Goal: Task Accomplishment & Management: Use online tool/utility

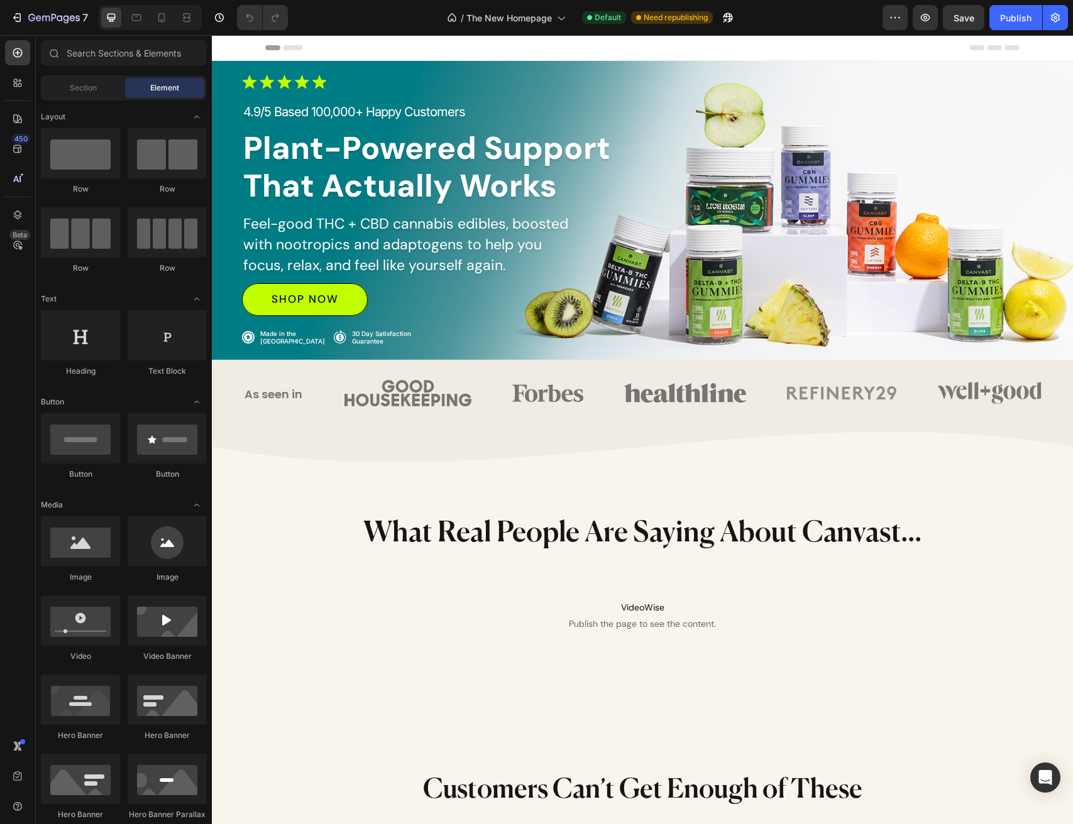
select select "[CREDIT_CARD_NUMBER]"
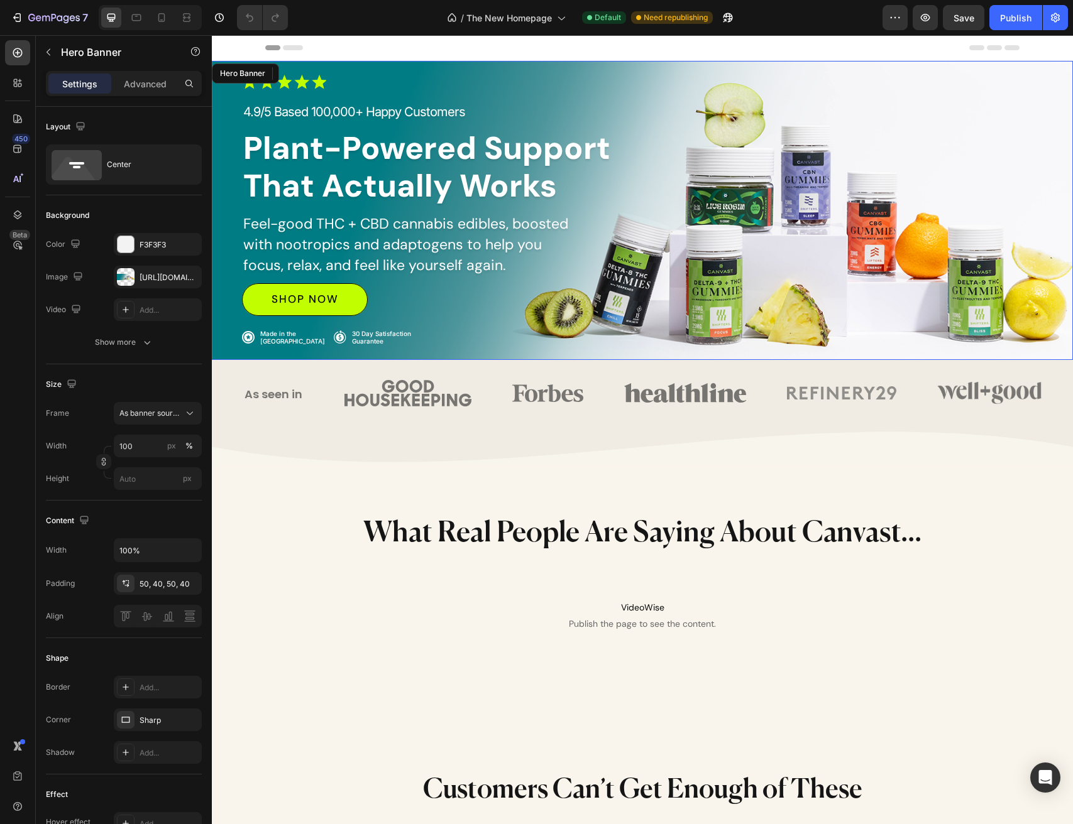
click at [637, 67] on div "Image 4.9/5 Based 100,000+ Happy Customers Text Block Plant-Powered Support Tha…" at bounding box center [642, 210] width 861 height 334
click at [283, 71] on icon at bounding box center [283, 73] width 10 height 10
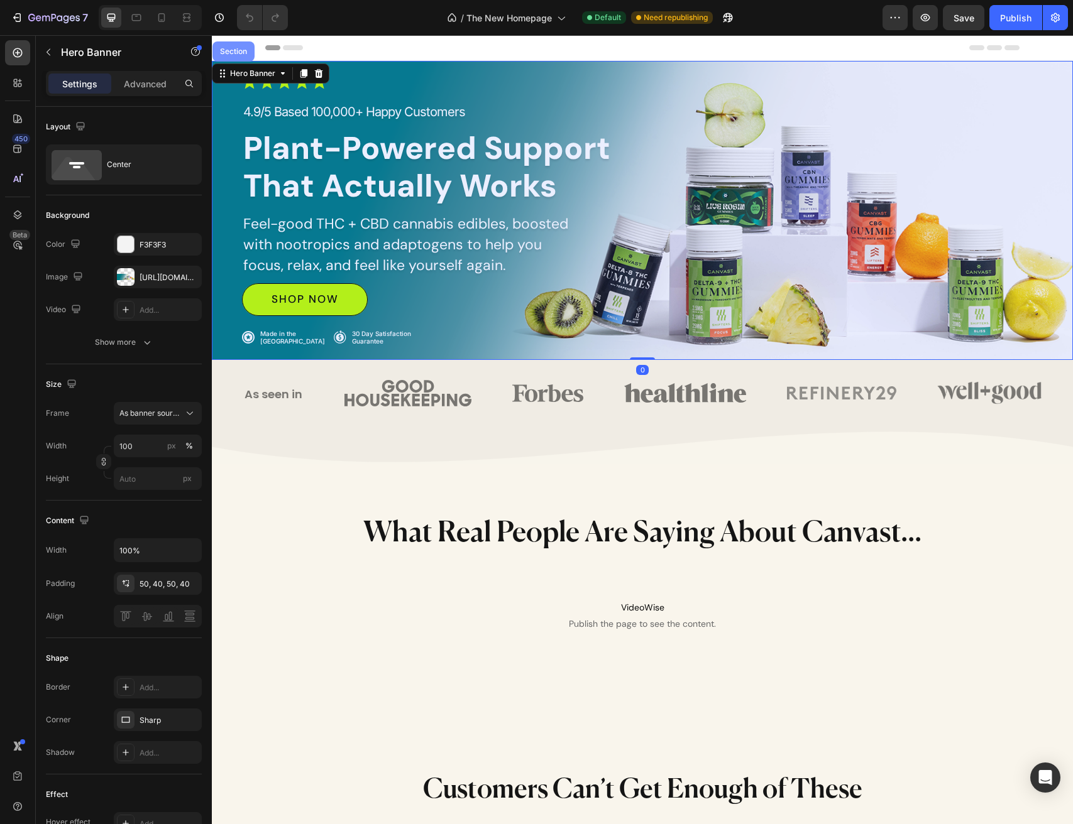
click at [234, 47] on div "Section" at bounding box center [233, 51] width 42 height 20
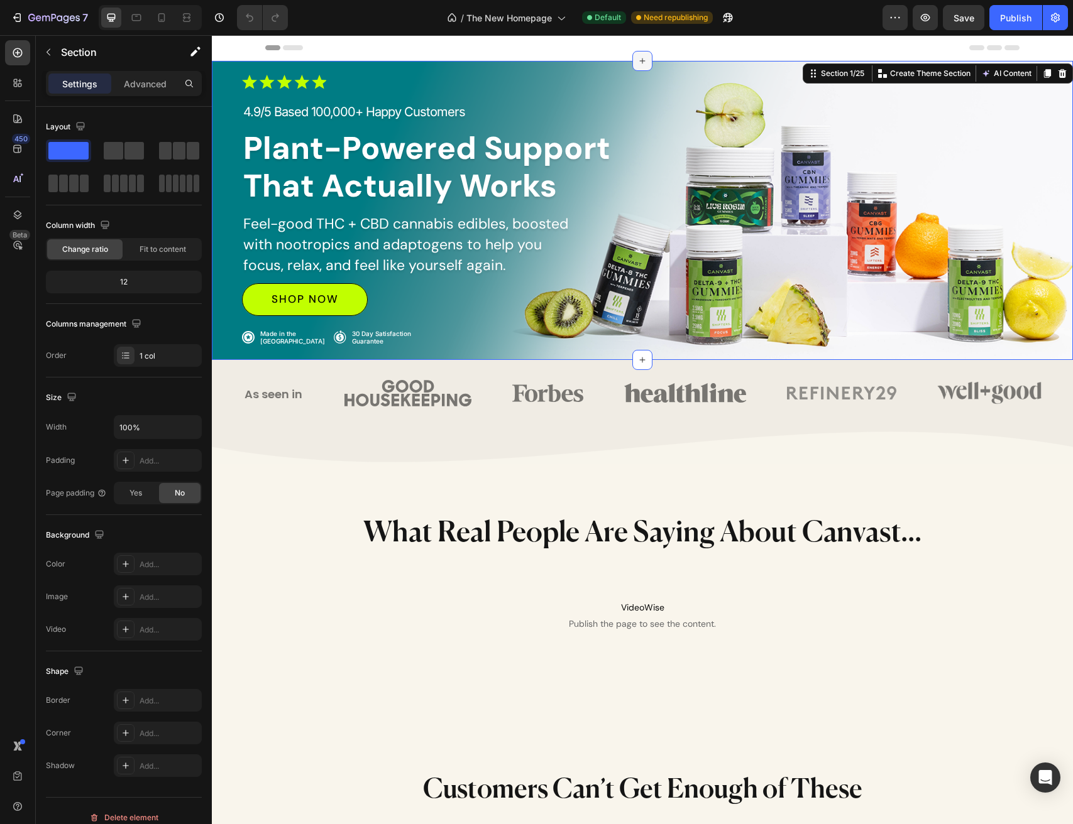
click at [640, 60] on icon at bounding box center [642, 61] width 10 height 10
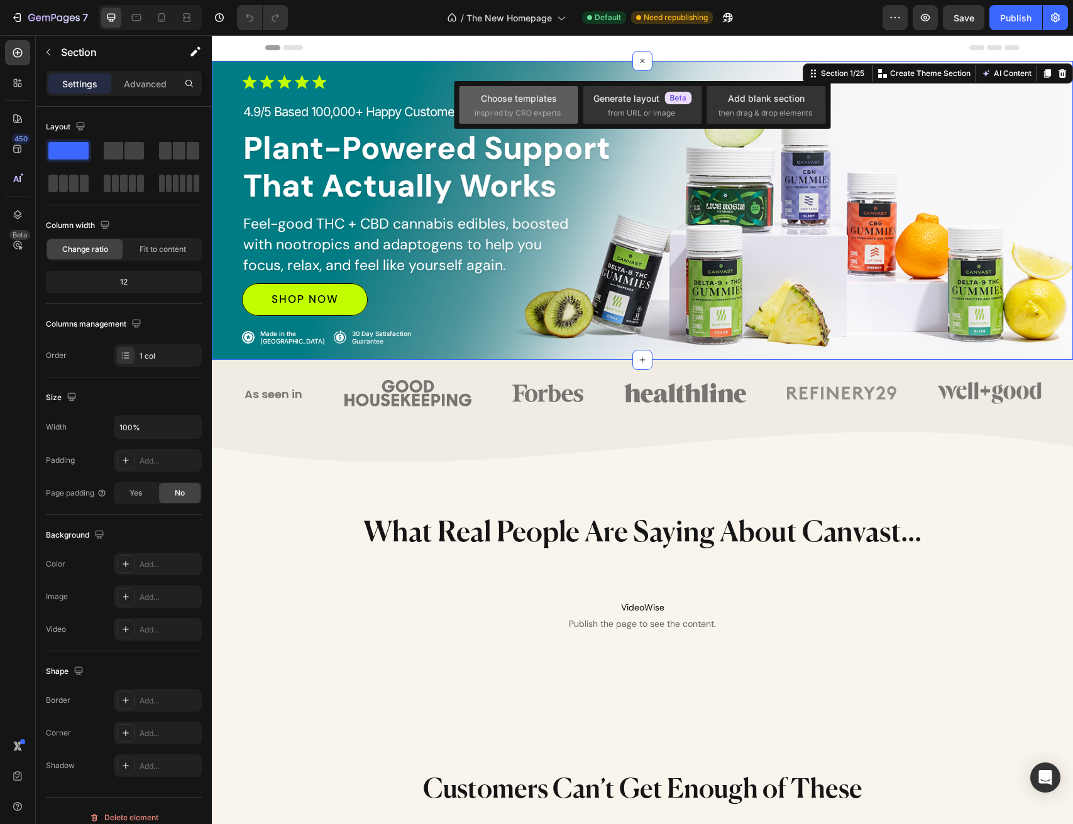
click at [530, 107] on span "inspired by CRO experts" at bounding box center [517, 112] width 86 height 11
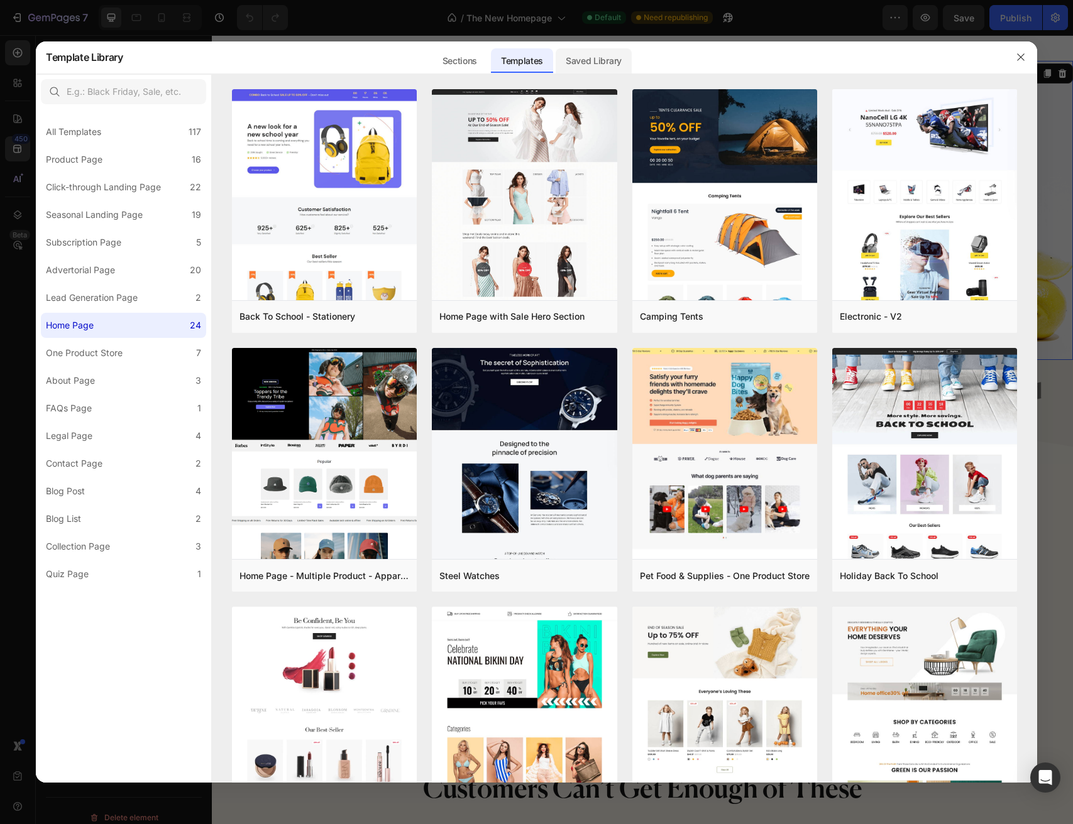
click at [586, 61] on div "Saved Library" at bounding box center [594, 60] width 76 height 25
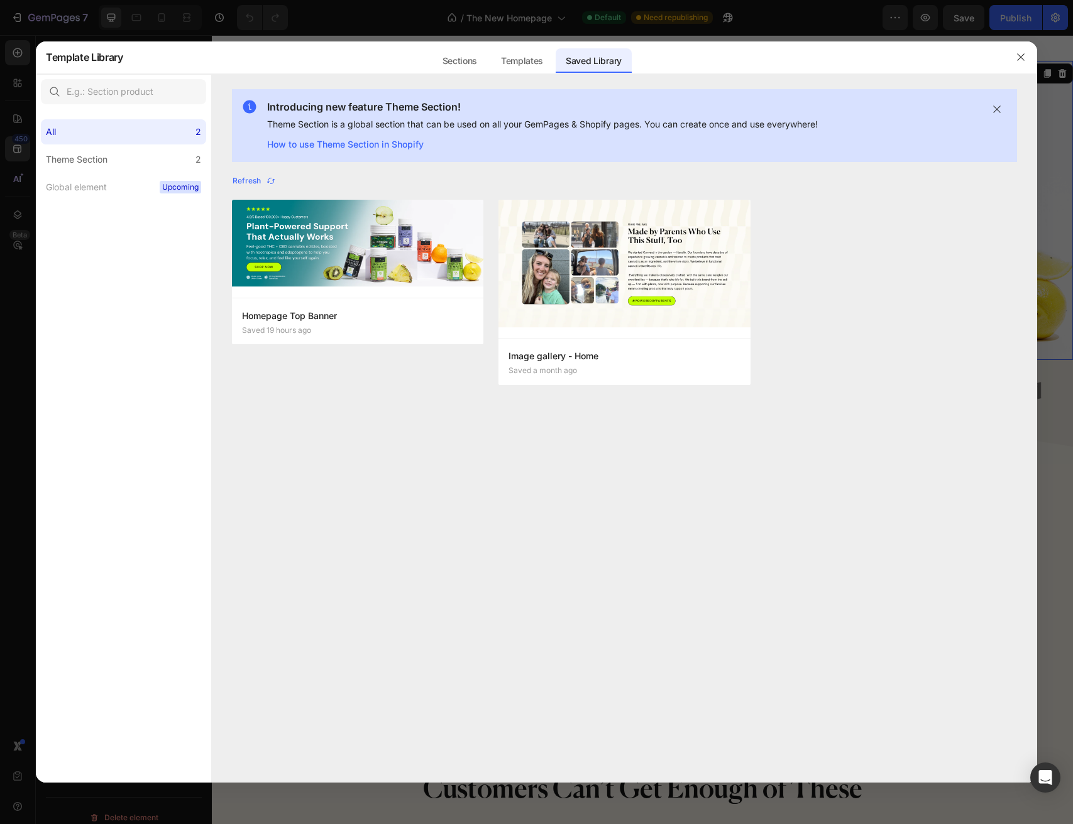
drag, startPoint x: 302, startPoint y: 322, endPoint x: 276, endPoint y: 351, distance: 38.3
click at [0, 0] on div "Add to page" at bounding box center [0, 0] width 0 height 0
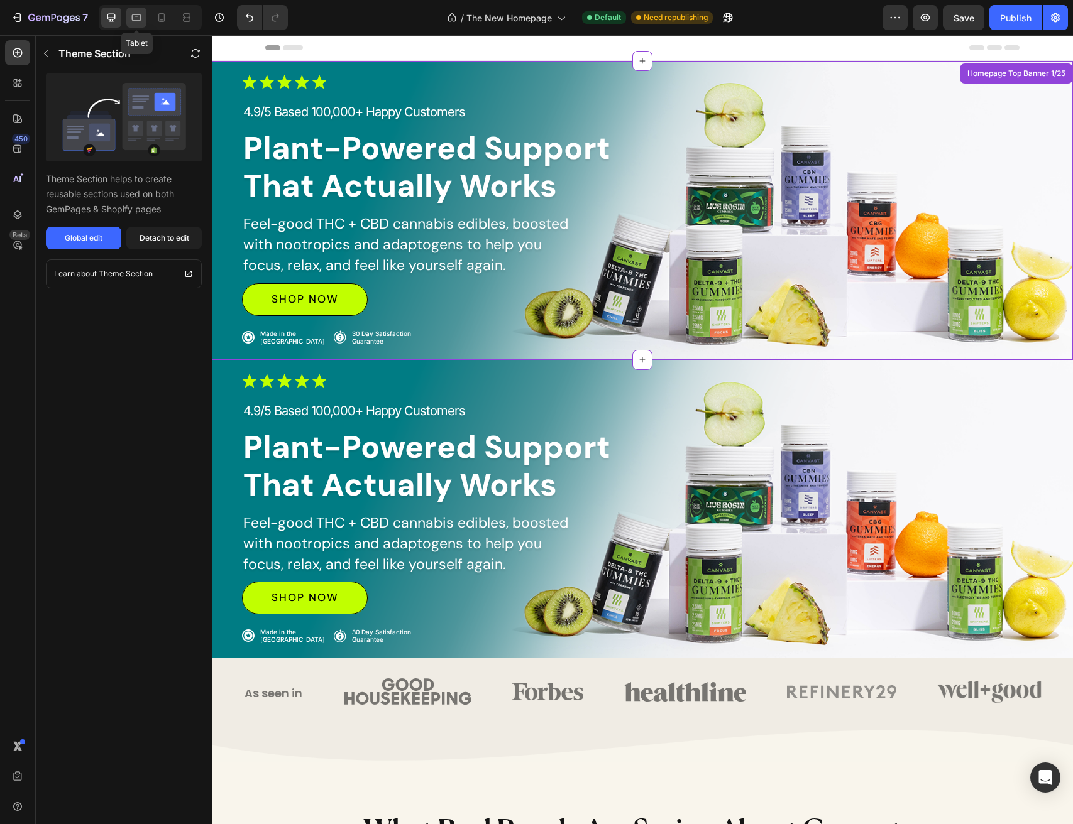
click at [139, 25] on div at bounding box center [136, 18] width 20 height 20
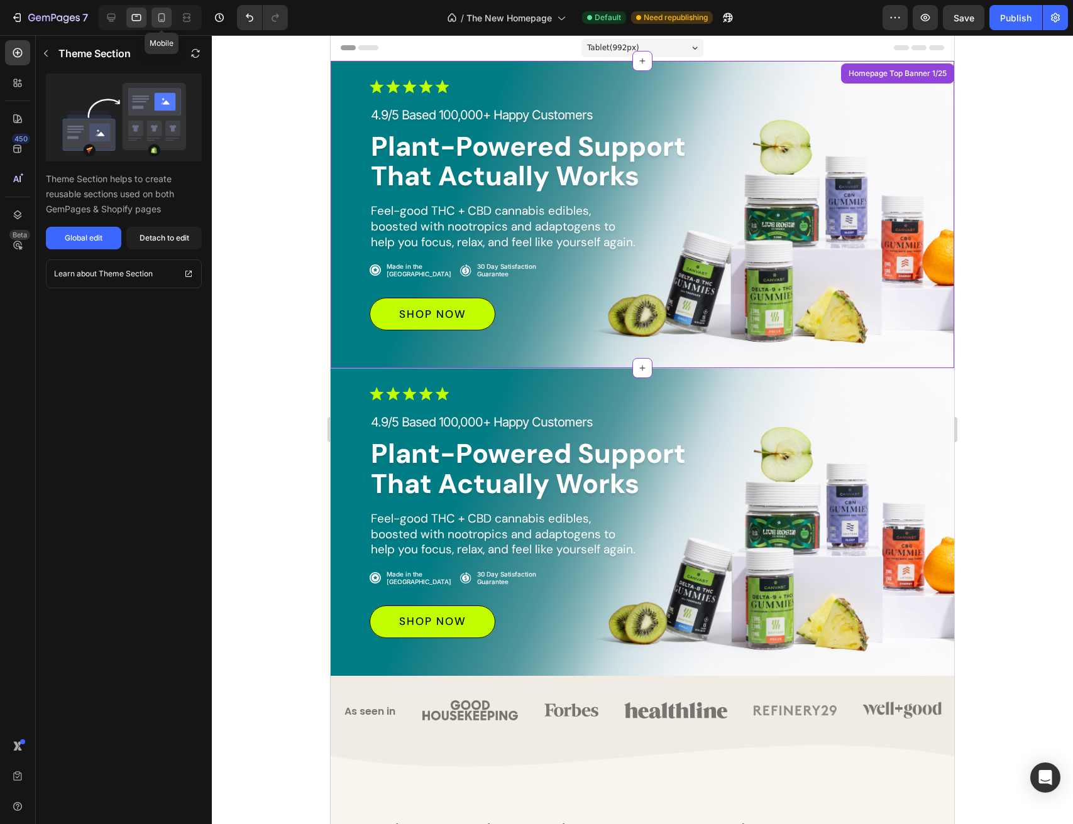
click at [161, 20] on icon at bounding box center [161, 17] width 7 height 9
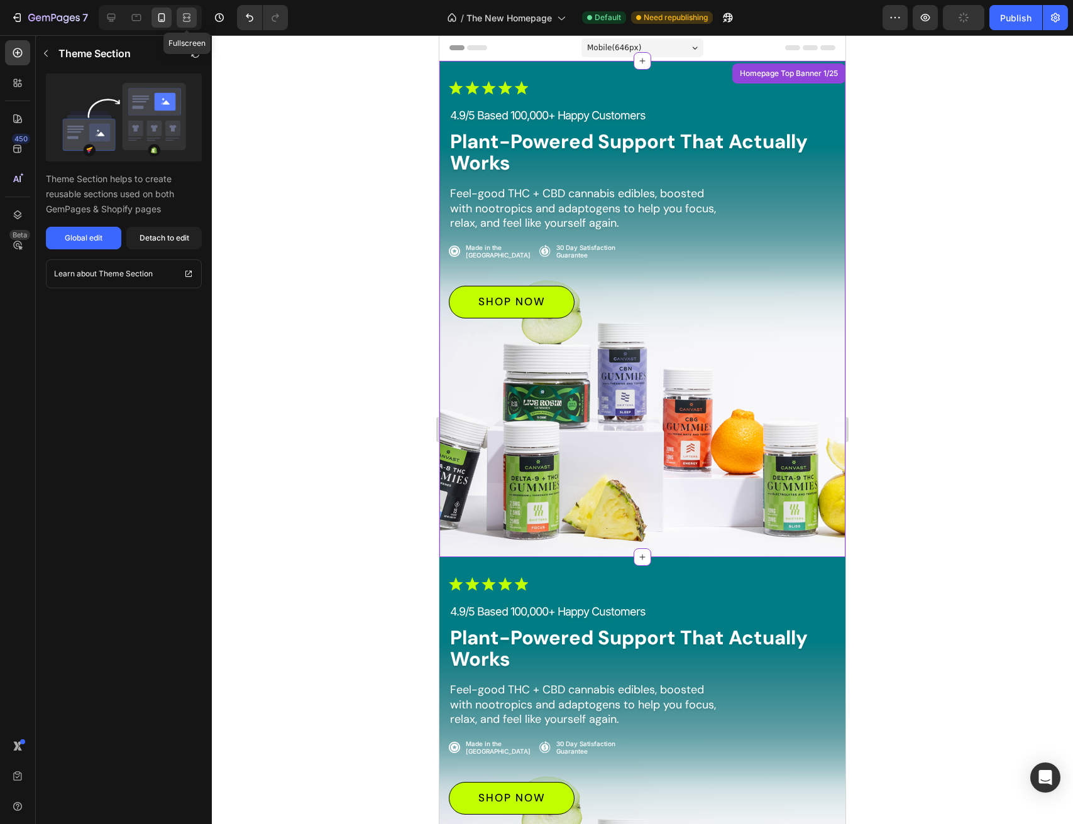
click at [185, 20] on icon at bounding box center [186, 17] width 13 height 13
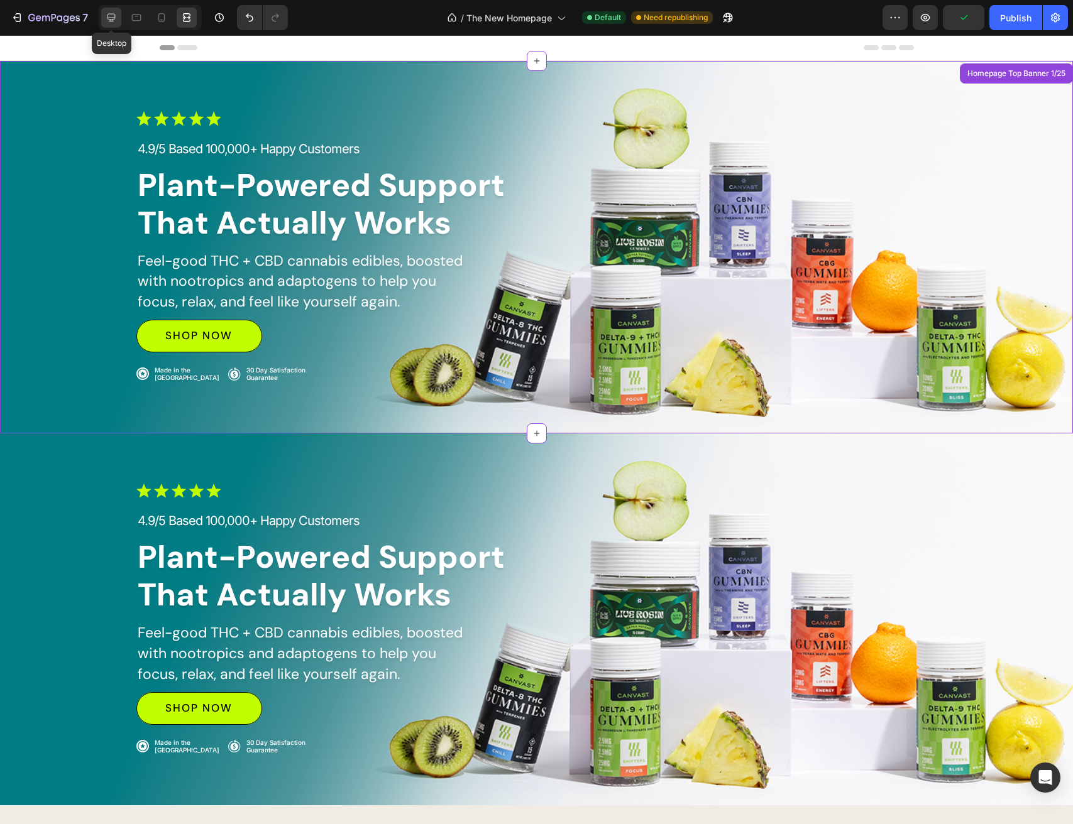
click at [114, 21] on icon at bounding box center [111, 17] width 13 height 13
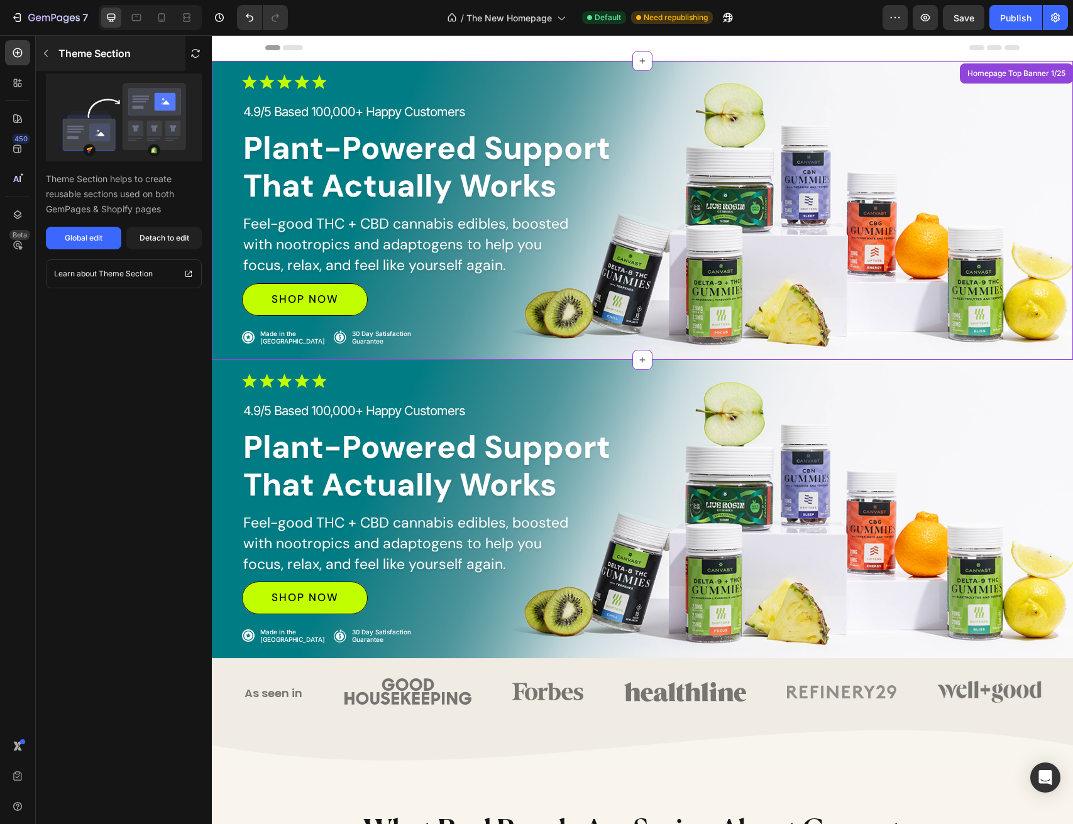
click at [49, 55] on icon "button" at bounding box center [46, 53] width 10 height 10
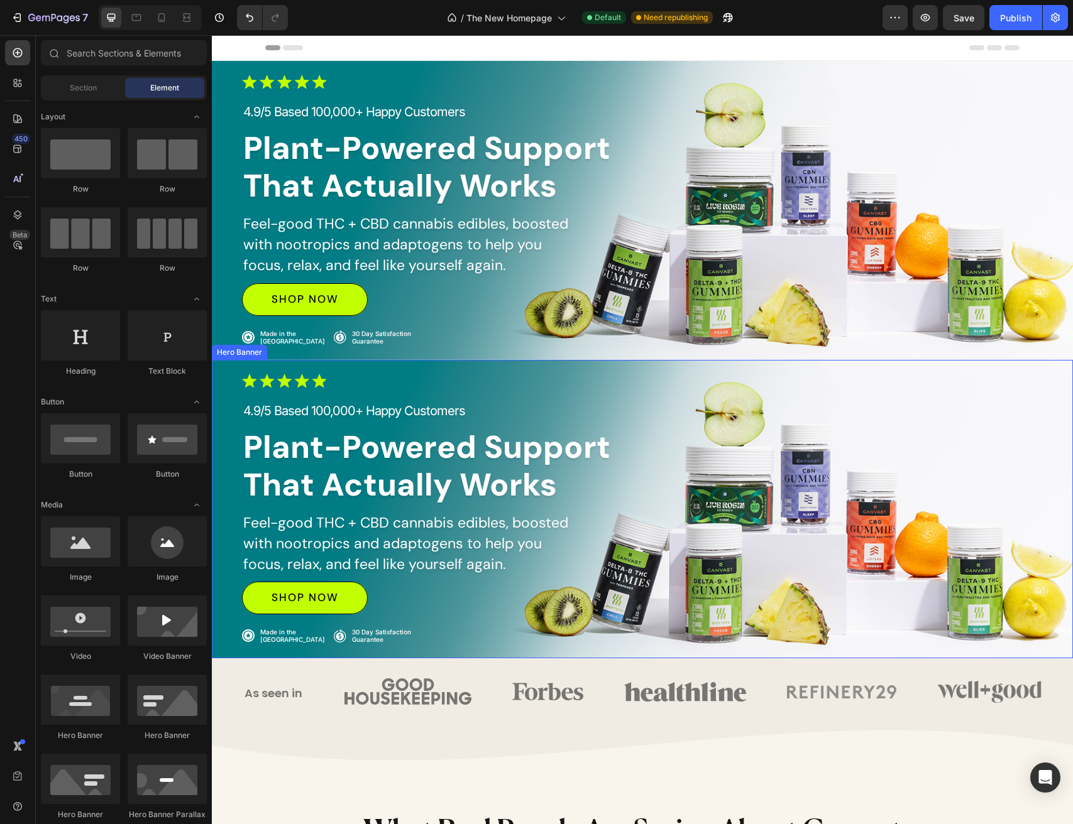
click at [909, 364] on div "Image 4.9/5 Based 100,000+ Happy Customers Text Block Plant-Powered Support Tha…" at bounding box center [642, 509] width 861 height 334
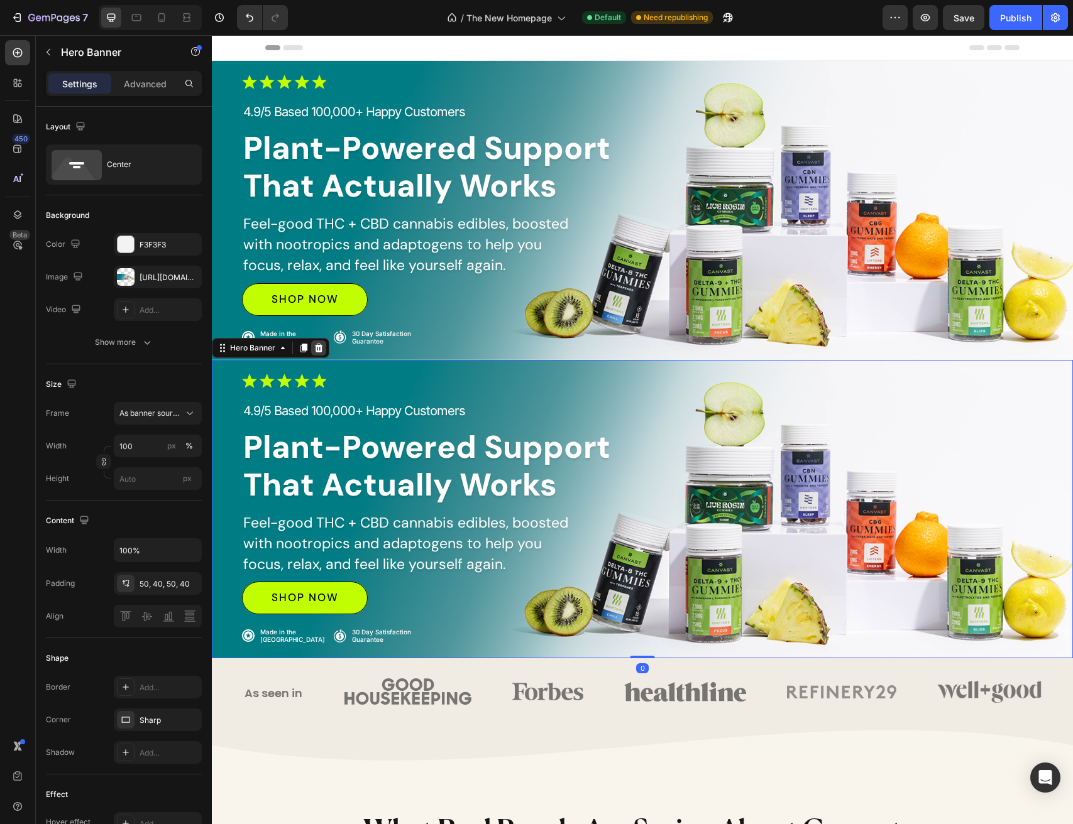
click at [322, 350] on icon at bounding box center [319, 348] width 10 height 10
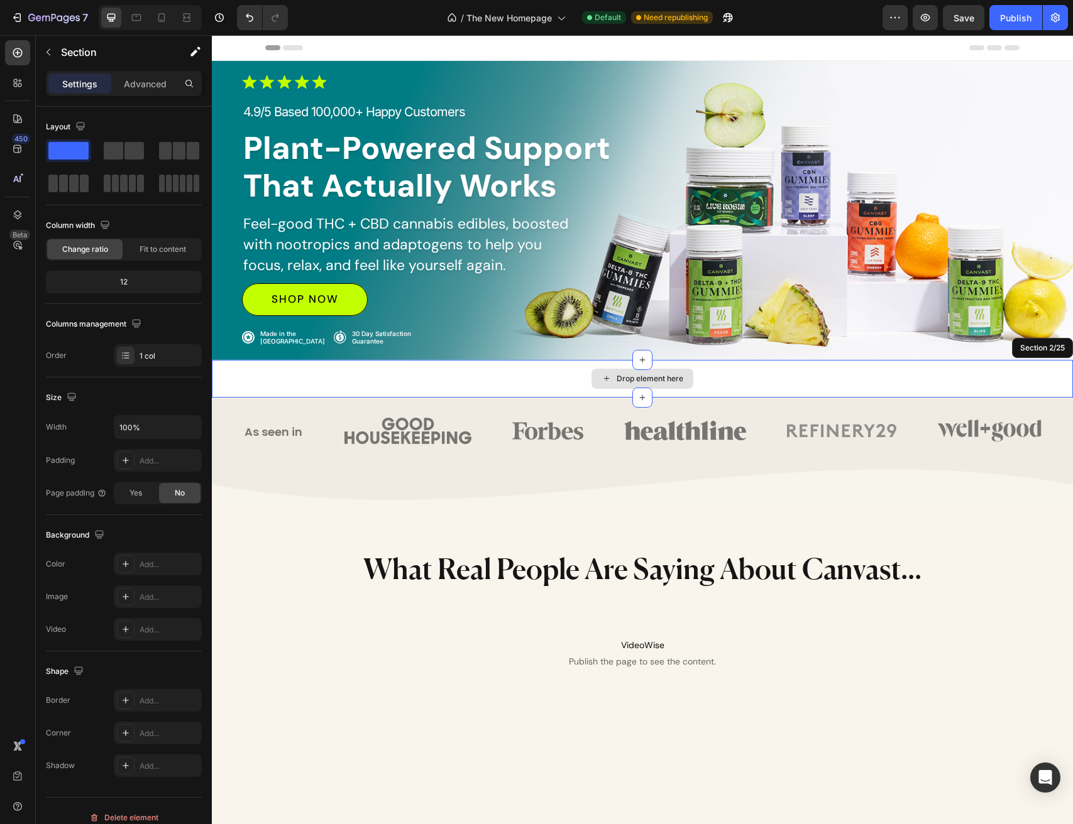
click at [725, 386] on div "Drop element here" at bounding box center [642, 379] width 861 height 38
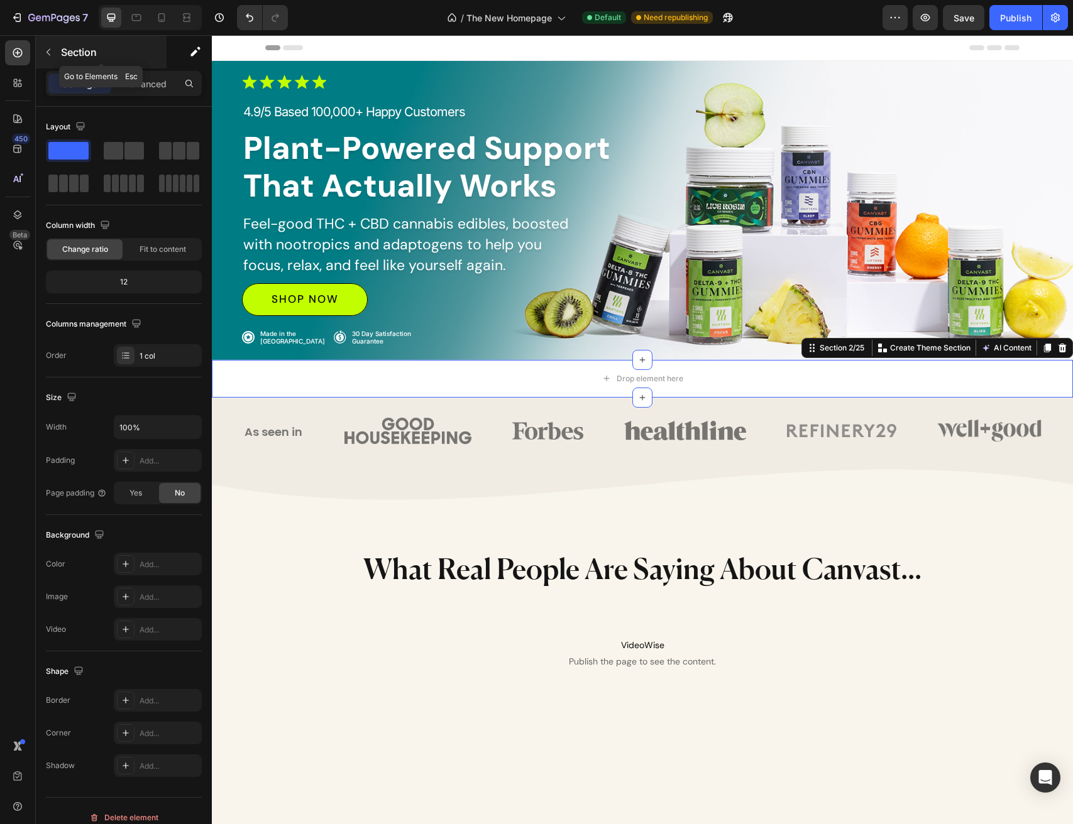
click at [48, 51] on icon "button" at bounding box center [49, 52] width 4 height 7
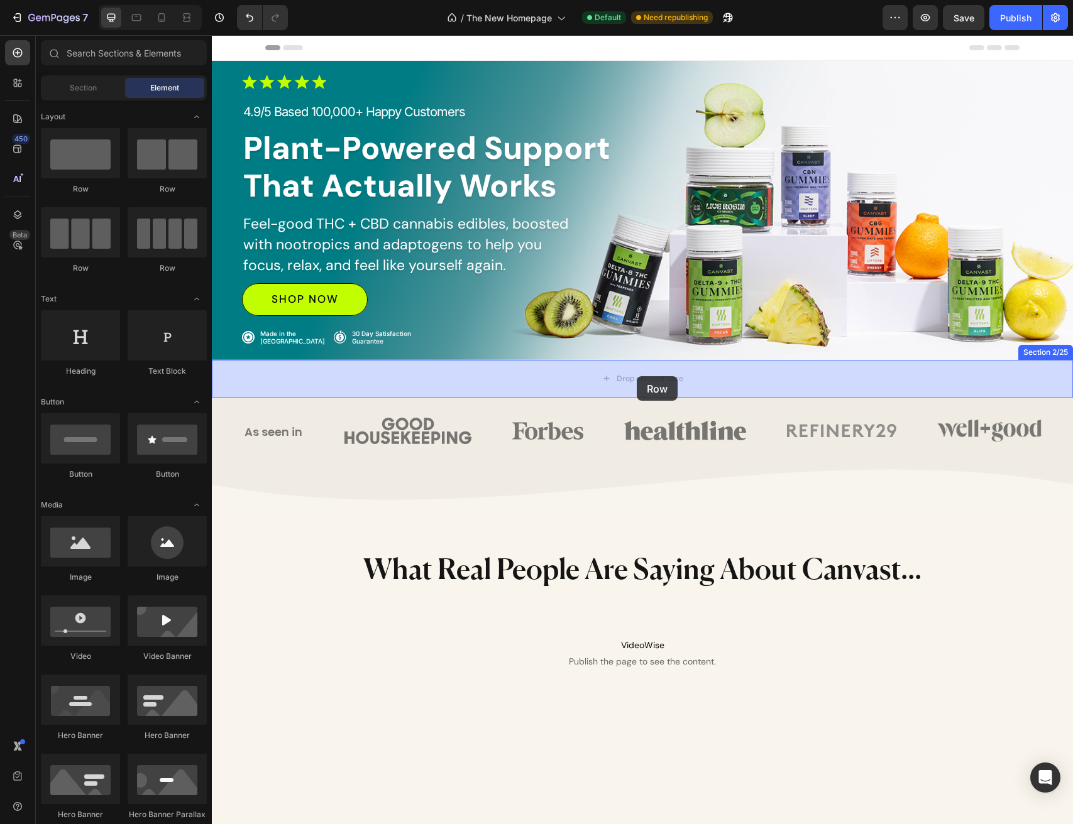
drag, startPoint x: 287, startPoint y: 202, endPoint x: 637, endPoint y: 376, distance: 390.3
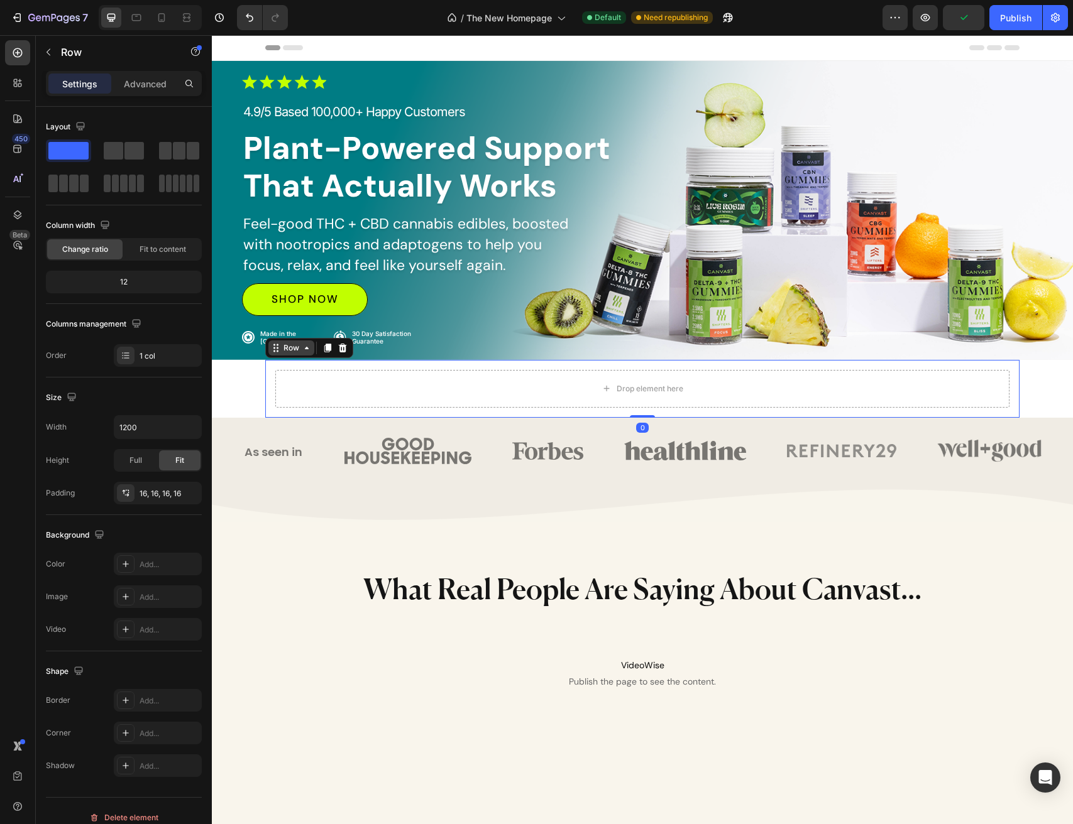
click at [295, 351] on div "Row" at bounding box center [291, 347] width 21 height 11
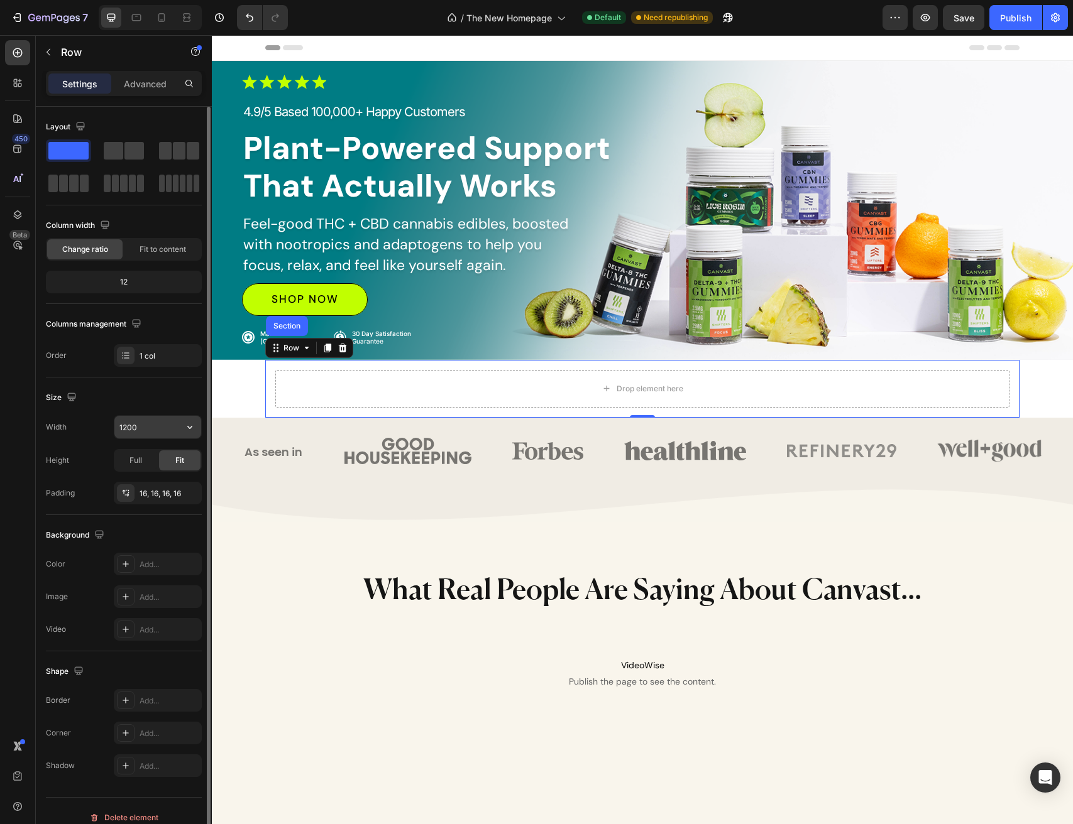
click at [162, 428] on input "1200" at bounding box center [157, 427] width 87 height 23
click at [194, 427] on icon "button" at bounding box center [189, 427] width 13 height 13
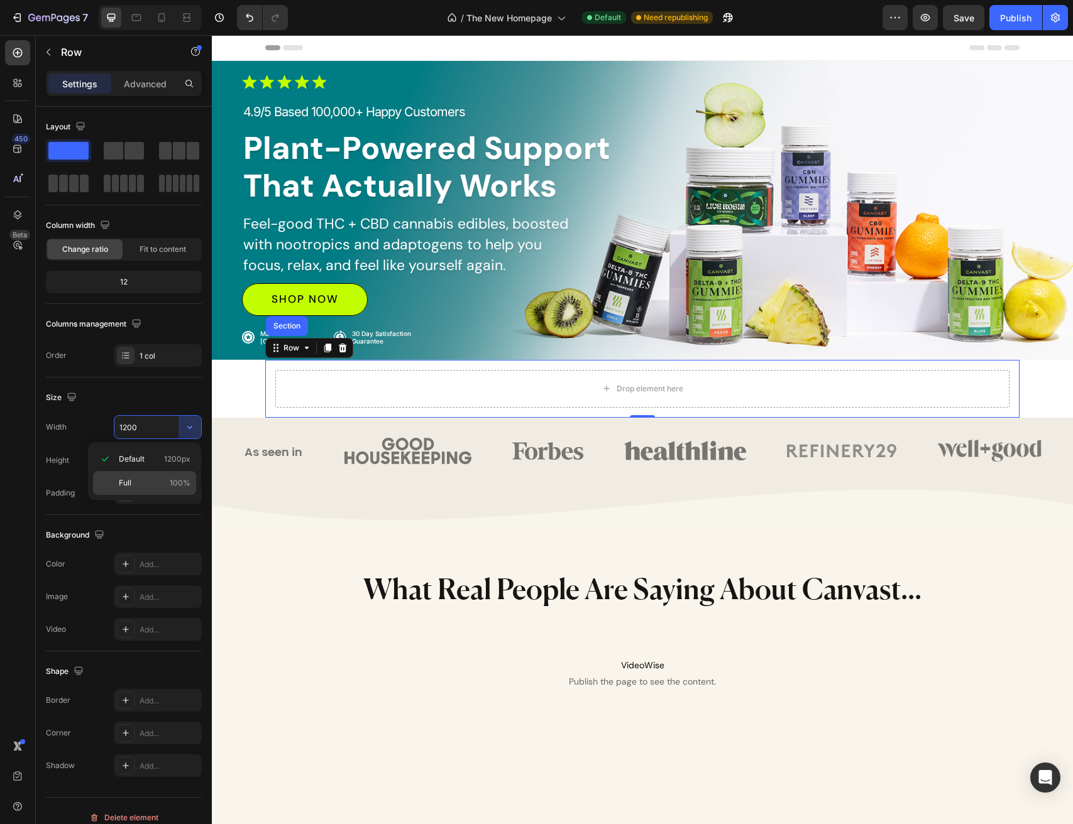
click at [134, 484] on p "Full 100%" at bounding box center [155, 483] width 72 height 11
type input "100%"
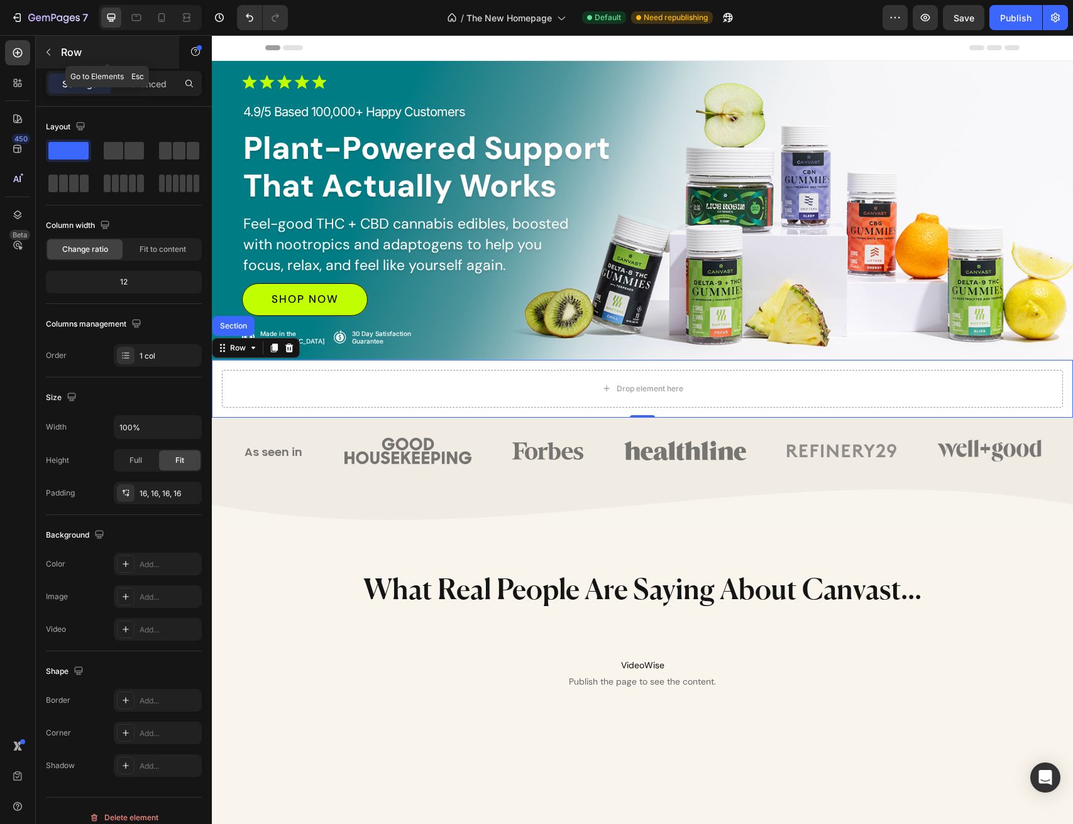
click at [48, 51] on icon "button" at bounding box center [49, 52] width 4 height 7
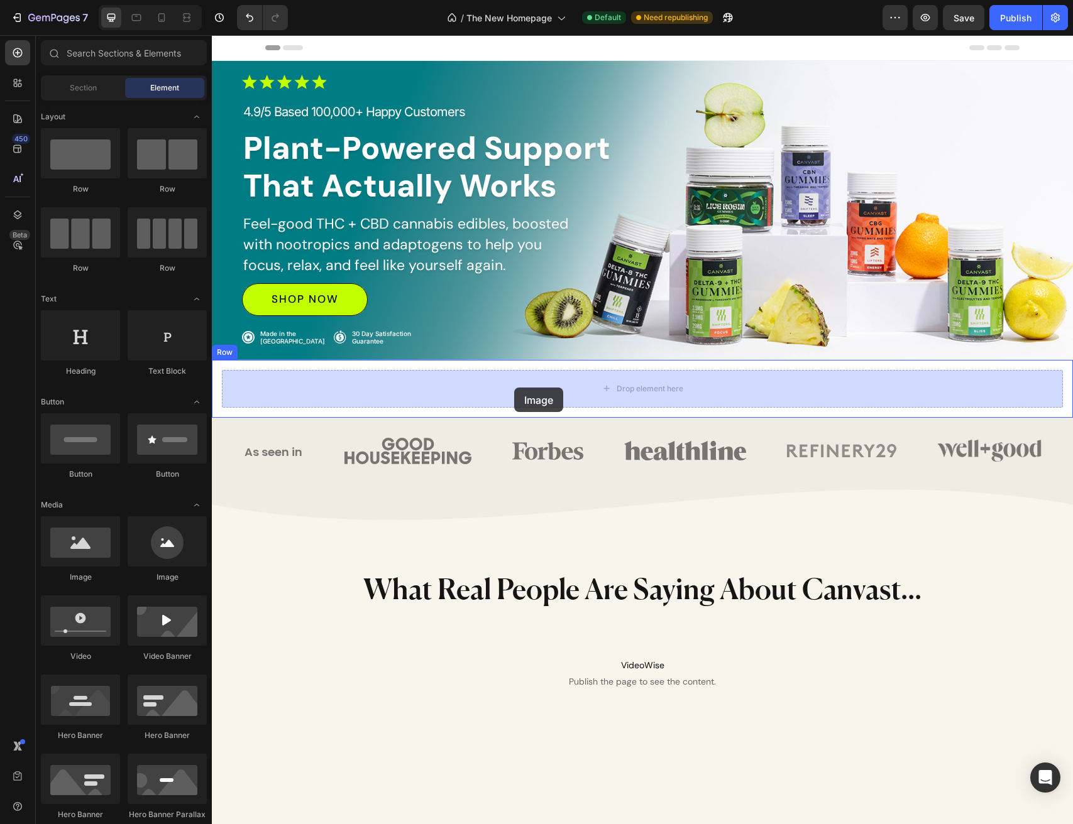
drag, startPoint x: 287, startPoint y: 577, endPoint x: 514, endPoint y: 388, distance: 295.4
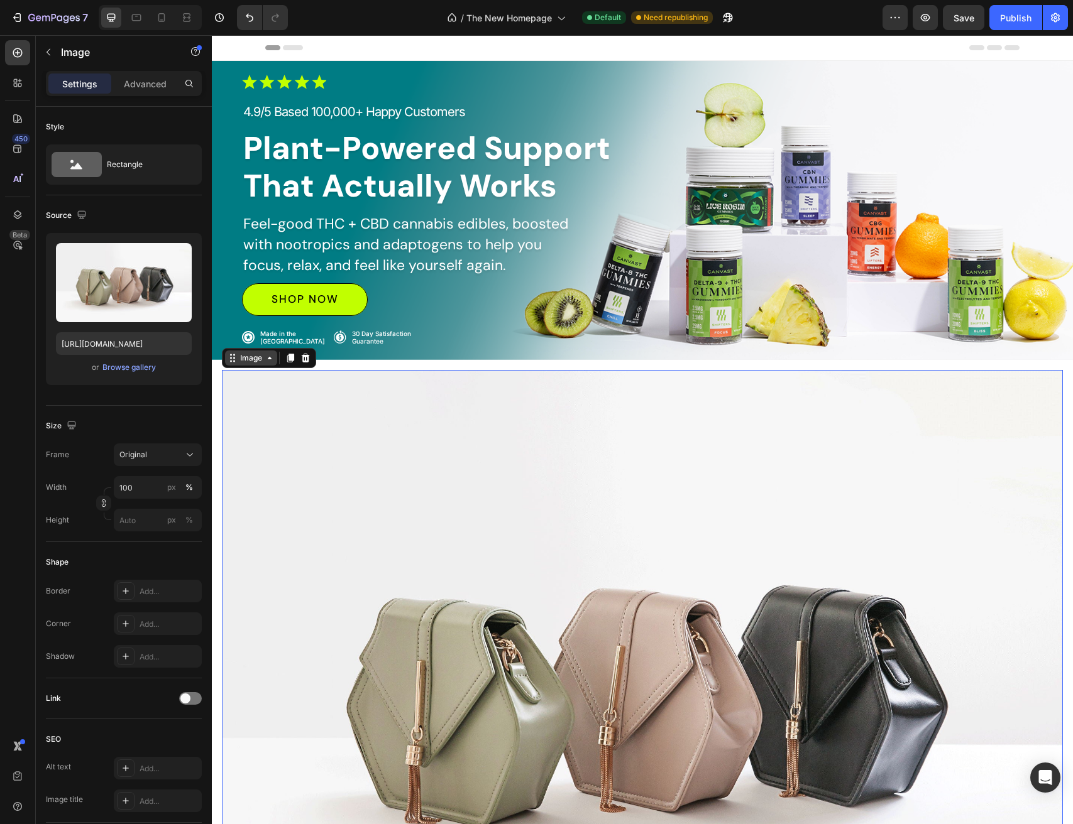
click at [234, 359] on icon at bounding box center [234, 358] width 2 height 2
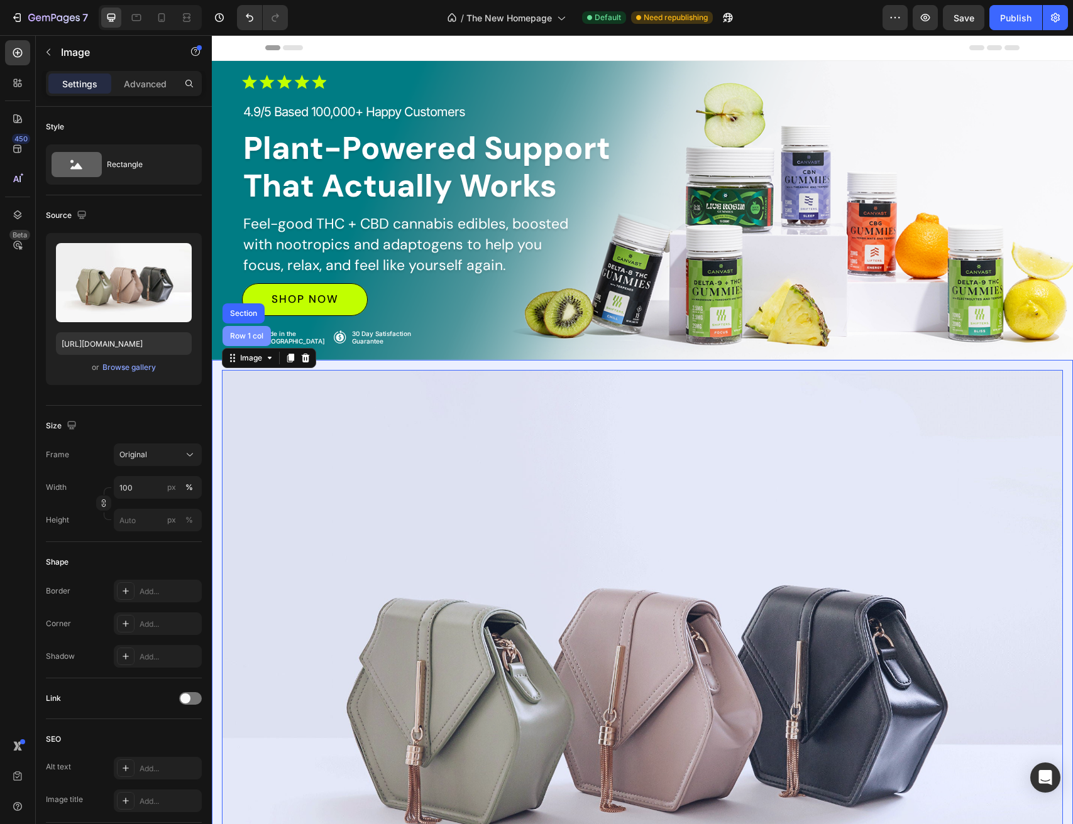
click at [252, 342] on div "Row 1 col" at bounding box center [246, 336] width 48 height 20
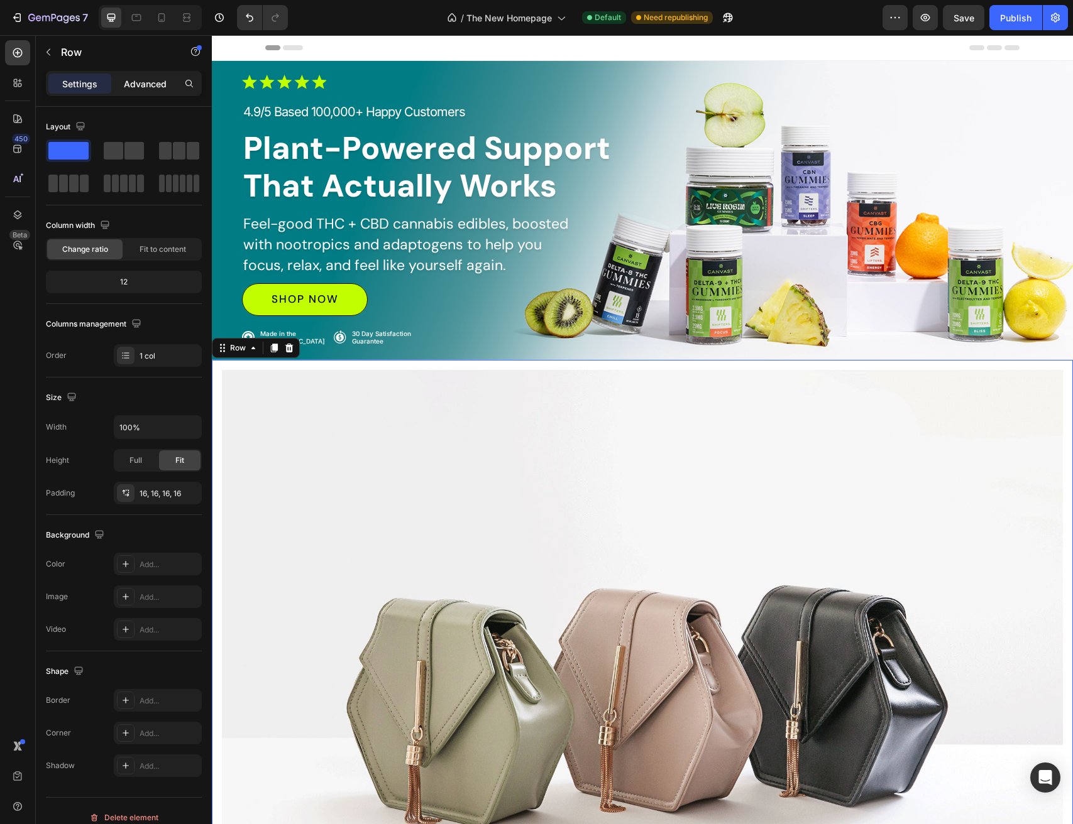
click at [137, 74] on div "Advanced" at bounding box center [145, 84] width 63 height 20
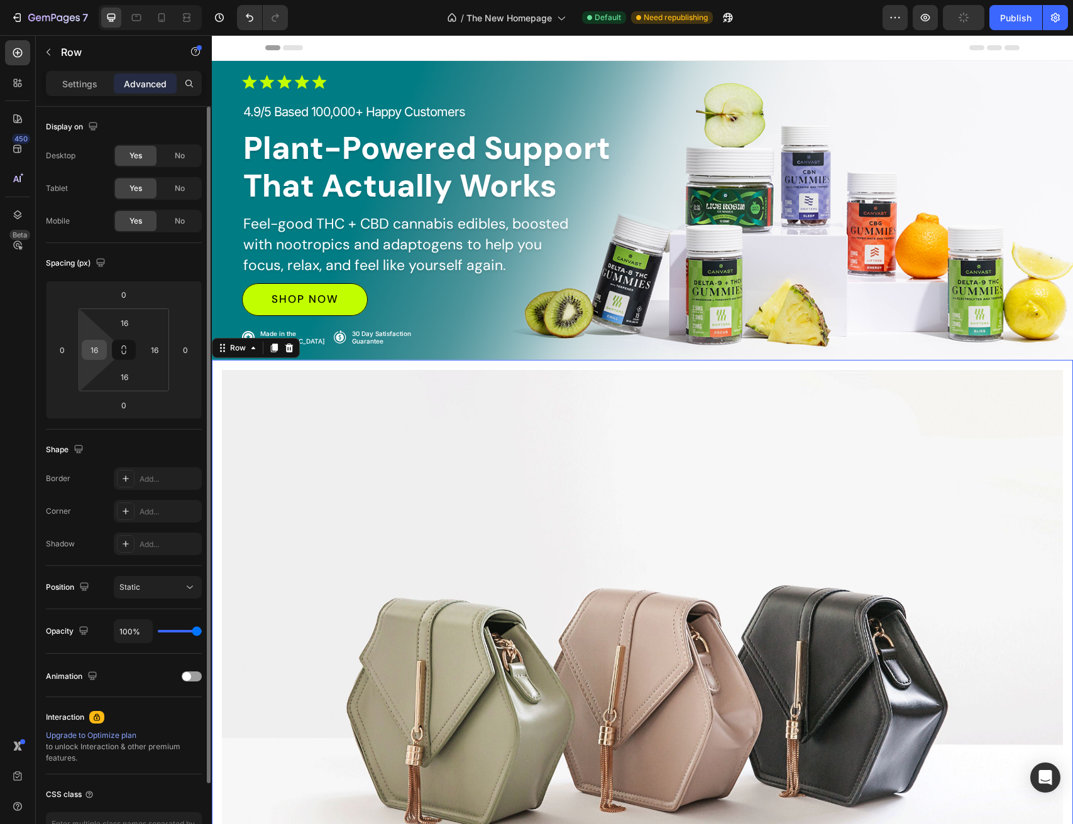
click at [90, 349] on input "16" at bounding box center [94, 350] width 19 height 19
type input "0"
drag, startPoint x: 129, startPoint y: 322, endPoint x: 141, endPoint y: 334, distance: 17.3
click at [128, 322] on input "16" at bounding box center [124, 323] width 25 height 19
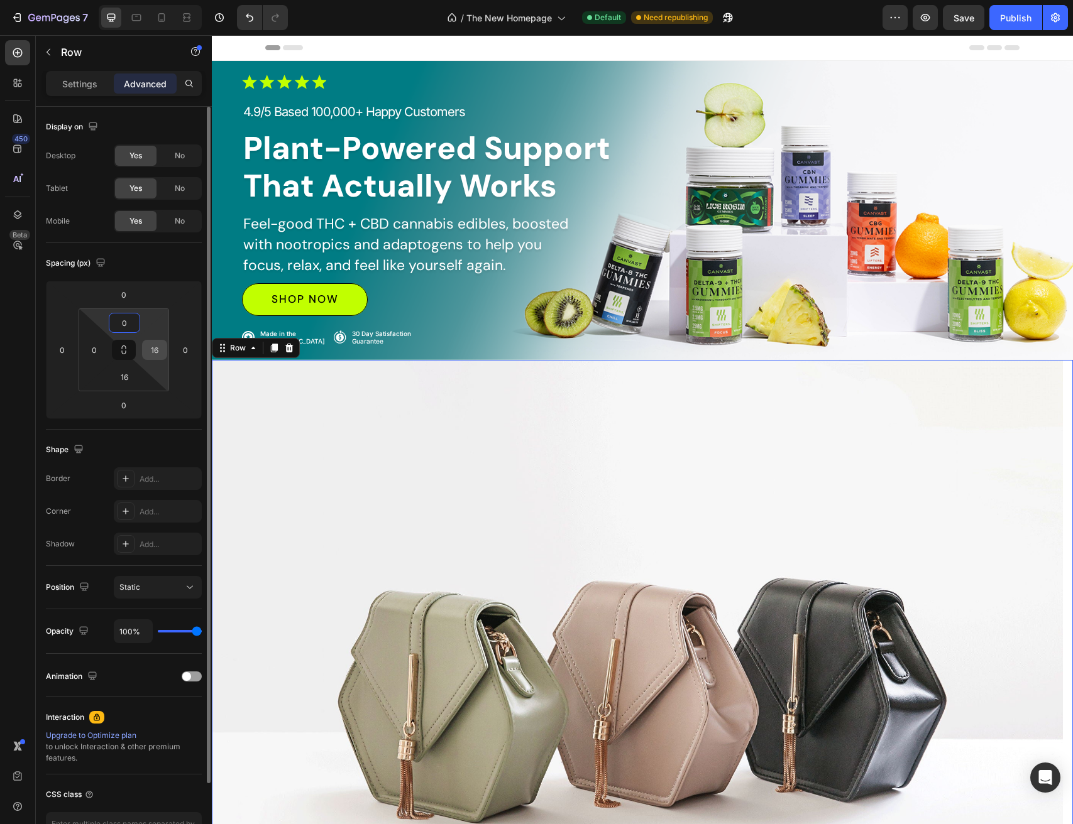
type input "0"
drag, startPoint x: 156, startPoint y: 347, endPoint x: 161, endPoint y: 363, distance: 17.1
click at [158, 349] on input "16" at bounding box center [154, 350] width 19 height 19
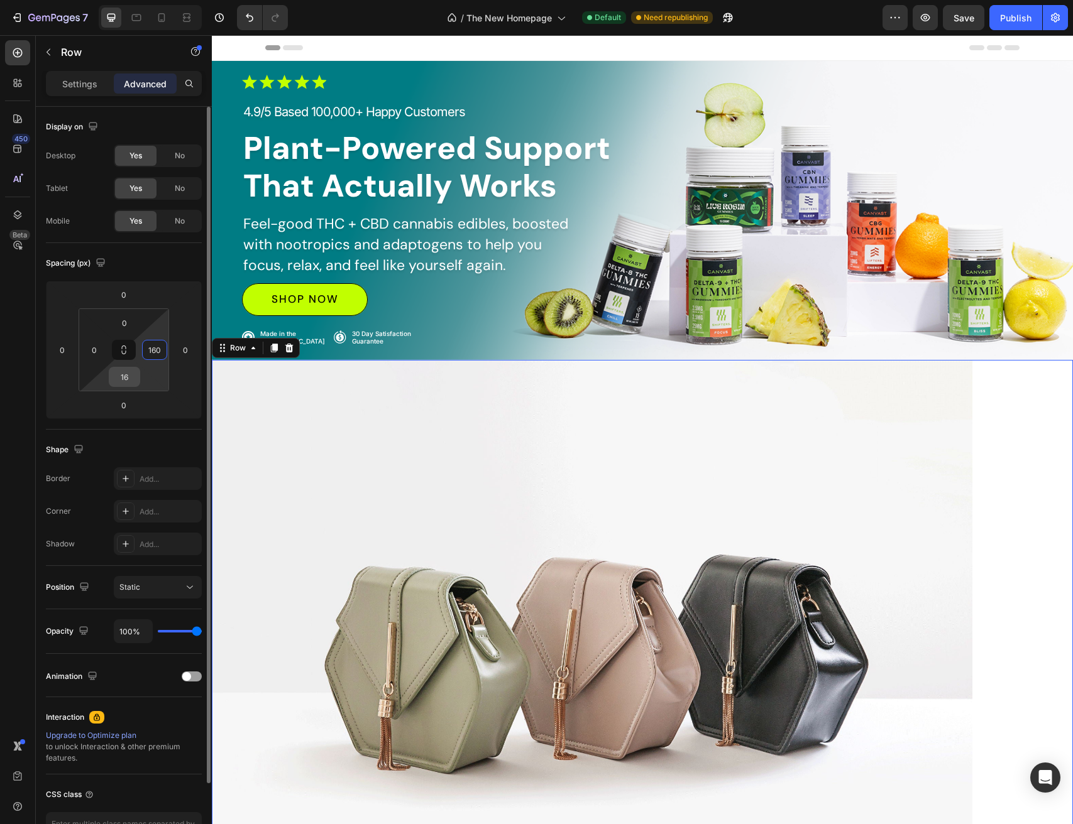
type input "160"
click at [128, 378] on input "16" at bounding box center [124, 377] width 25 height 19
type input "0"
click at [158, 353] on input "160" at bounding box center [154, 350] width 19 height 19
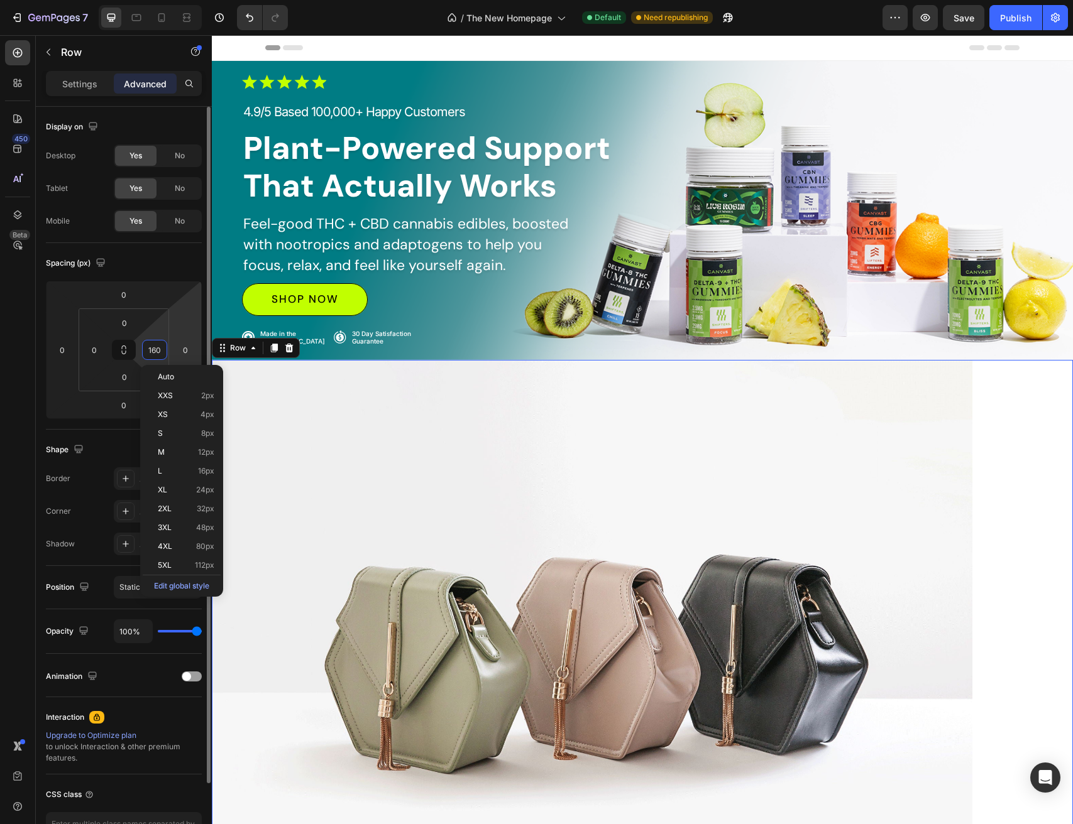
type input "0"
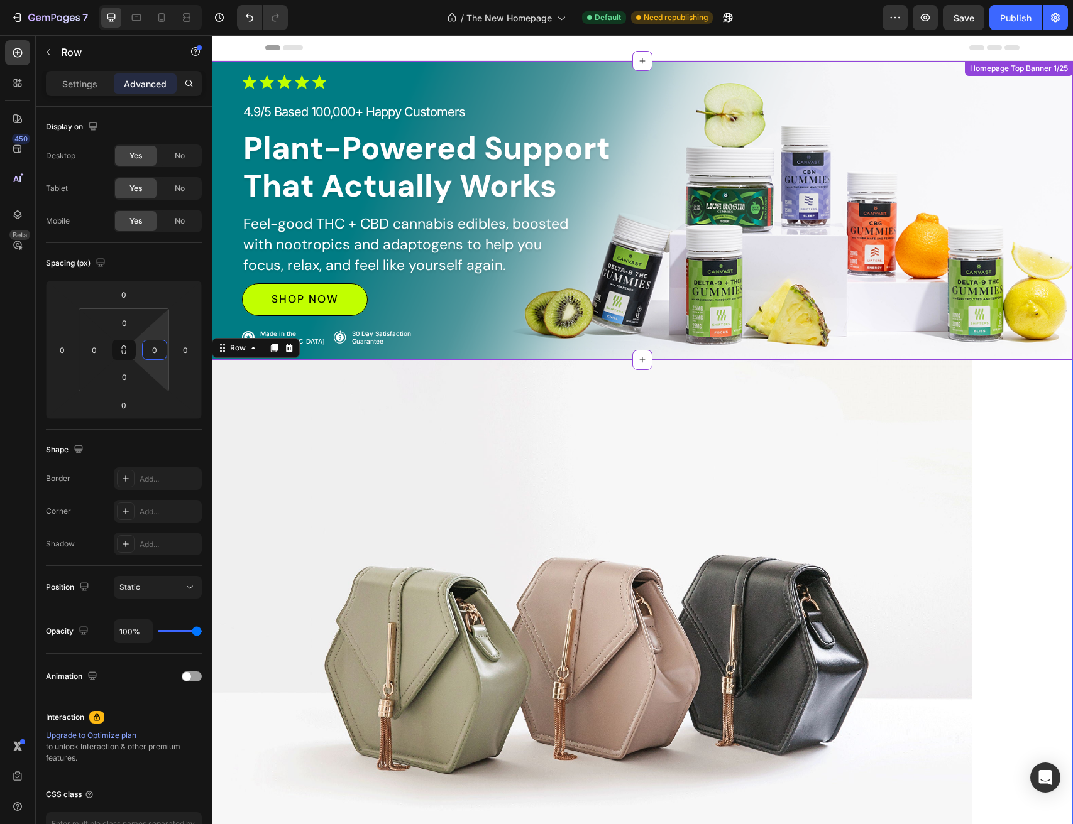
click at [859, 290] on div "Shop Now Button" at bounding box center [642, 299] width 801 height 33
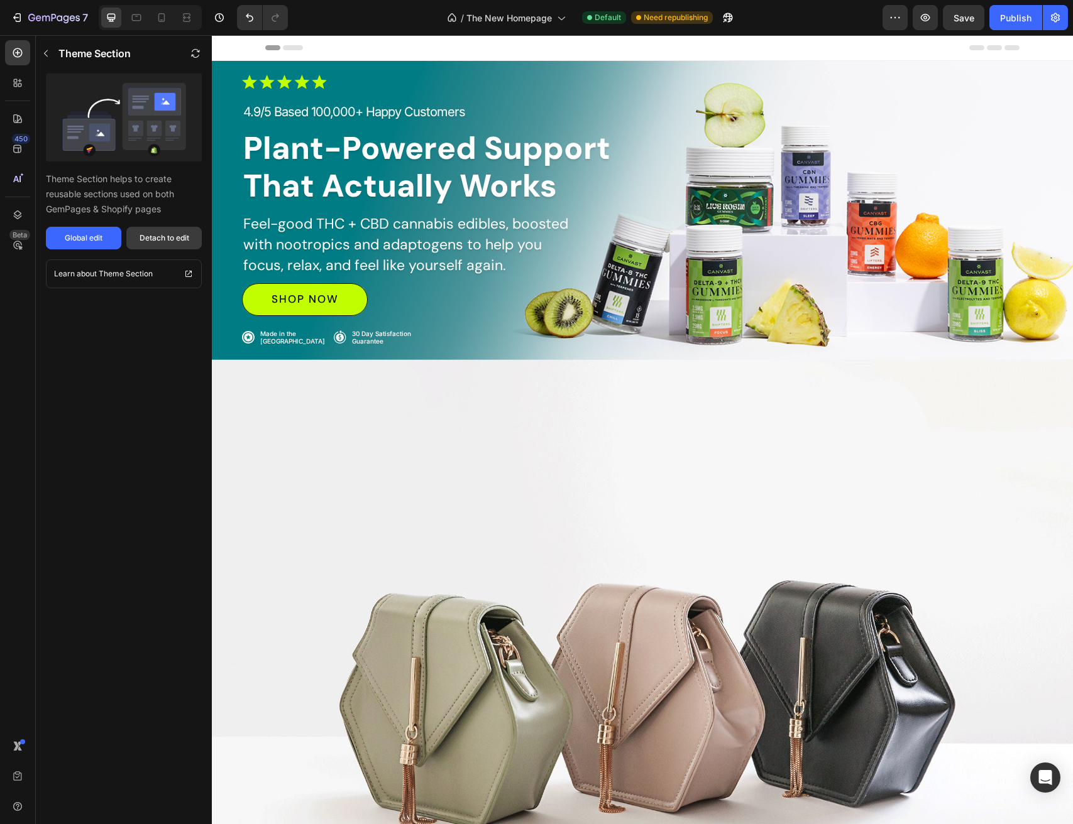
click at [166, 241] on div "Detach to edit" at bounding box center [165, 238] width 50 height 11
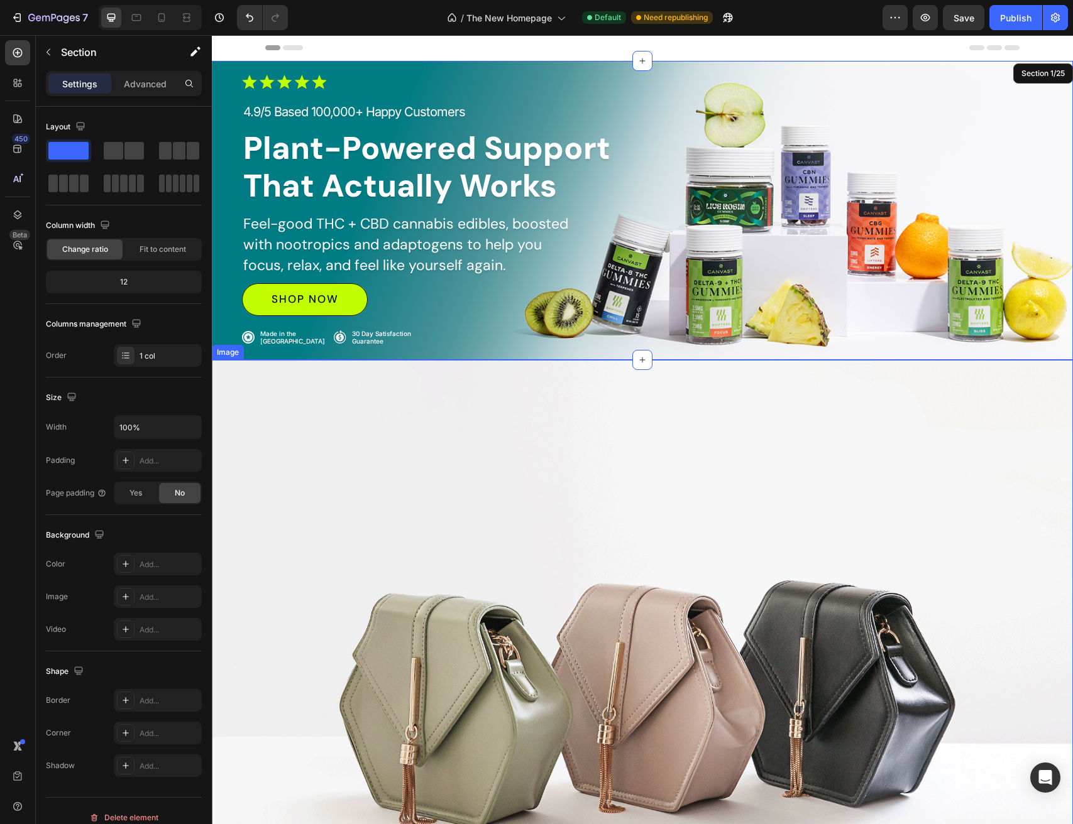
click at [459, 479] on img at bounding box center [642, 683] width 861 height 646
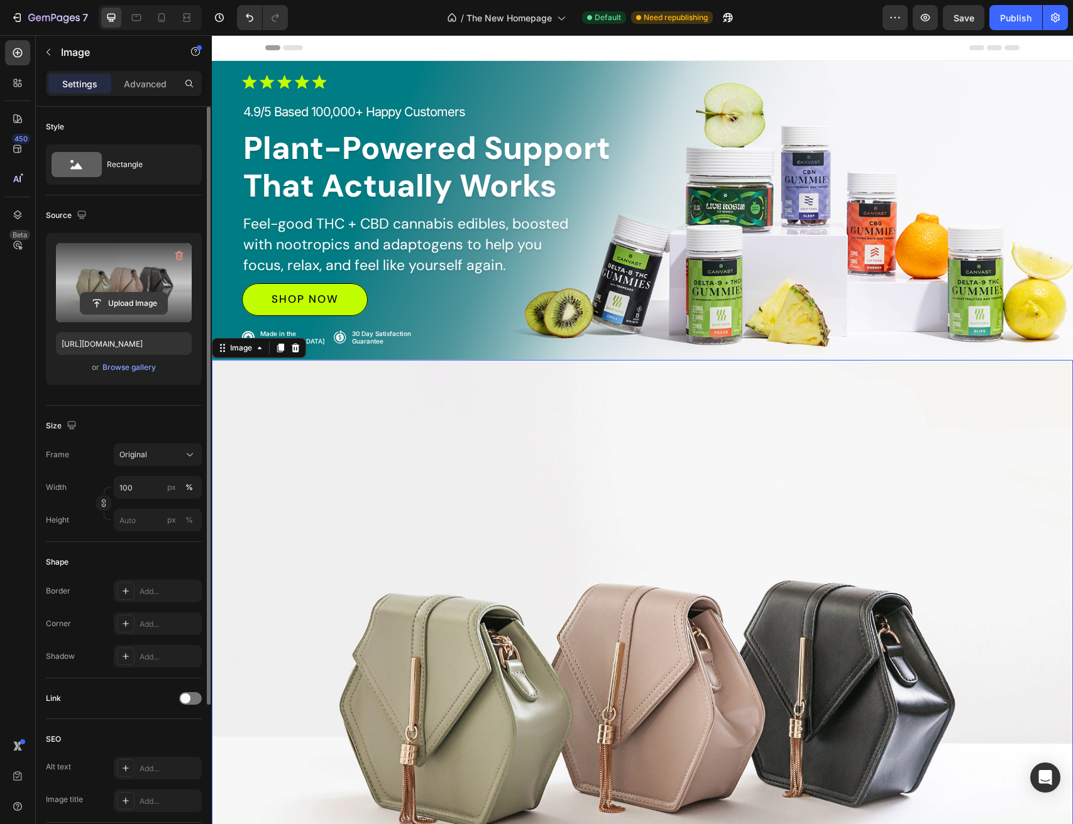
click at [116, 300] on input "file" at bounding box center [123, 303] width 87 height 21
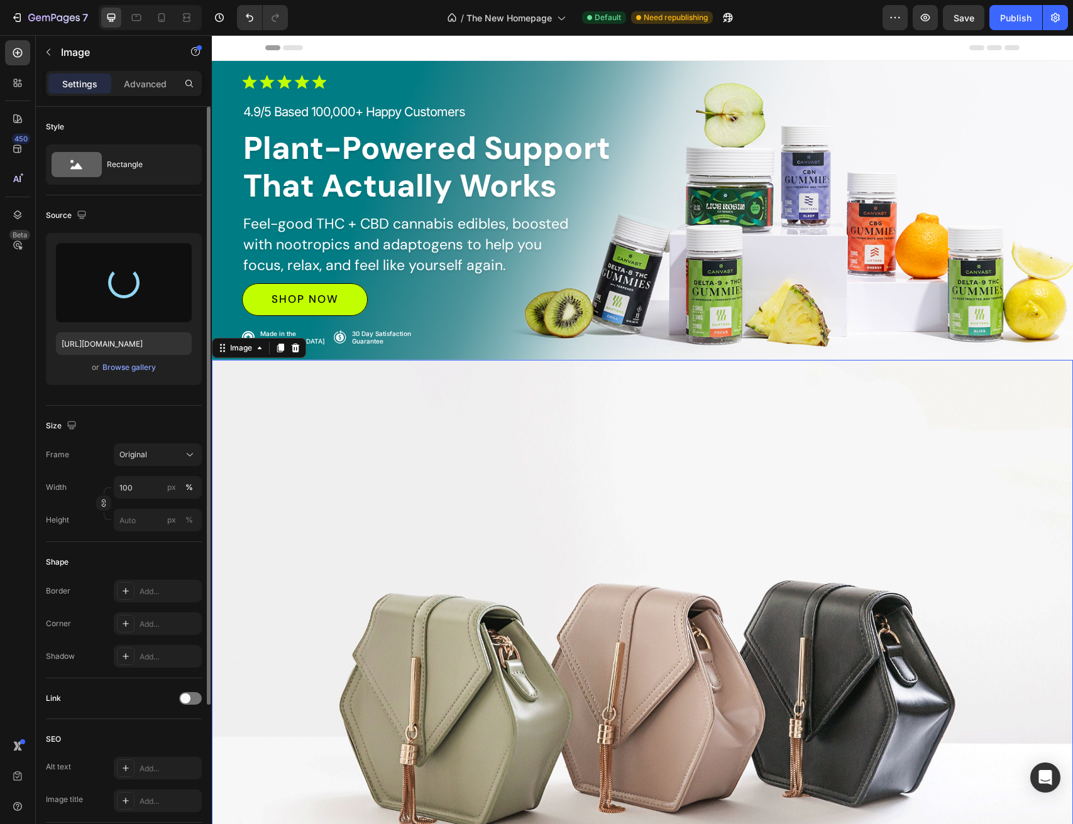
type input "[URL][DOMAIN_NAME]"
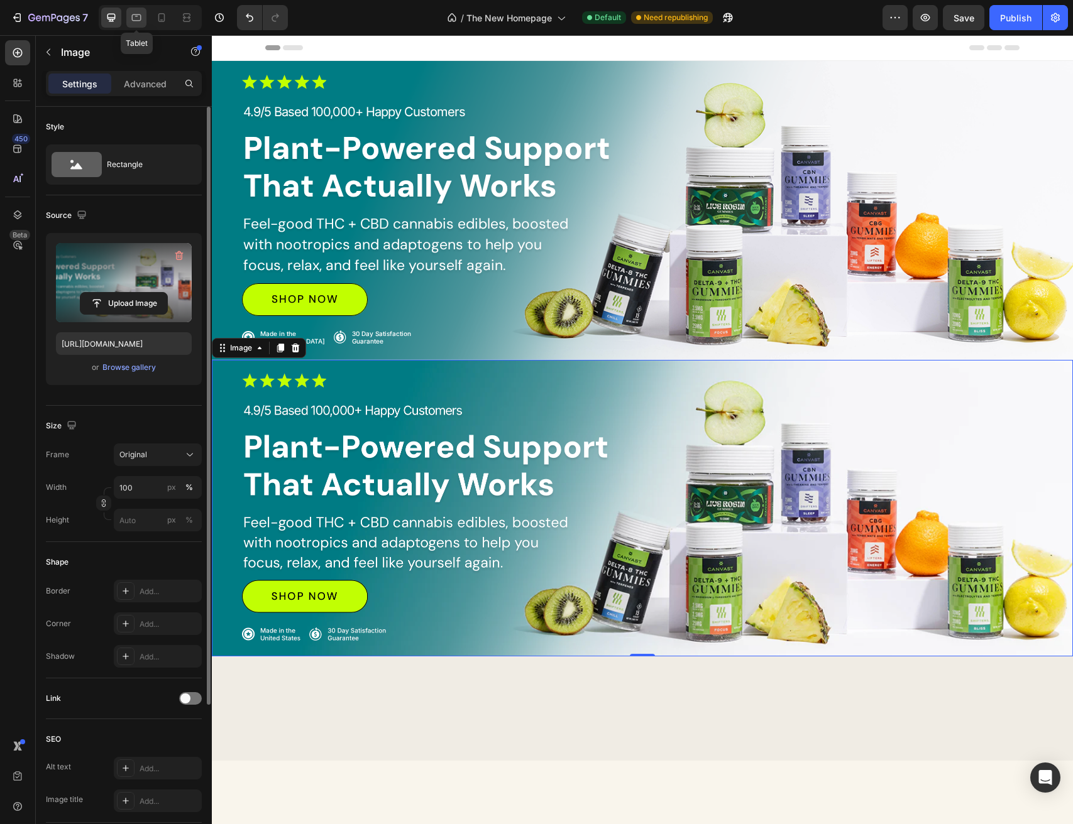
click at [139, 22] on icon at bounding box center [136, 17] width 13 height 13
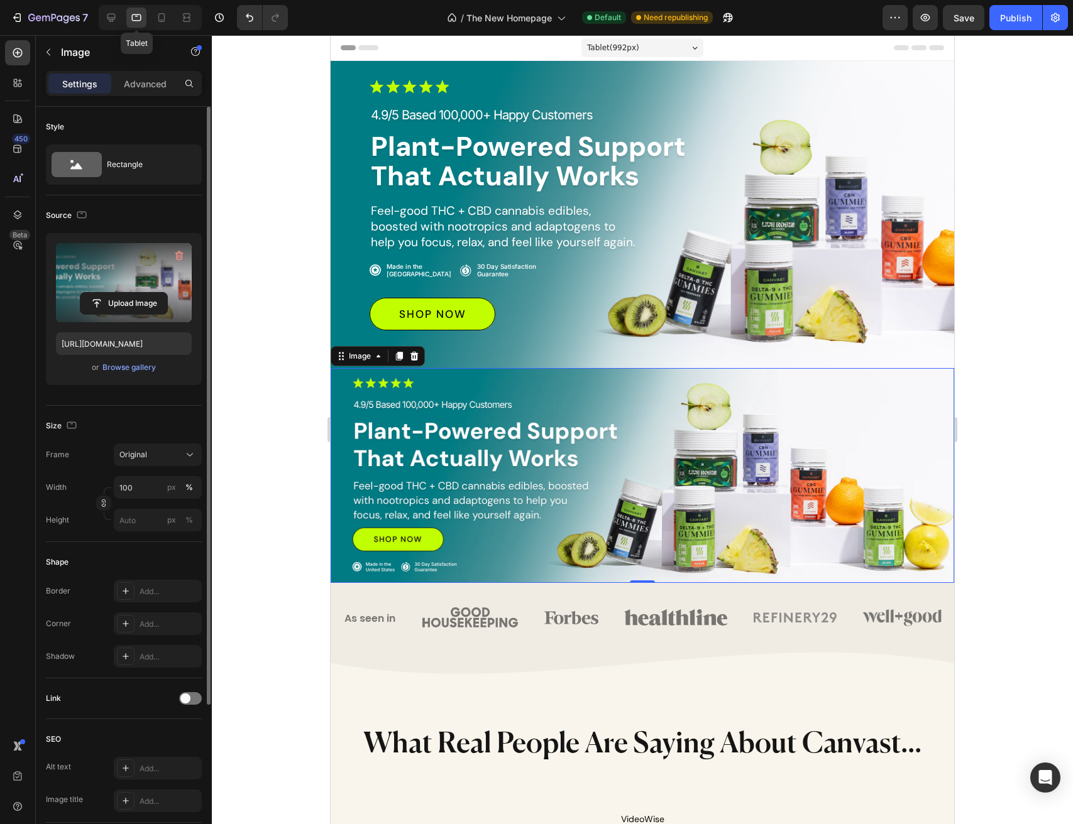
select select "[CREDIT_CARD_NUMBER]"
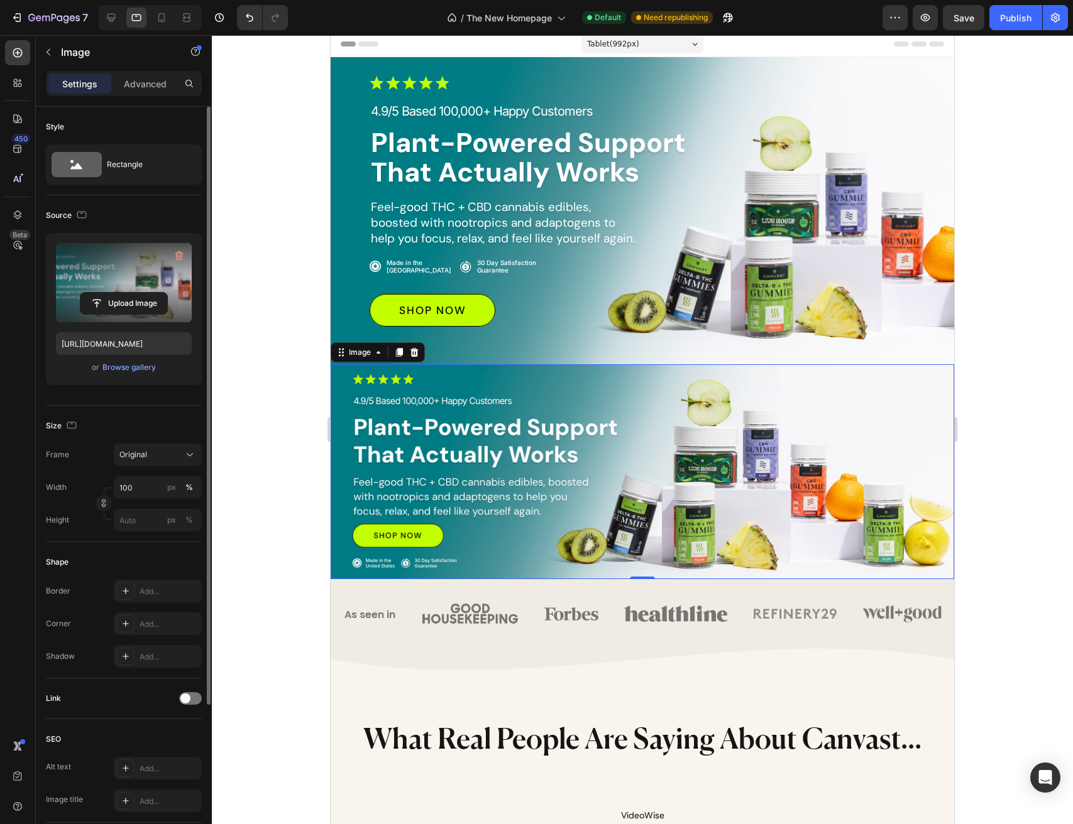
scroll to position [-1, 0]
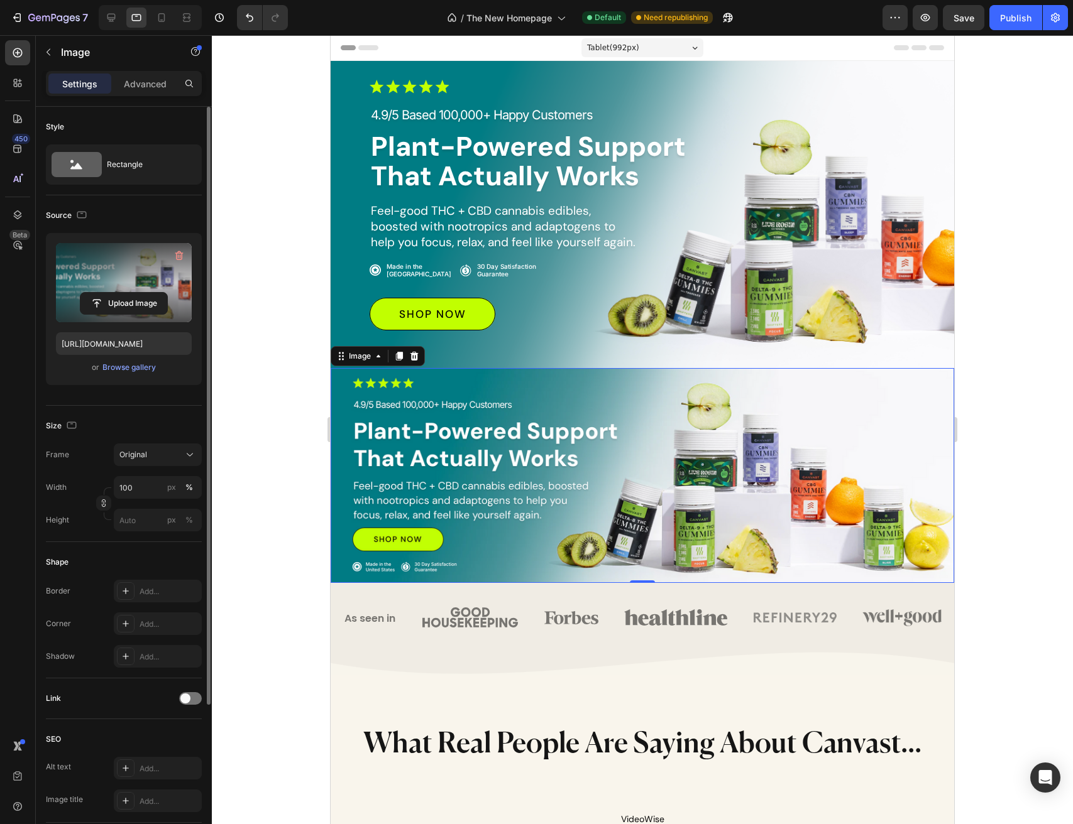
click at [633, 463] on img at bounding box center [642, 475] width 623 height 215
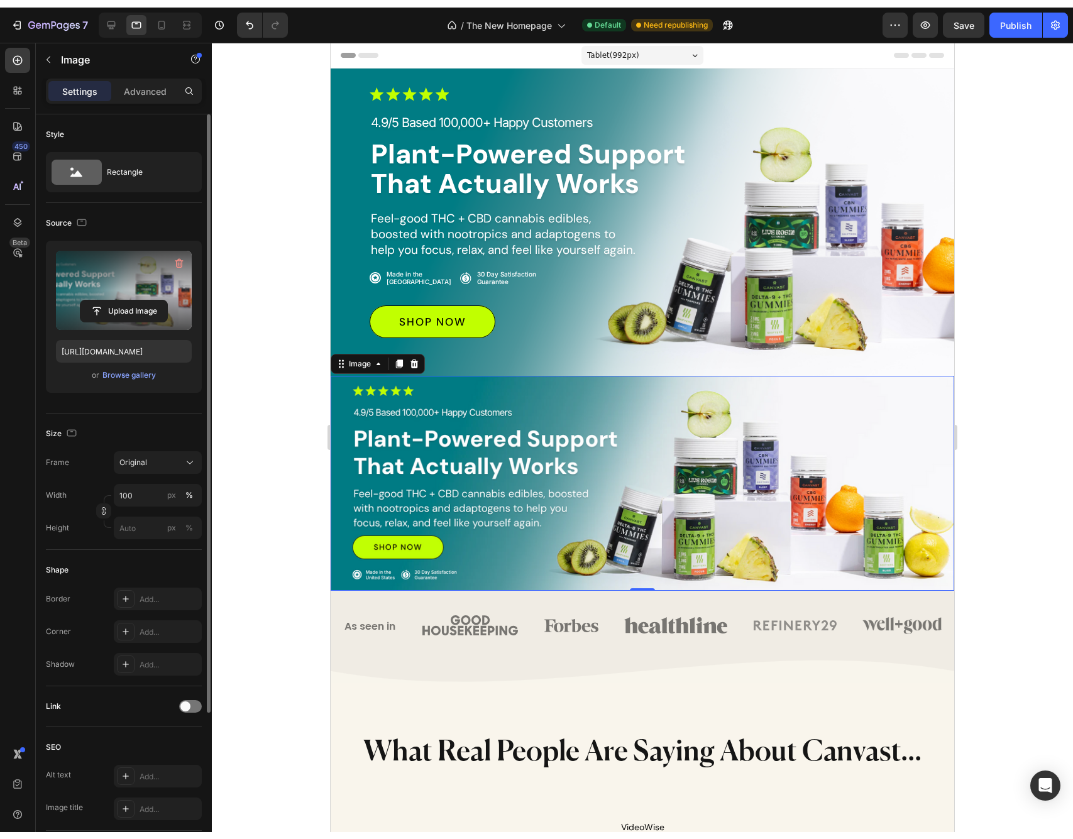
scroll to position [0, 0]
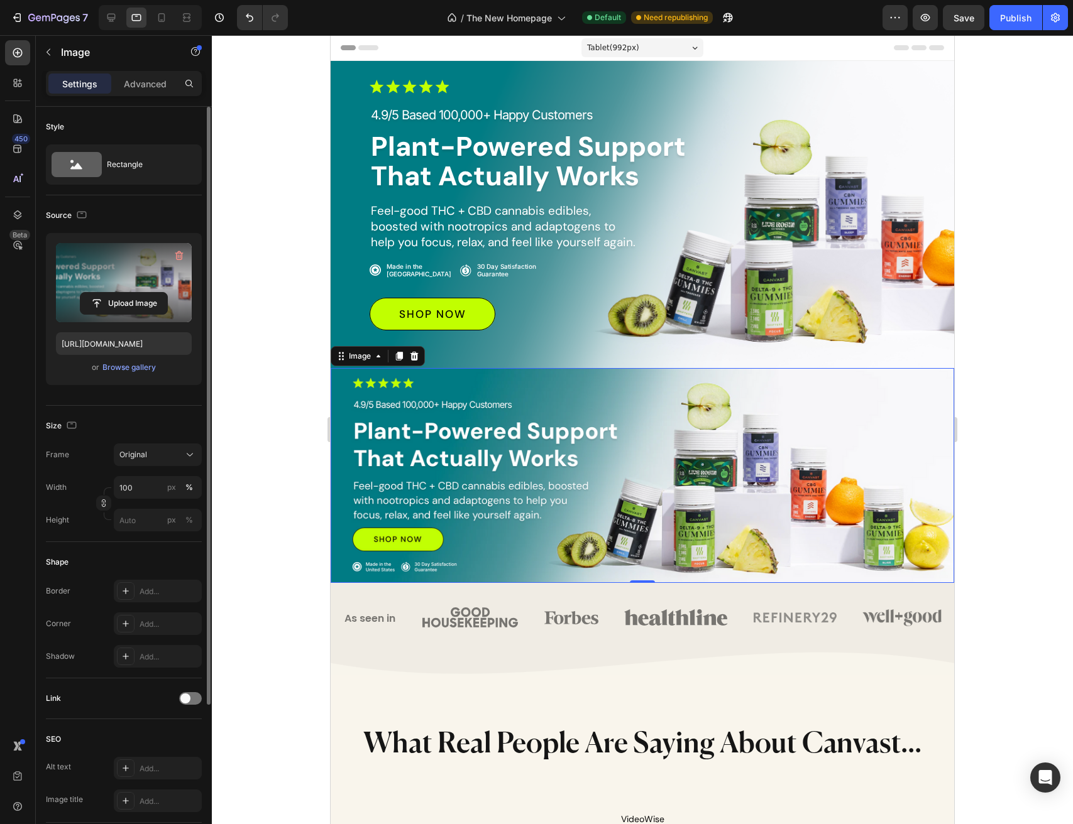
click at [633, 463] on img at bounding box center [642, 475] width 623 height 215
click at [364, 356] on div "Image" at bounding box center [359, 356] width 27 height 11
click at [397, 358] on icon at bounding box center [399, 356] width 10 height 10
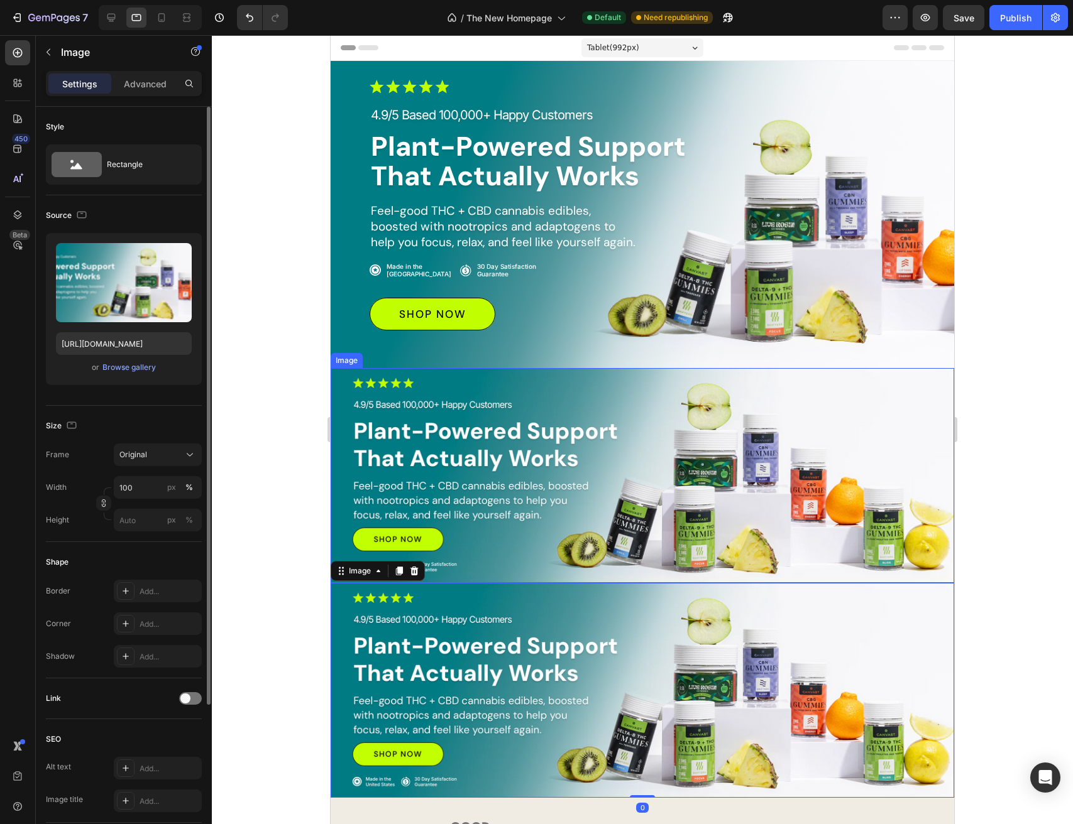
click at [499, 462] on img at bounding box center [642, 475] width 623 height 215
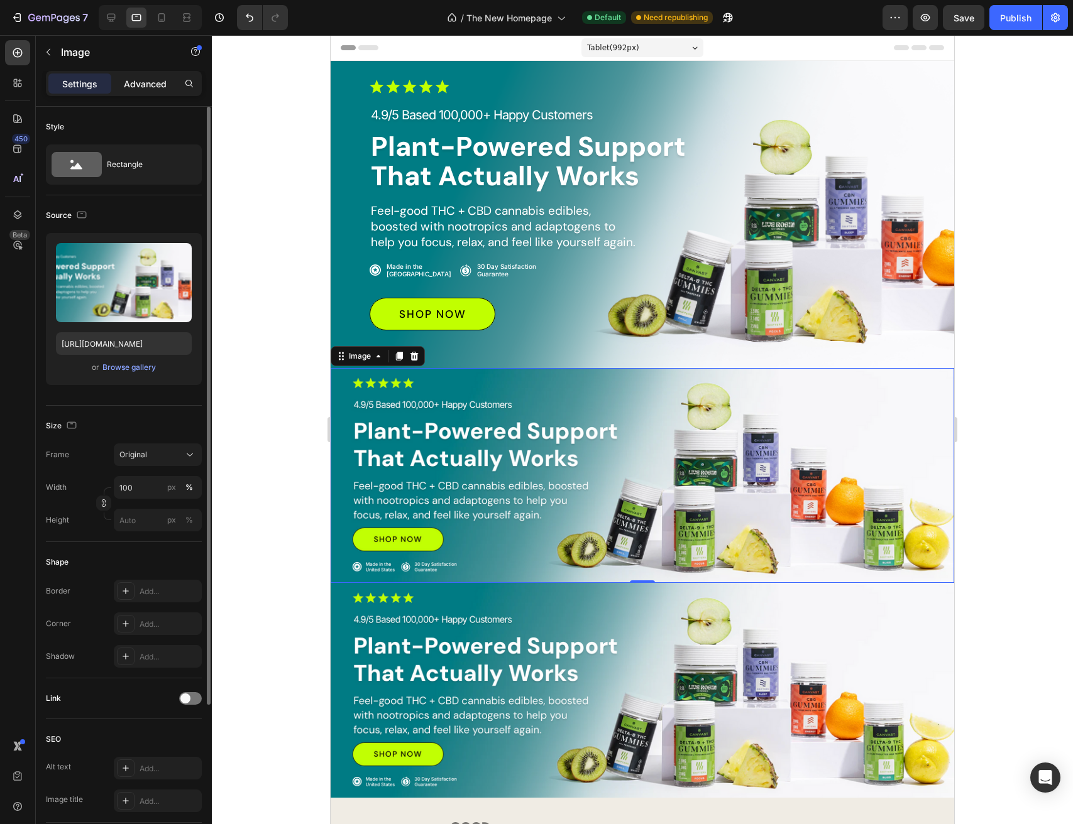
click at [161, 87] on p "Advanced" at bounding box center [145, 83] width 43 height 13
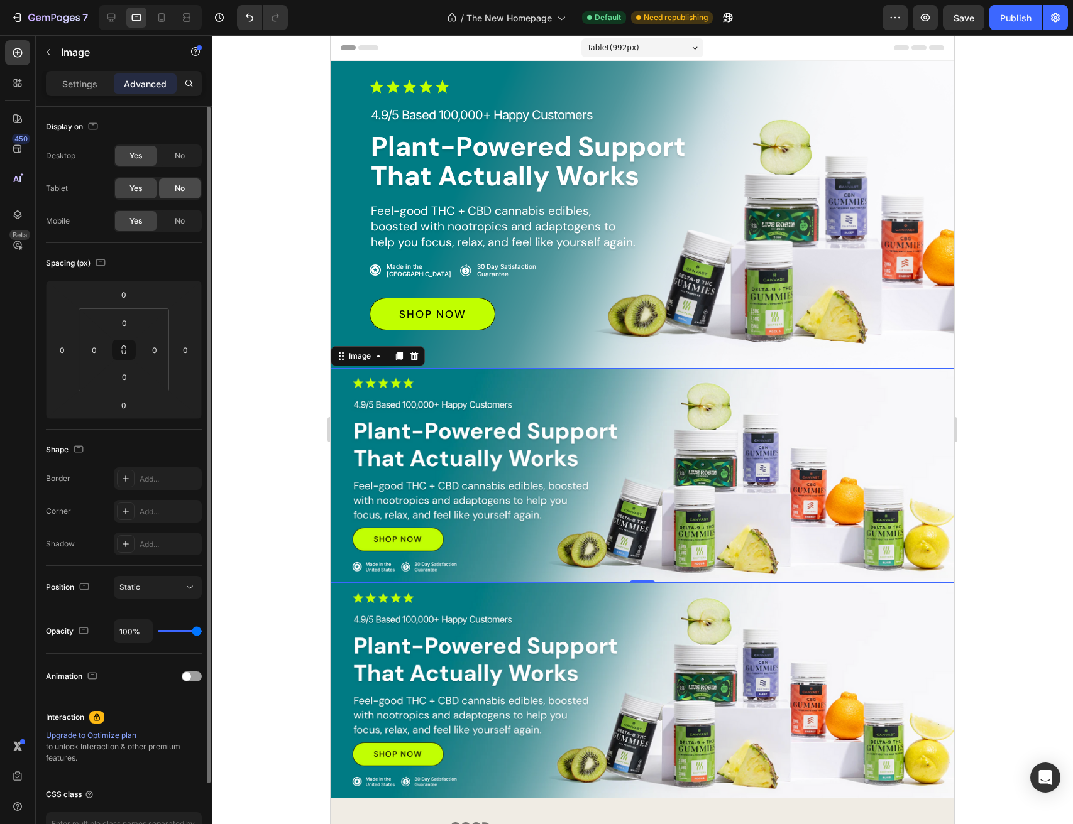
click at [175, 187] on span "No" at bounding box center [180, 188] width 10 height 11
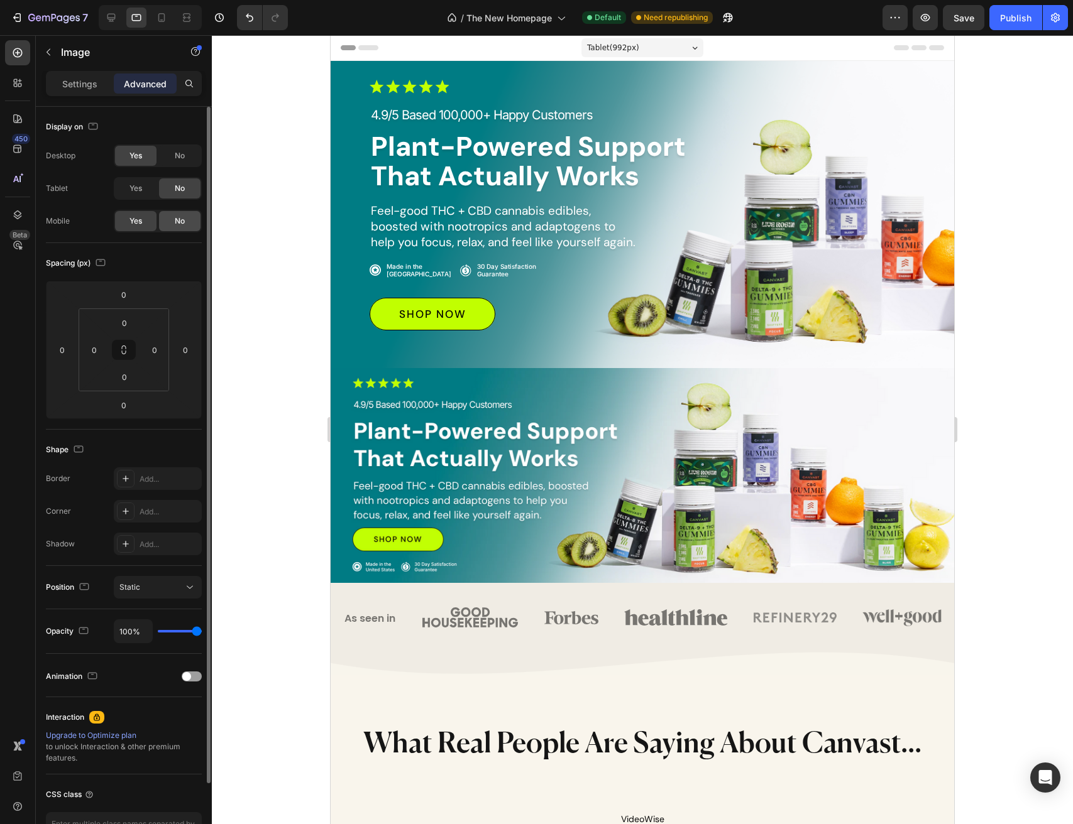
click at [178, 217] on span "No" at bounding box center [180, 221] width 10 height 11
click at [578, 500] on img at bounding box center [642, 475] width 623 height 215
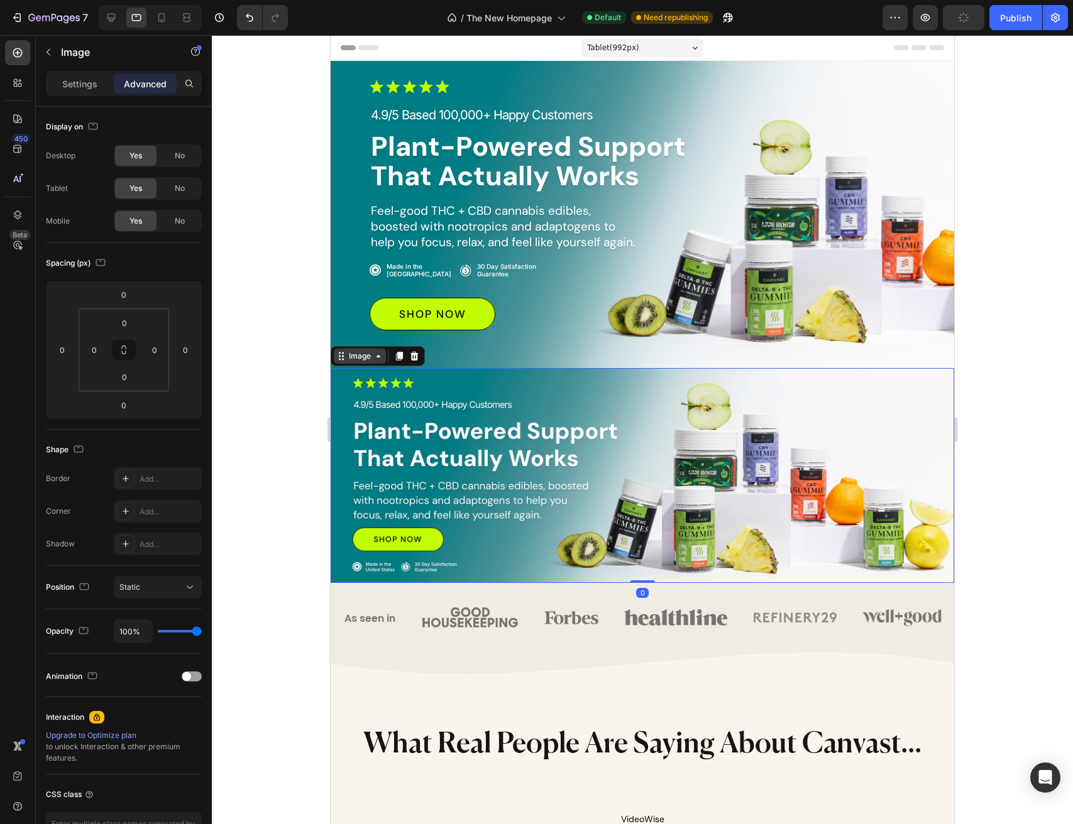
click at [364, 359] on div "Image" at bounding box center [359, 356] width 27 height 11
click at [398, 358] on icon at bounding box center [399, 357] width 7 height 9
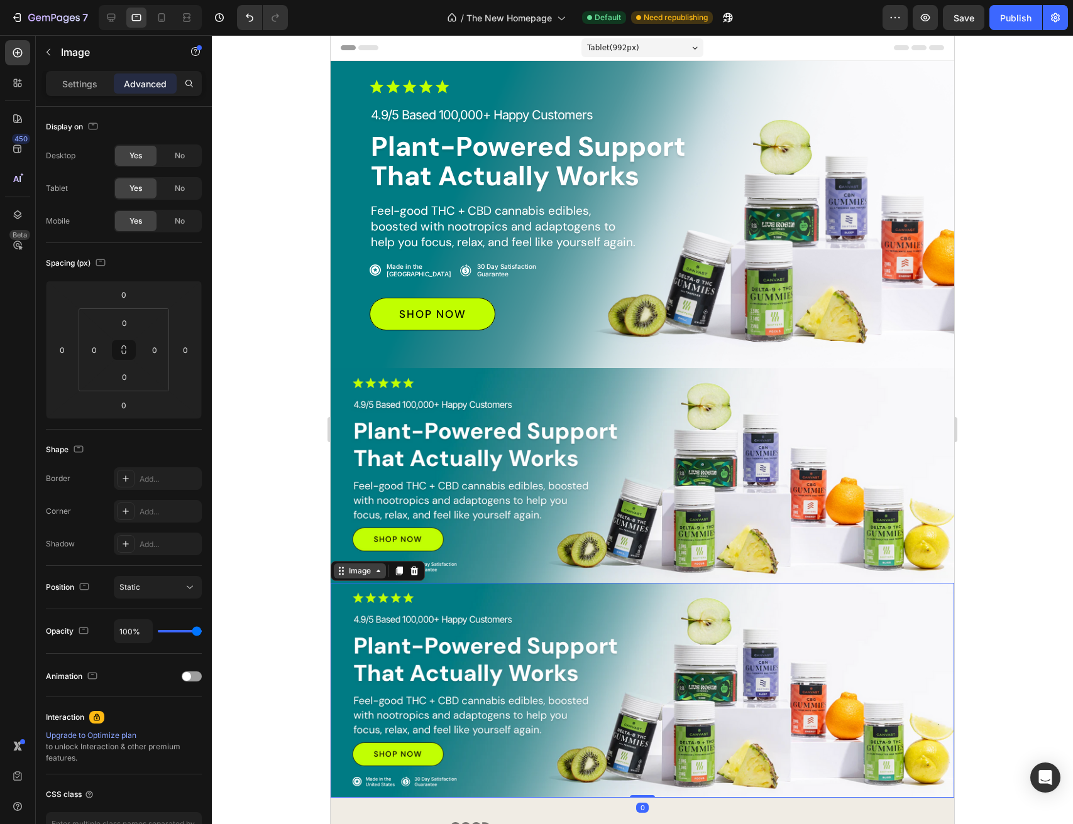
click at [358, 572] on div "Image" at bounding box center [359, 571] width 27 height 11
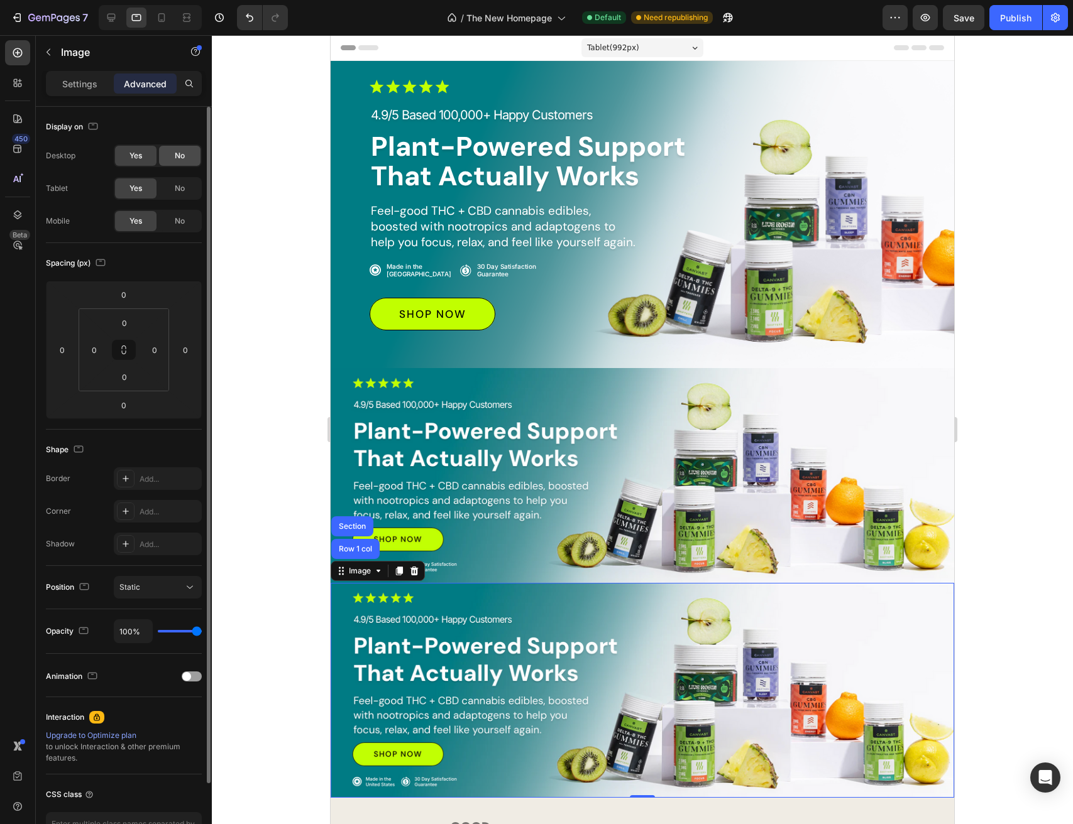
click at [185, 160] on span "No" at bounding box center [180, 155] width 10 height 11
click at [183, 187] on span "No" at bounding box center [180, 188] width 10 height 11
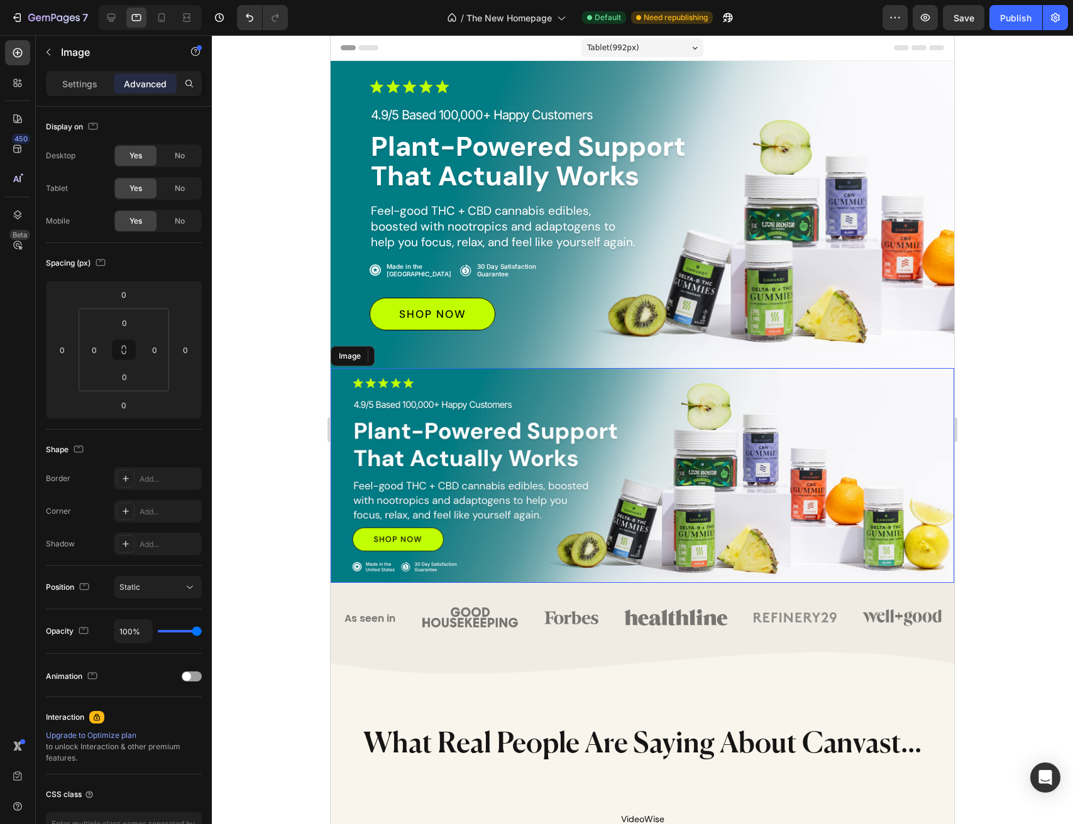
click at [476, 434] on img at bounding box center [642, 475] width 623 height 215
drag, startPoint x: 354, startPoint y: 356, endPoint x: 611, endPoint y: 336, distance: 257.8
click at [354, 356] on div "Image" at bounding box center [359, 356] width 27 height 11
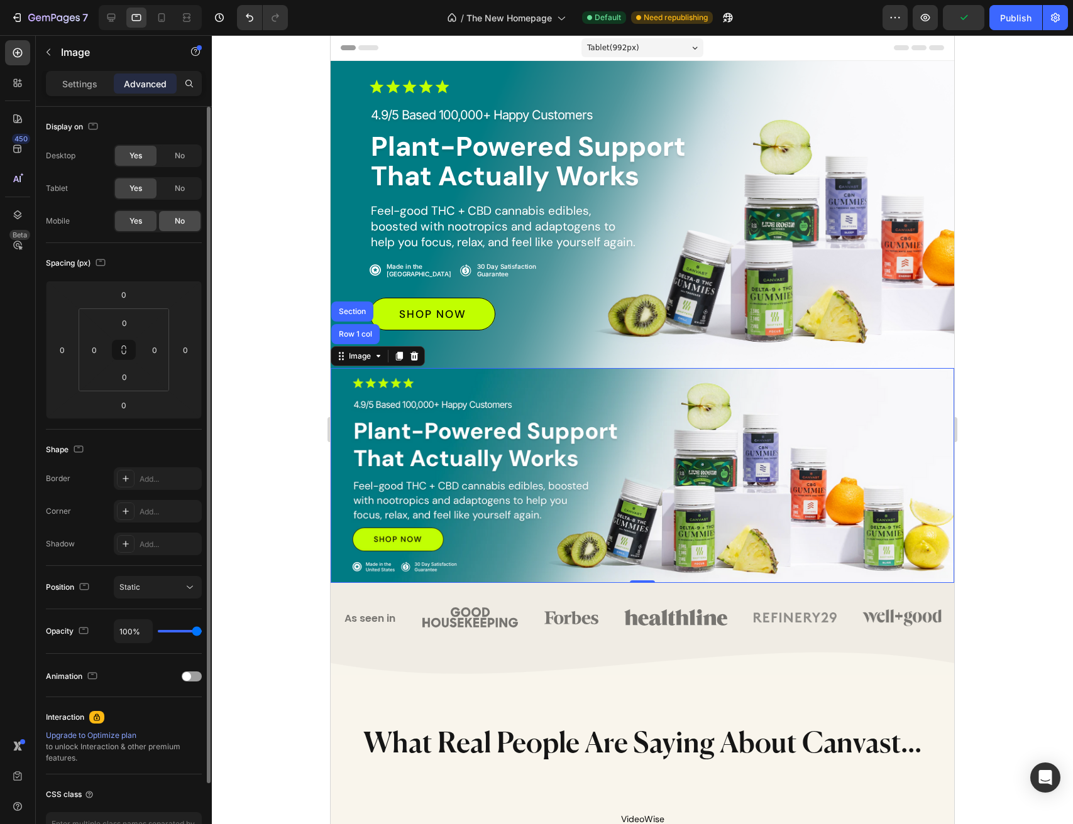
click at [187, 220] on div "No" at bounding box center [179, 221] width 41 height 20
click at [187, 159] on div "No" at bounding box center [179, 156] width 41 height 20
click at [828, 415] on img at bounding box center [642, 475] width 623 height 215
click at [315, 126] on div at bounding box center [642, 429] width 861 height 789
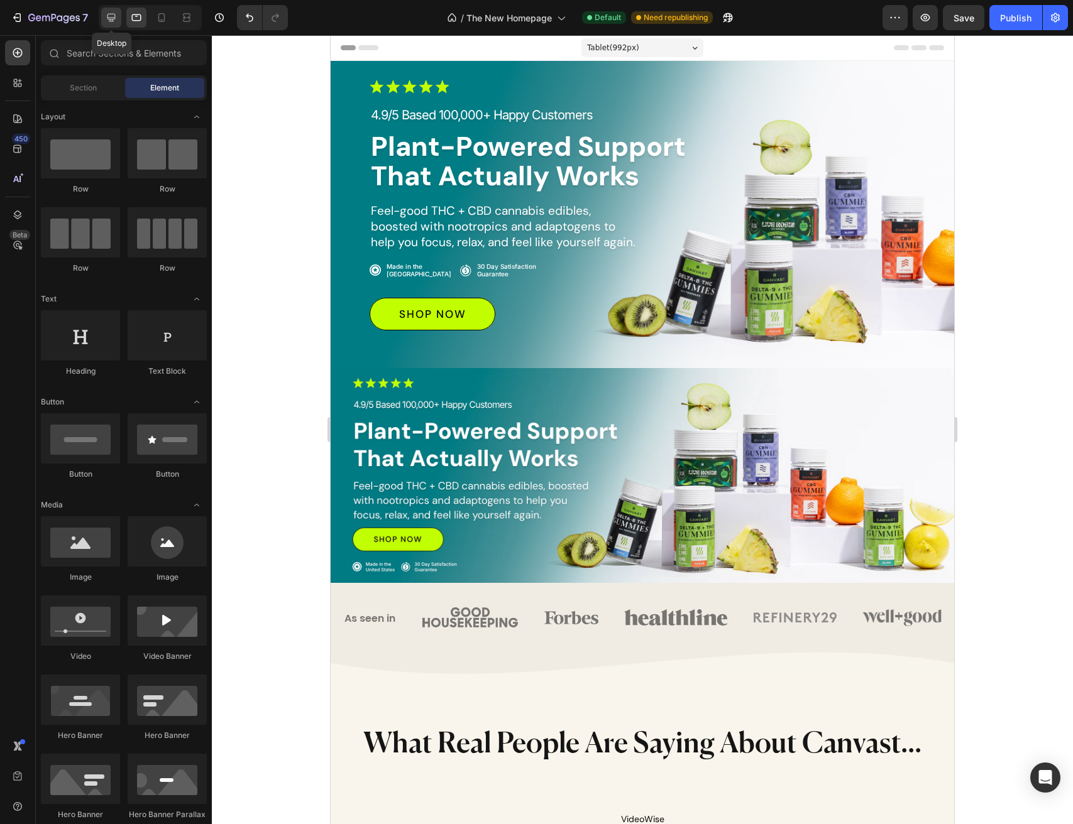
click at [116, 16] on icon at bounding box center [111, 17] width 13 height 13
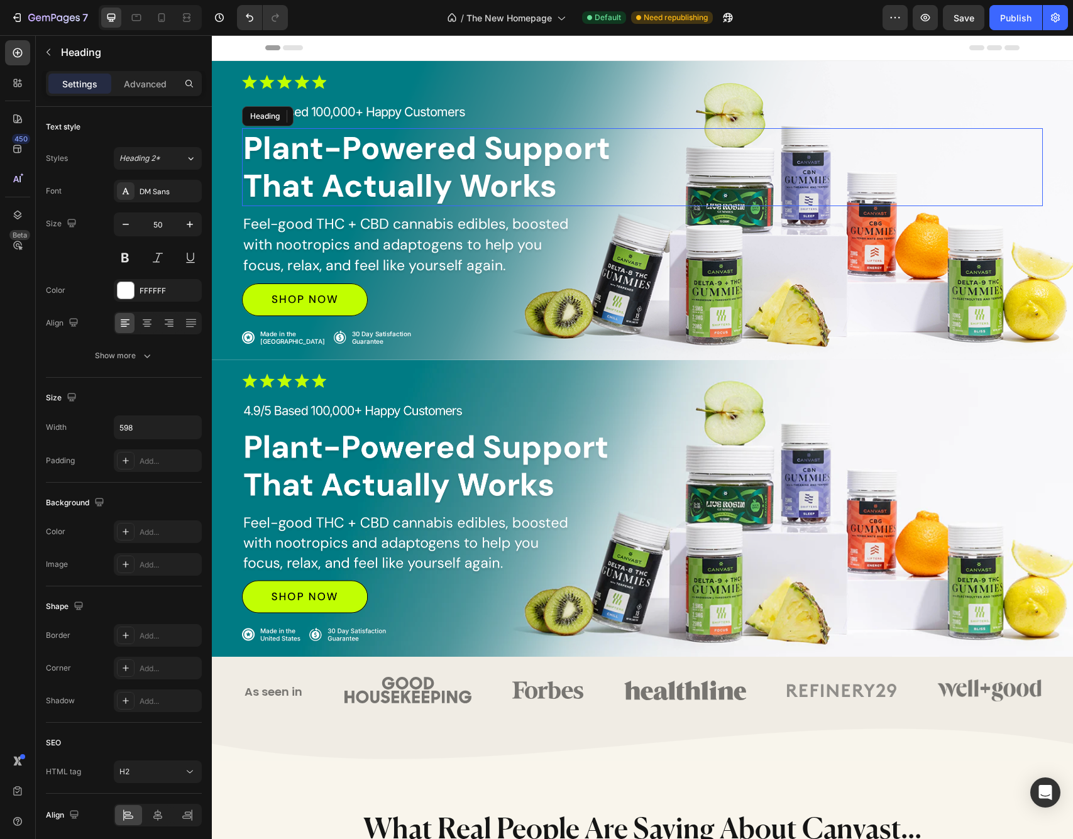
click at [400, 189] on h2 "Plant-Powered Support That Actually Works" at bounding box center [430, 167] width 376 height 78
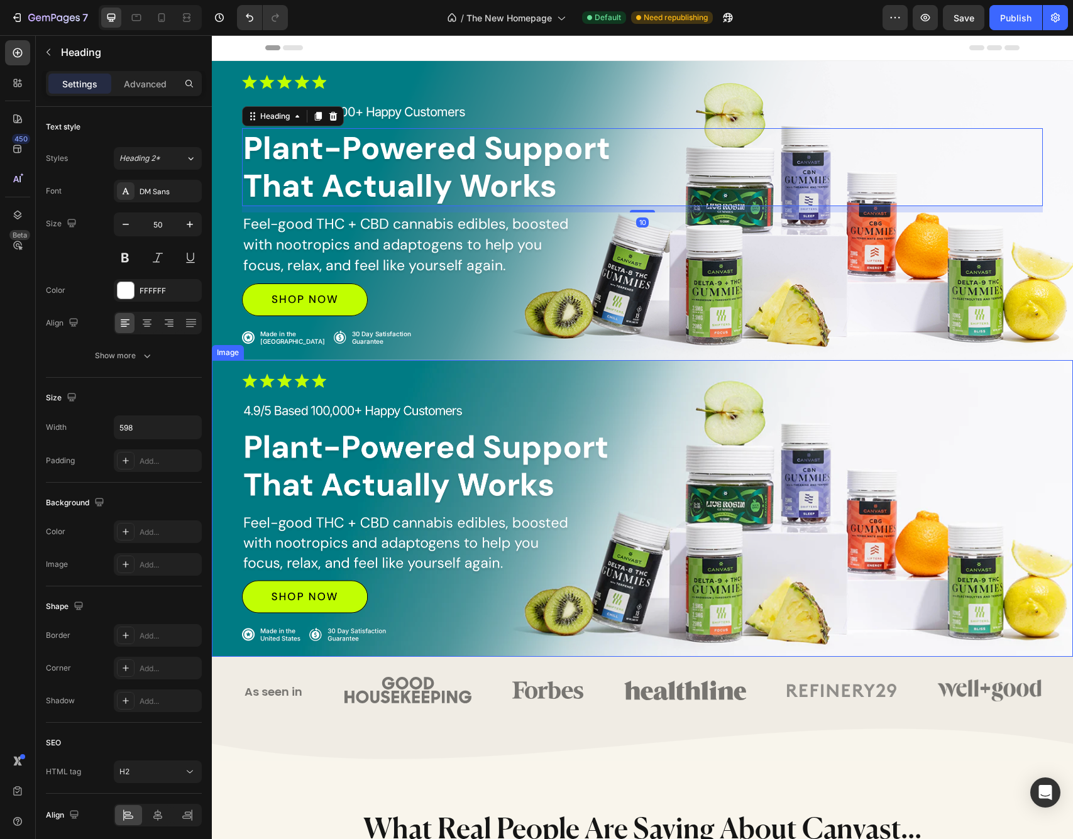
click at [383, 479] on img at bounding box center [642, 508] width 861 height 297
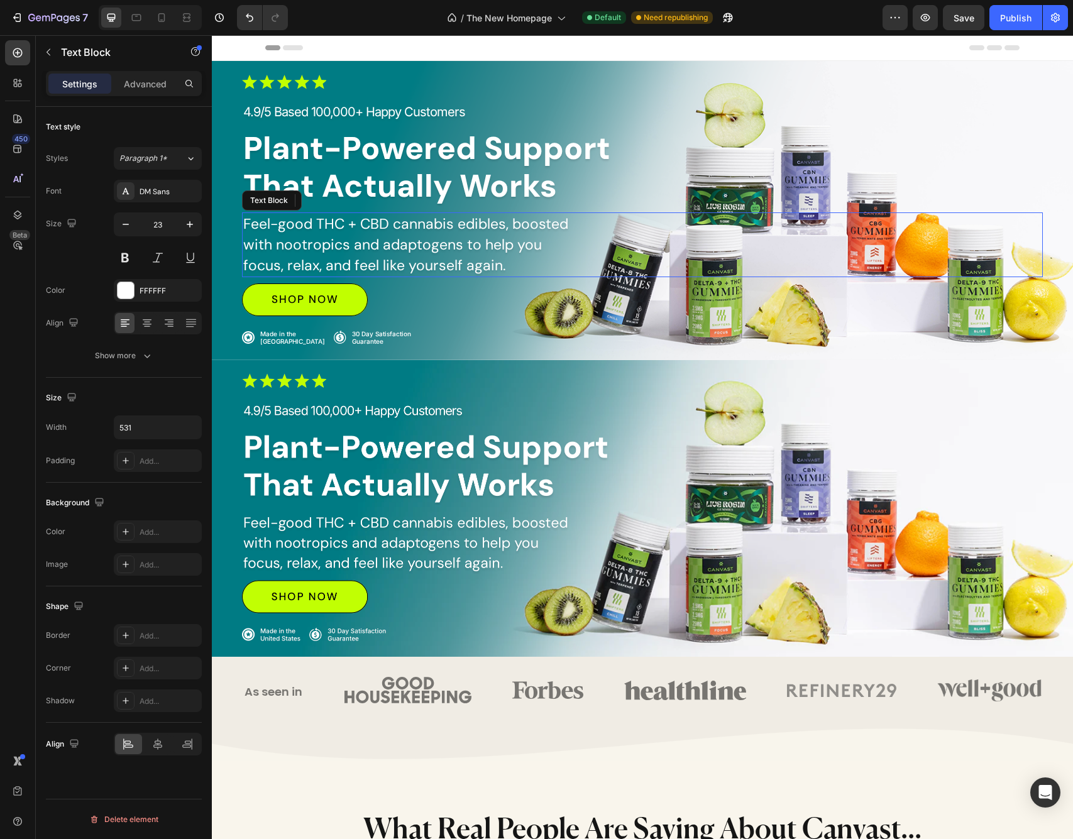
click at [405, 221] on p "Feel-good THC + CBD cannabis edibles, boosted with nootropics and adaptogens to…" at bounding box center [408, 245] width 331 height 62
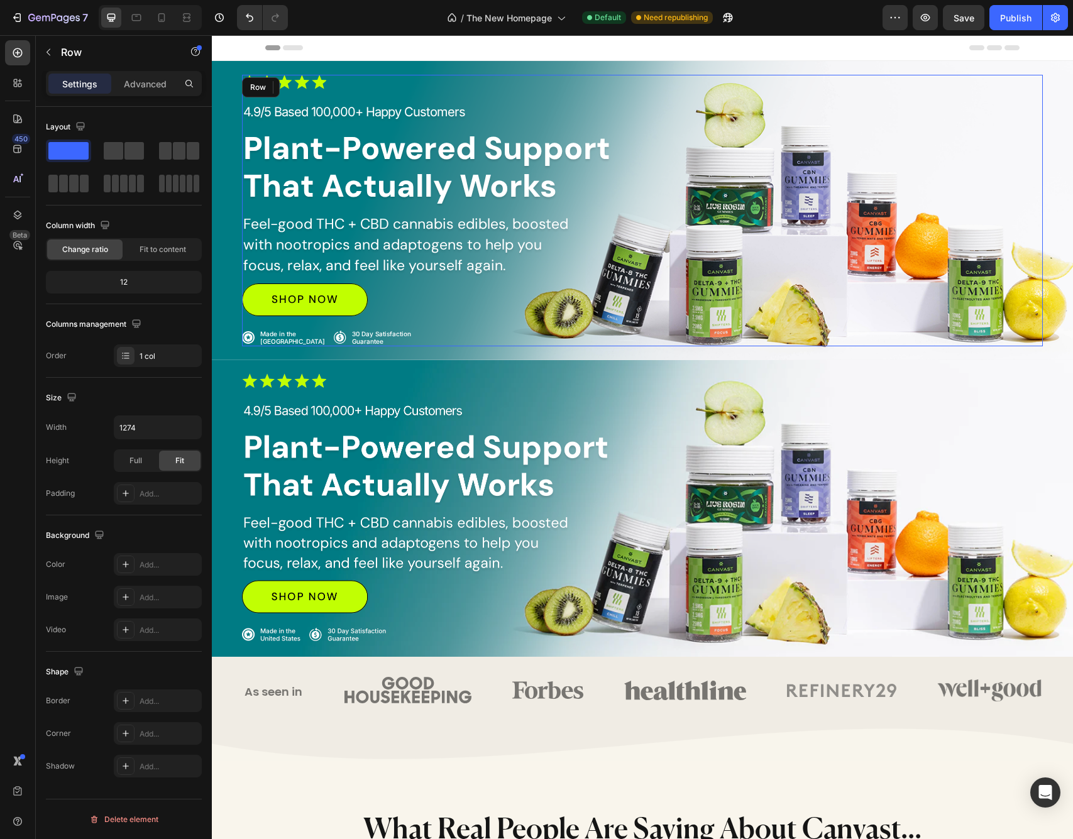
click at [326, 94] on div "Image 4.9/5 Based 100,000+ Happy Customers Text Block Plant-Powered Support Tha…" at bounding box center [642, 210] width 801 height 271
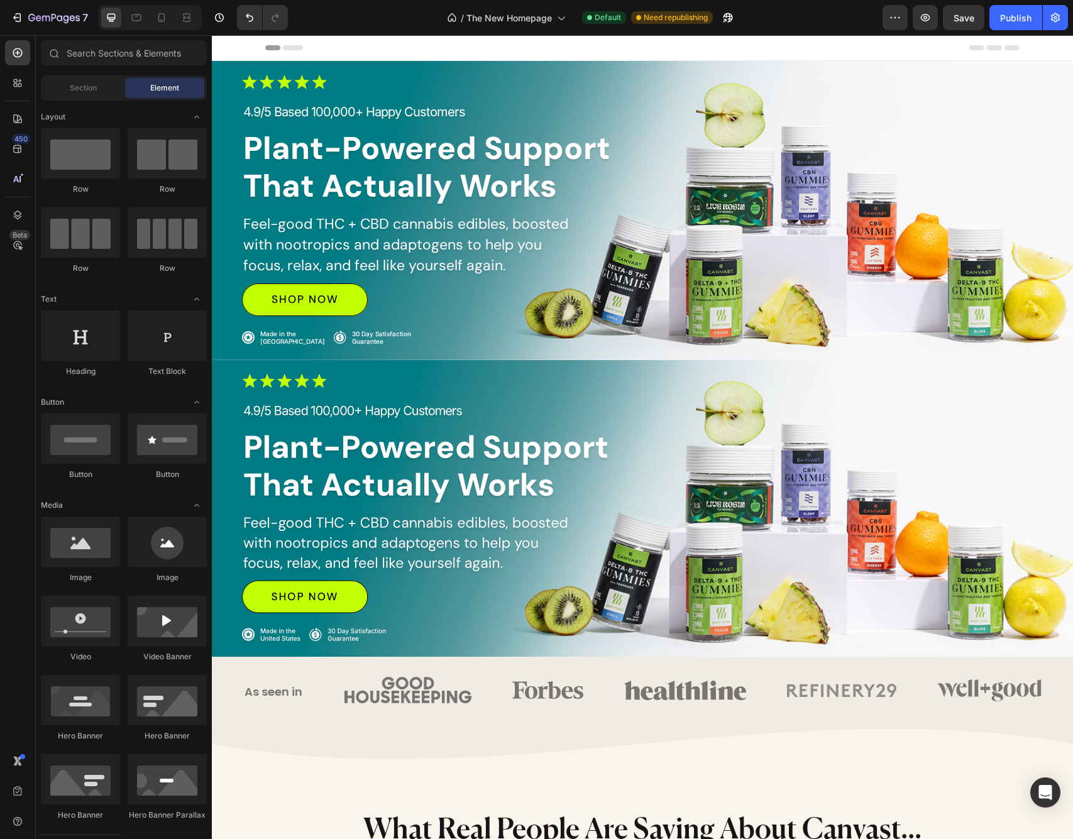
click at [366, 60] on div "Header" at bounding box center [642, 48] width 861 height 26
click at [368, 65] on div "Image 4.9/5 Based 100,000+ Happy Customers Text Block Plant-Powered Support Tha…" at bounding box center [642, 210] width 861 height 334
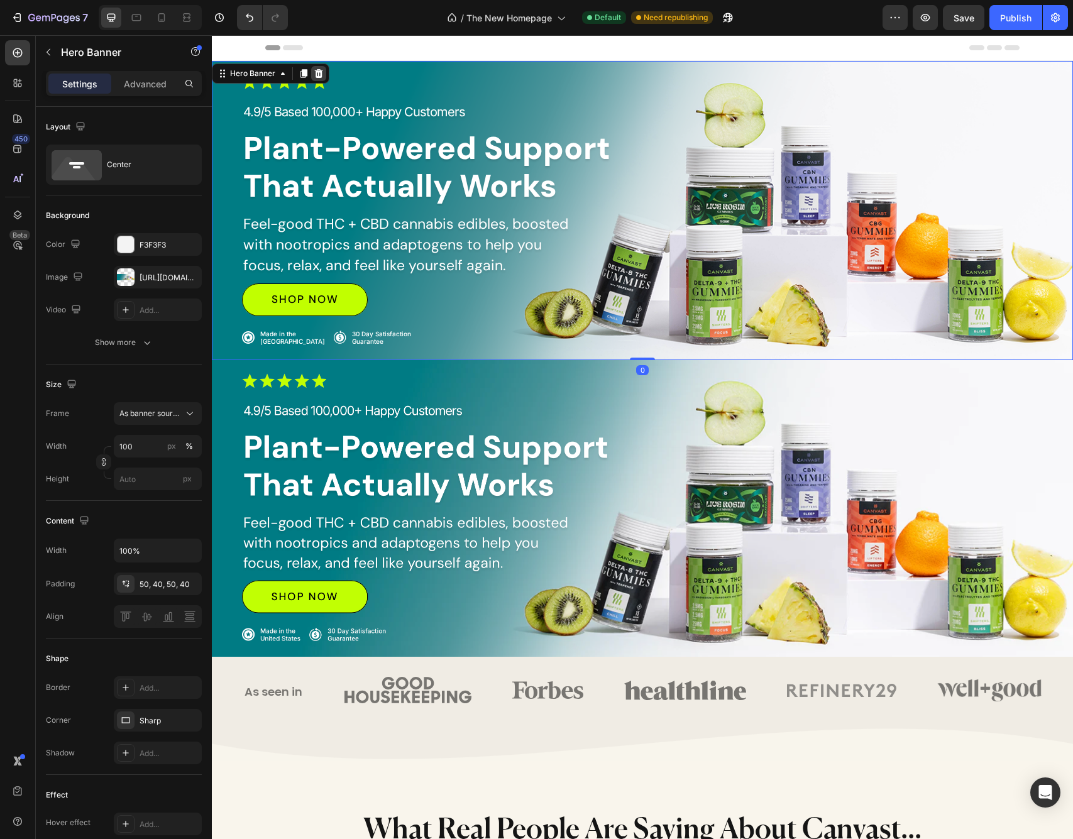
click at [321, 75] on icon at bounding box center [319, 73] width 8 height 9
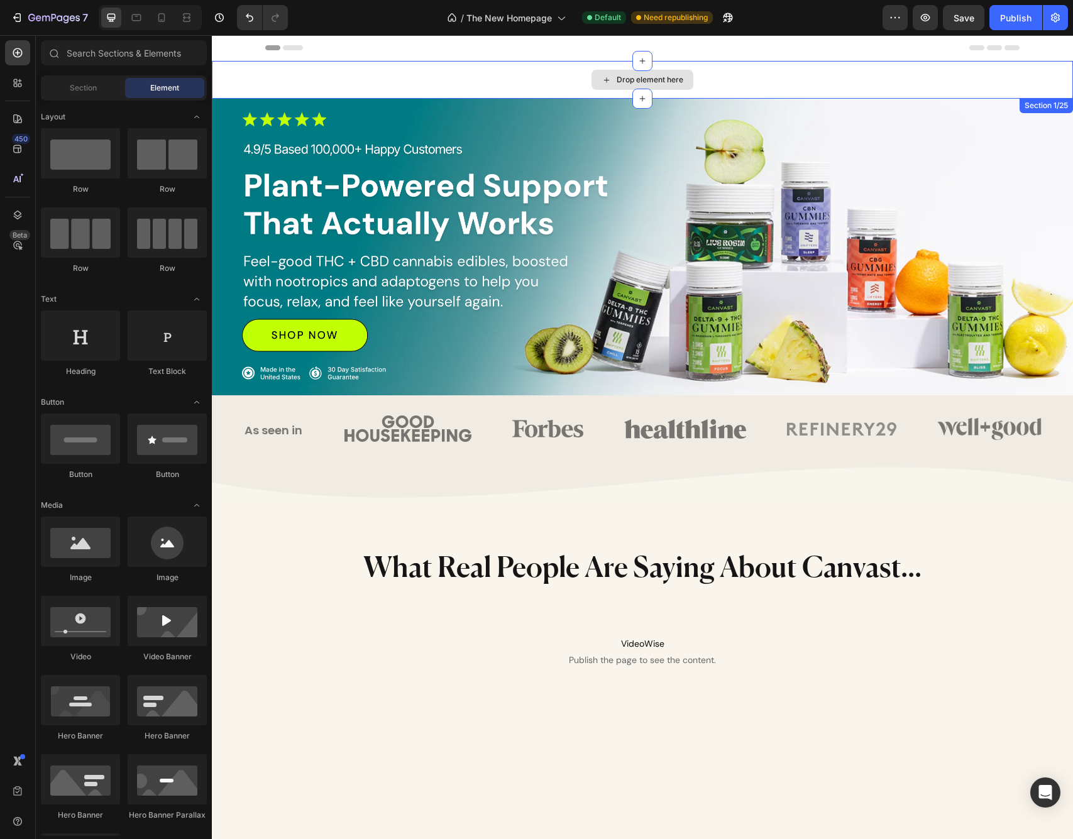
click at [496, 75] on div "Drop element here" at bounding box center [642, 80] width 861 height 38
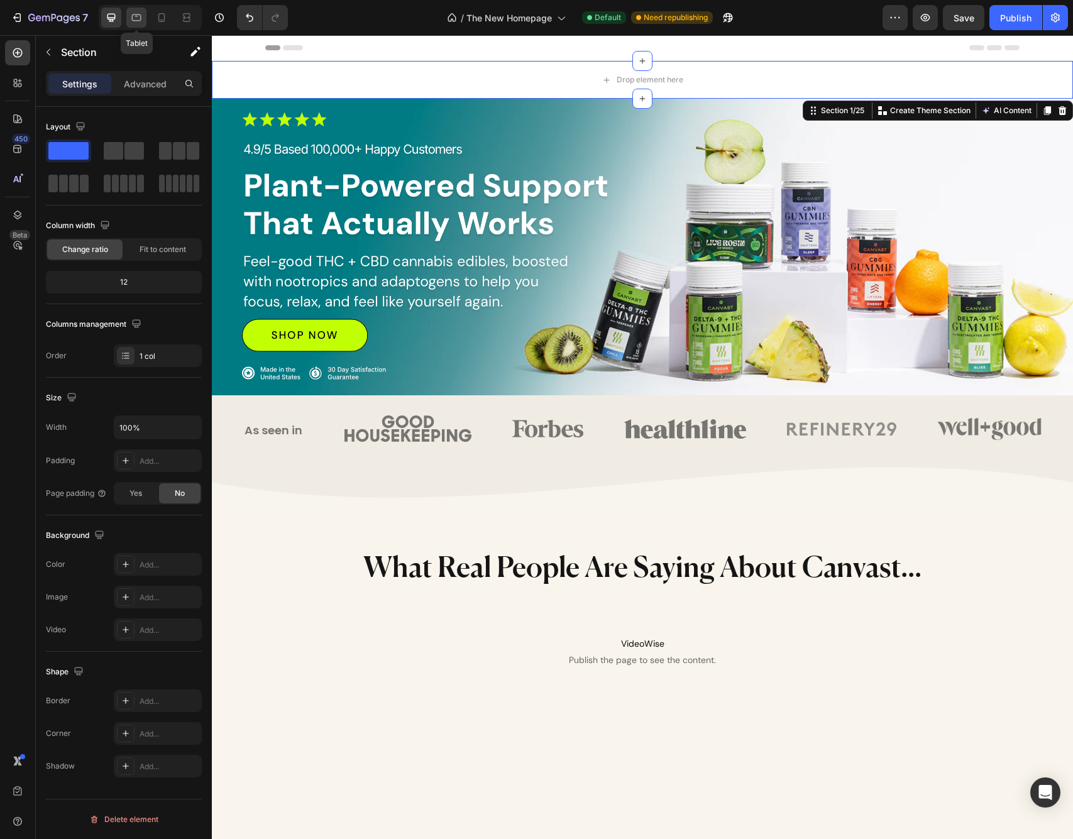
click at [139, 22] on icon at bounding box center [136, 17] width 13 height 13
select select "[CREDIT_CARD_NUMBER]"
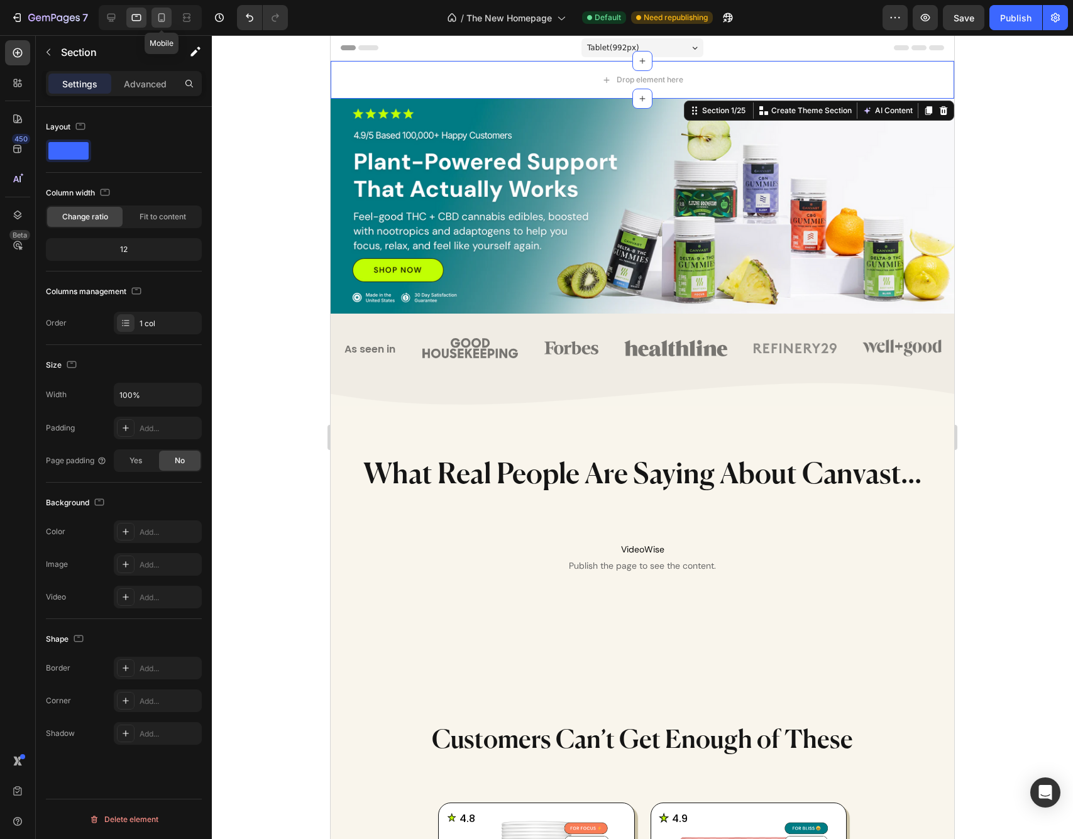
click at [167, 14] on icon at bounding box center [161, 17] width 13 height 13
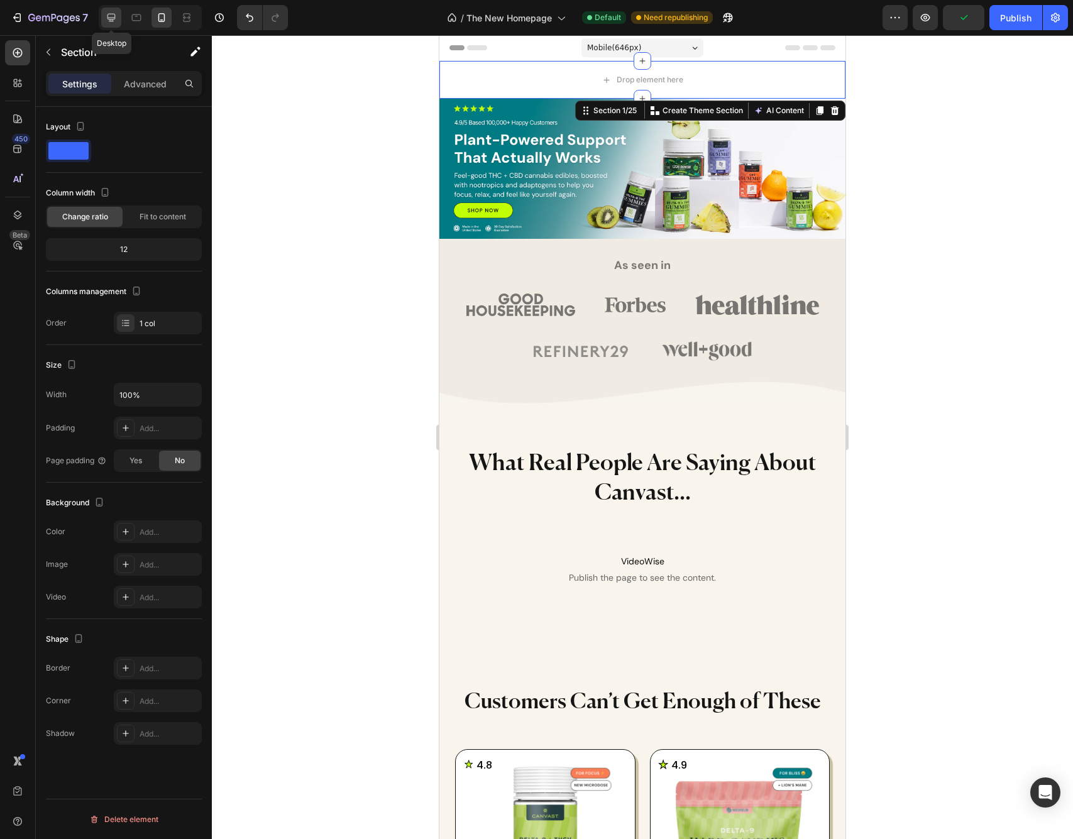
click at [111, 20] on icon at bounding box center [111, 17] width 13 height 13
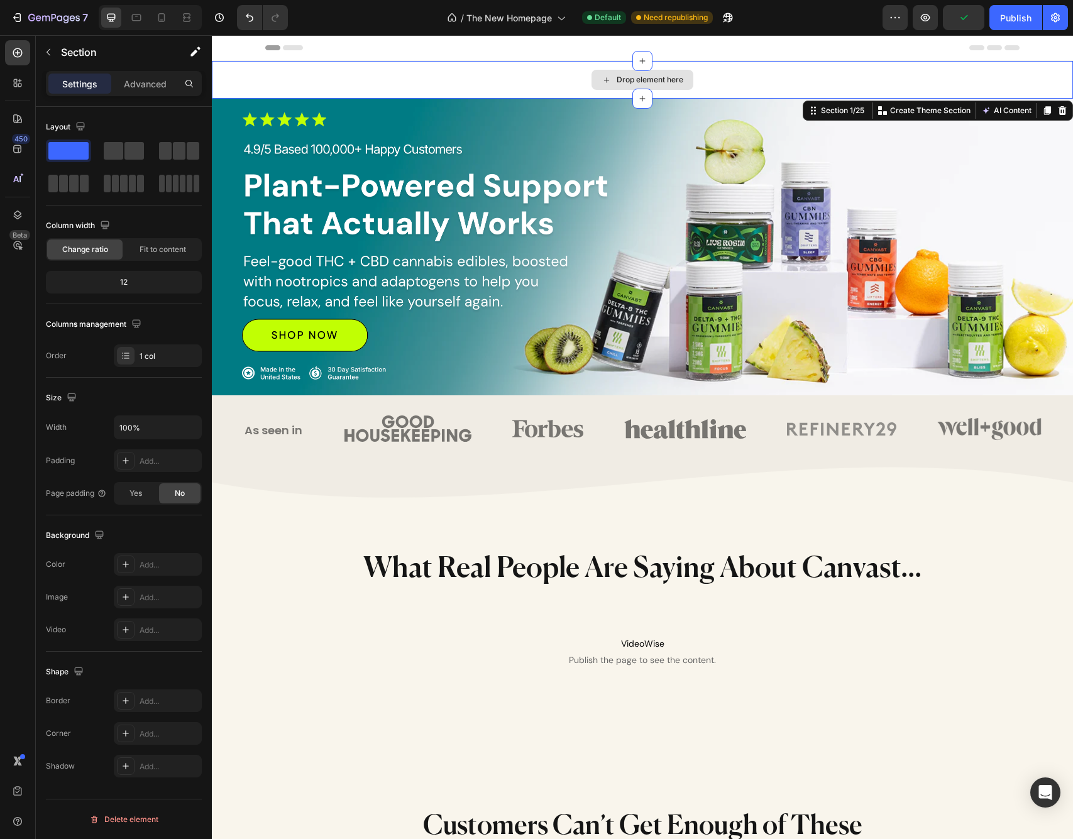
click at [837, 72] on div "Drop element here" at bounding box center [642, 80] width 861 height 38
click at [1061, 113] on icon at bounding box center [1062, 110] width 8 height 9
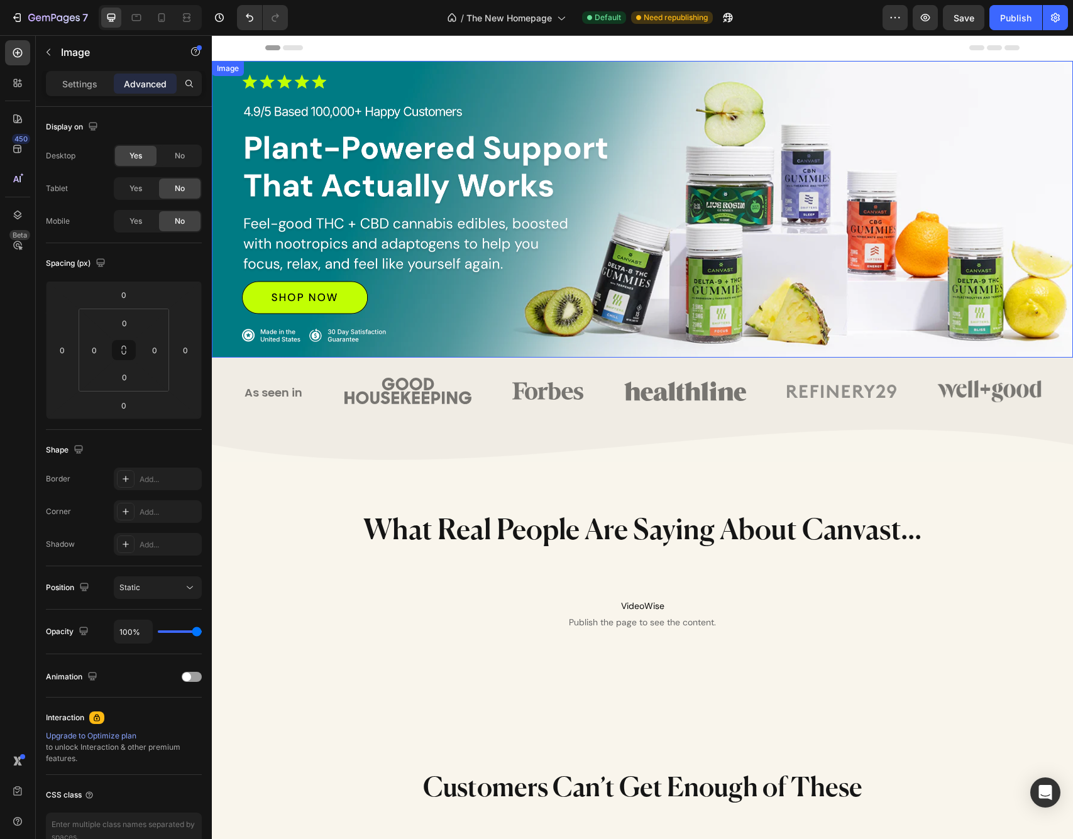
click at [524, 228] on img at bounding box center [642, 209] width 861 height 297
click at [48, 52] on icon "button" at bounding box center [49, 52] width 4 height 7
click at [625, 201] on img at bounding box center [642, 209] width 861 height 297
click at [626, 241] on img at bounding box center [642, 209] width 861 height 297
click at [489, 176] on img at bounding box center [642, 209] width 861 height 297
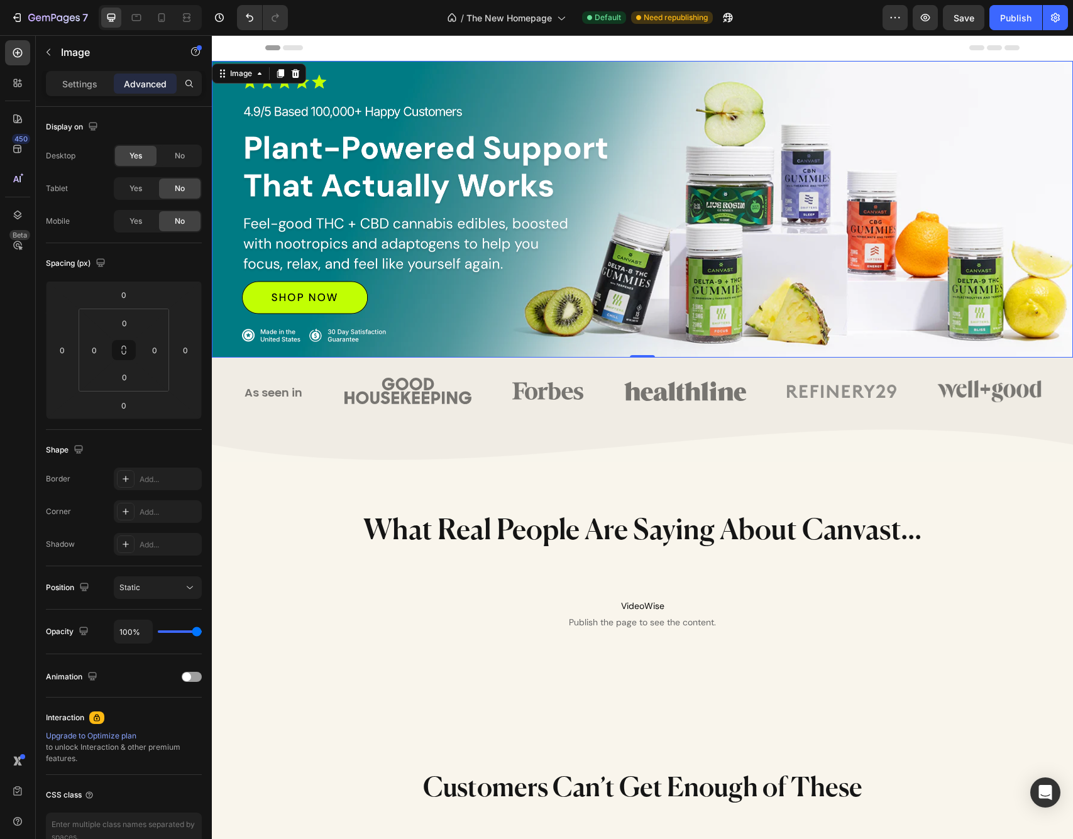
click at [736, 276] on img at bounding box center [642, 209] width 861 height 297
click at [632, 202] on img at bounding box center [642, 209] width 861 height 297
click at [58, 81] on div "Settings" at bounding box center [79, 84] width 63 height 20
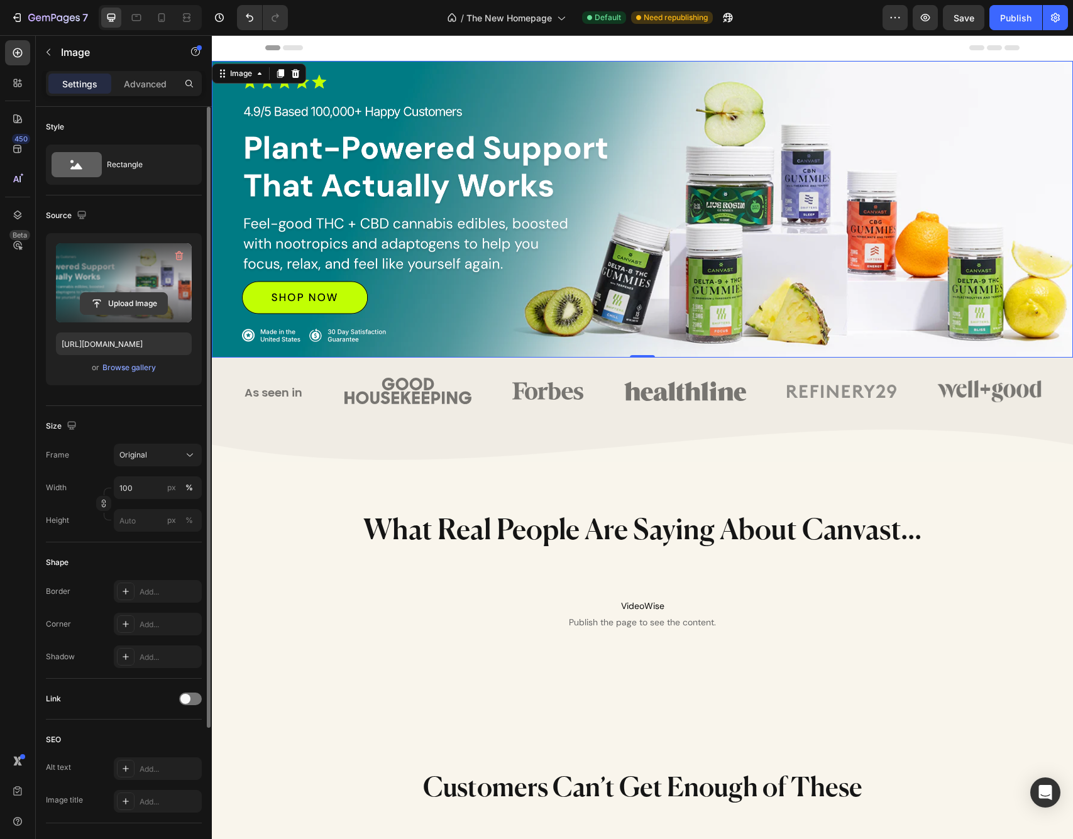
click at [125, 305] on input "file" at bounding box center [123, 303] width 87 height 21
click at [133, 372] on div "Browse gallery" at bounding box center [128, 367] width 53 height 11
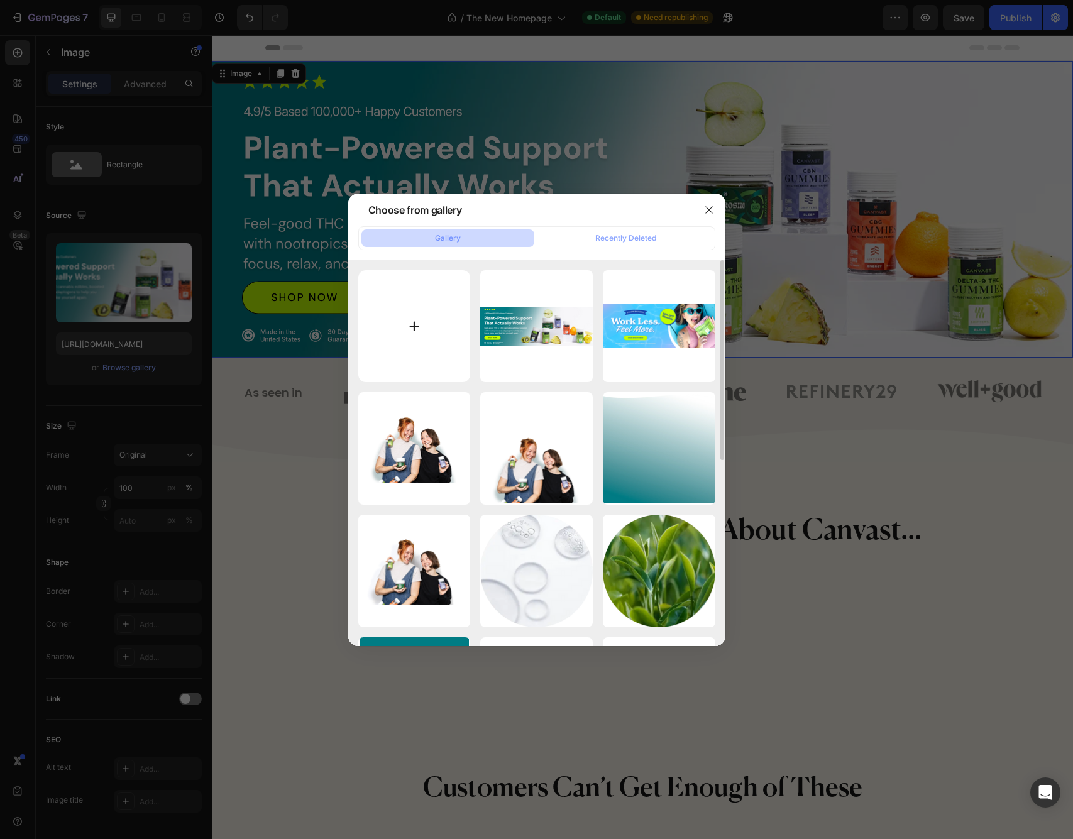
click at [426, 320] on input "file" at bounding box center [414, 326] width 112 height 112
type input "C:\fakepath\Screenshot [DATE] 11.14.24 AM.png"
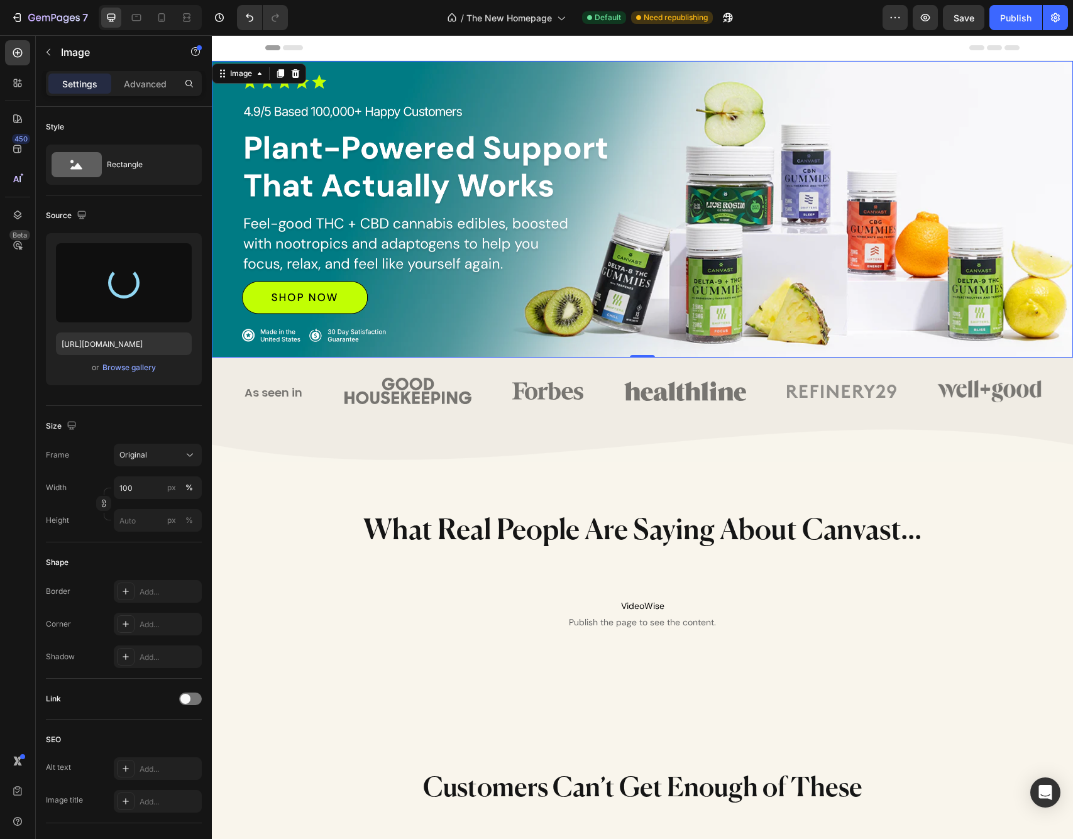
type input "[URL][DOMAIN_NAME]"
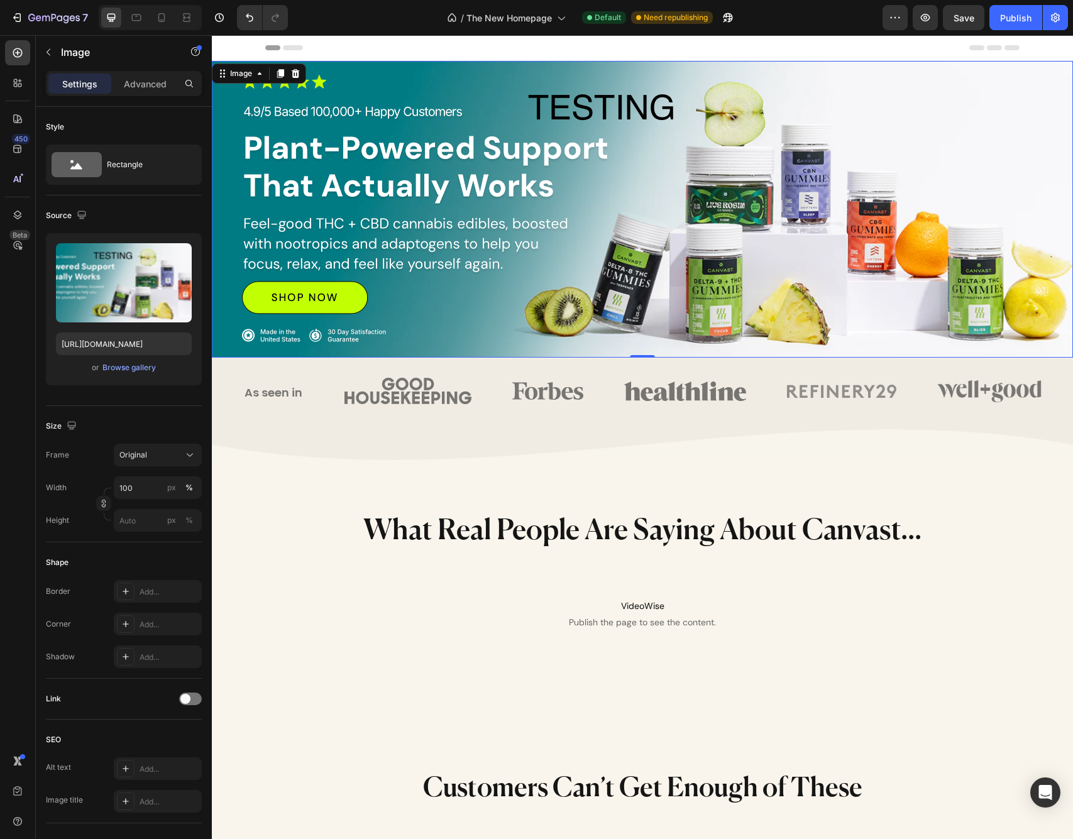
click at [574, 158] on img at bounding box center [642, 209] width 861 height 297
click at [128, 338] on input "[URL][DOMAIN_NAME]" at bounding box center [124, 343] width 136 height 23
click at [563, 173] on img at bounding box center [642, 209] width 861 height 297
click at [137, 17] on icon at bounding box center [136, 17] width 13 height 13
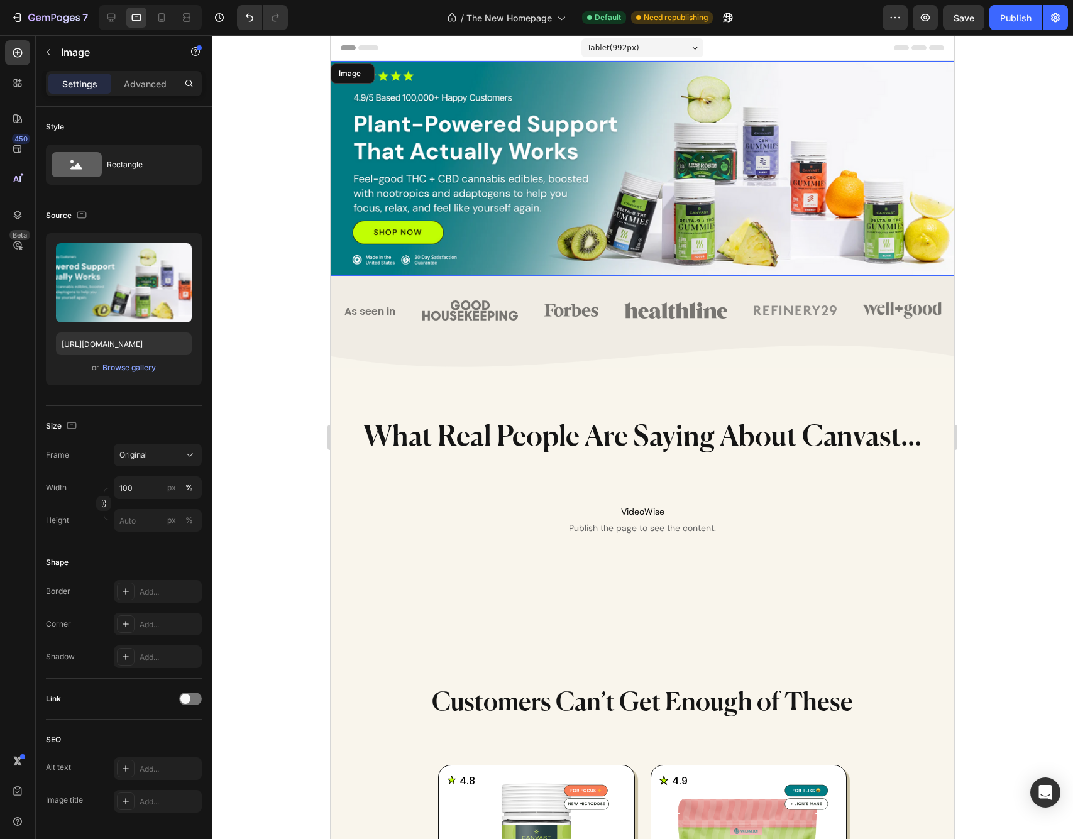
click at [671, 193] on img at bounding box center [642, 168] width 623 height 215
click at [131, 368] on div "Browse gallery" at bounding box center [128, 367] width 53 height 11
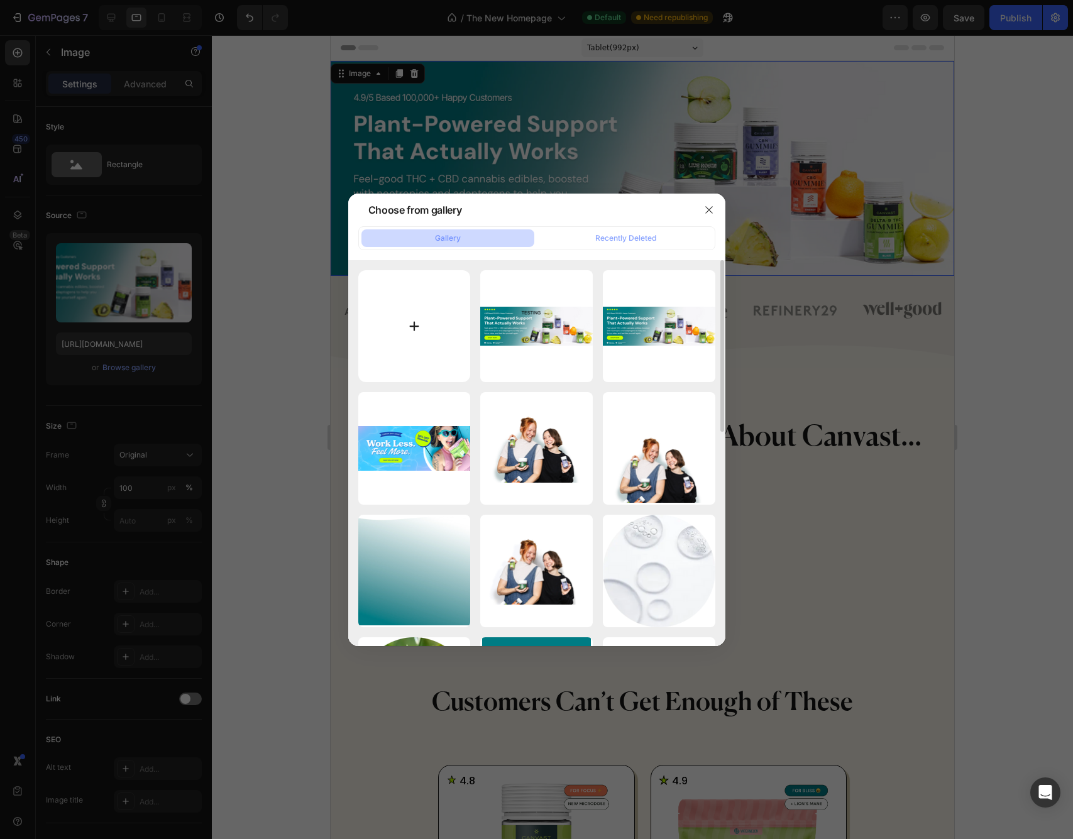
click at [407, 342] on input "file" at bounding box center [414, 326] width 112 height 112
type input "C:\fakepath\Screenshot [DATE] 11.11.40 AM.png"
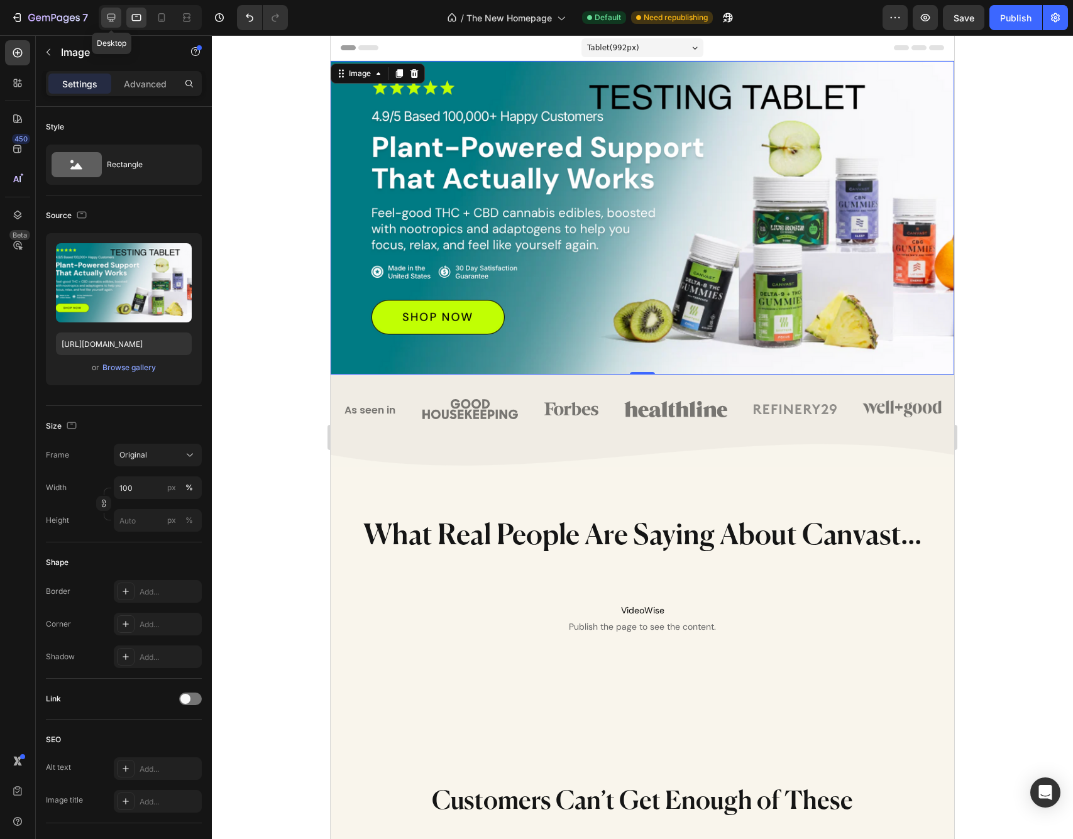
click at [110, 18] on icon at bounding box center [111, 18] width 8 height 8
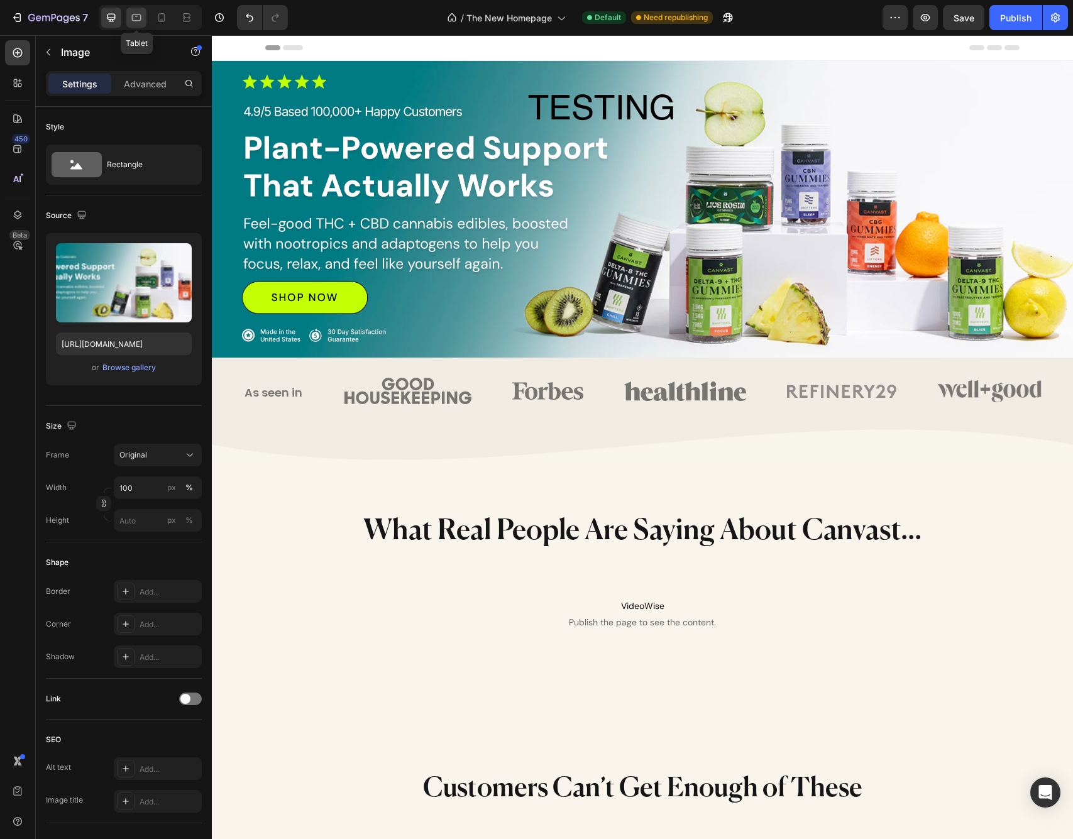
click at [128, 18] on div at bounding box center [136, 18] width 20 height 20
type input "[URL][DOMAIN_NAME]"
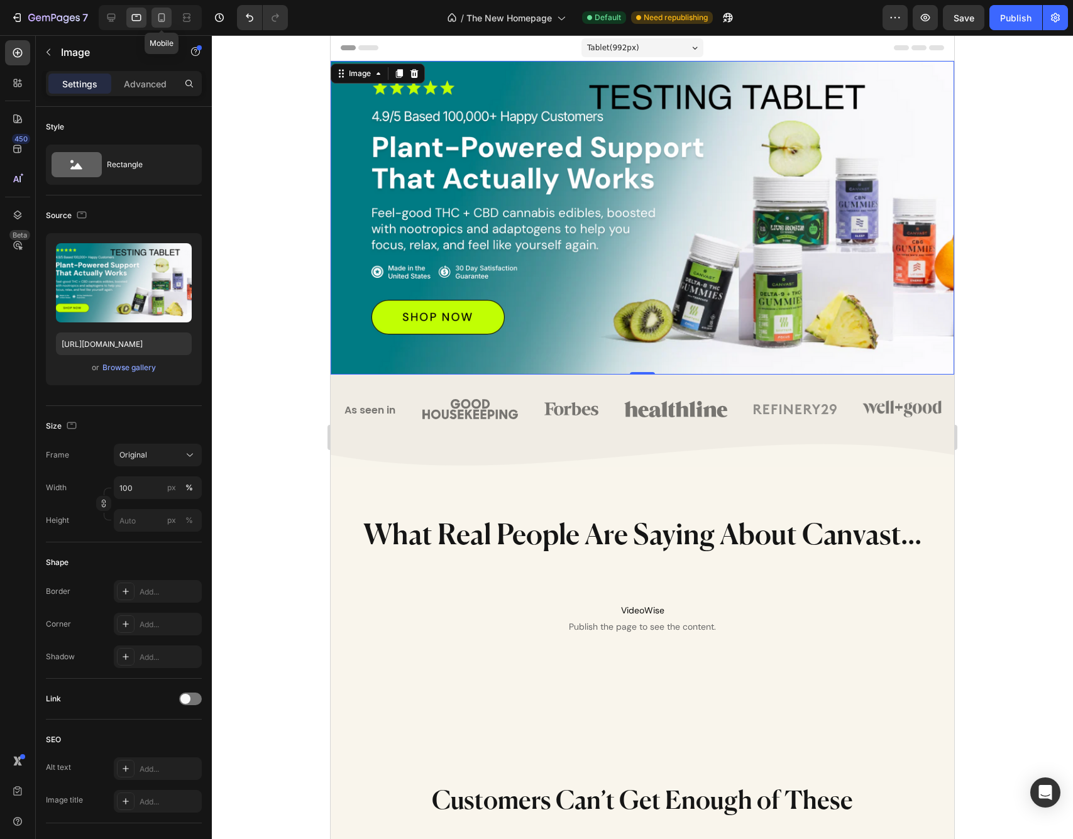
click at [163, 20] on icon at bounding box center [161, 17] width 7 height 9
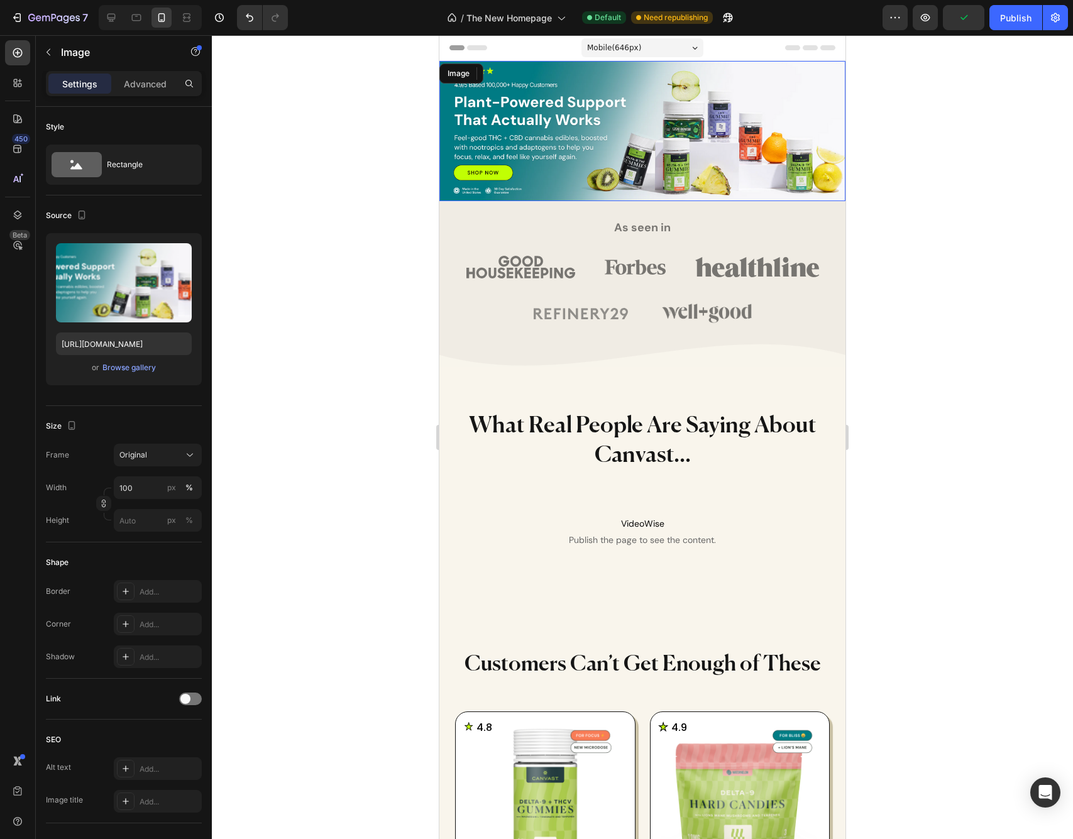
click at [633, 138] on img at bounding box center [642, 131] width 406 height 140
click at [133, 366] on div "Browse gallery" at bounding box center [128, 367] width 53 height 11
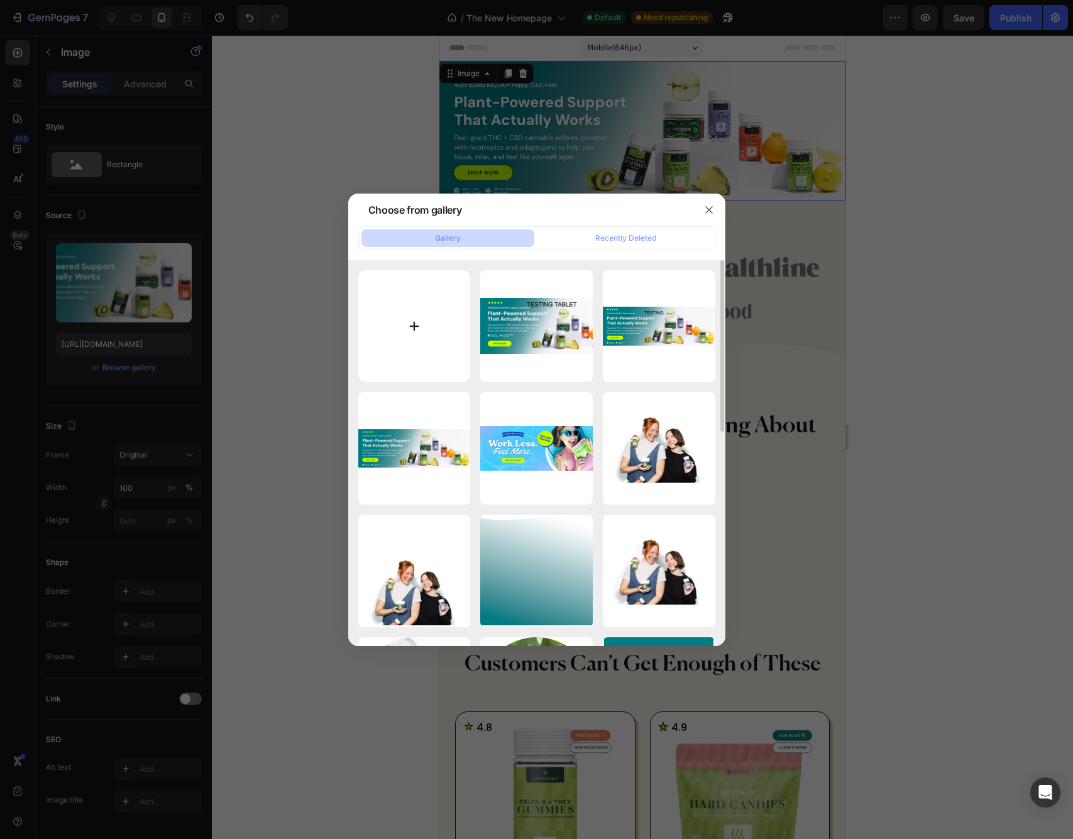
click at [405, 318] on input "file" at bounding box center [414, 326] width 112 height 112
type input "C:\fakepath\Screenshot [DATE] 11.11.26 AM.png"
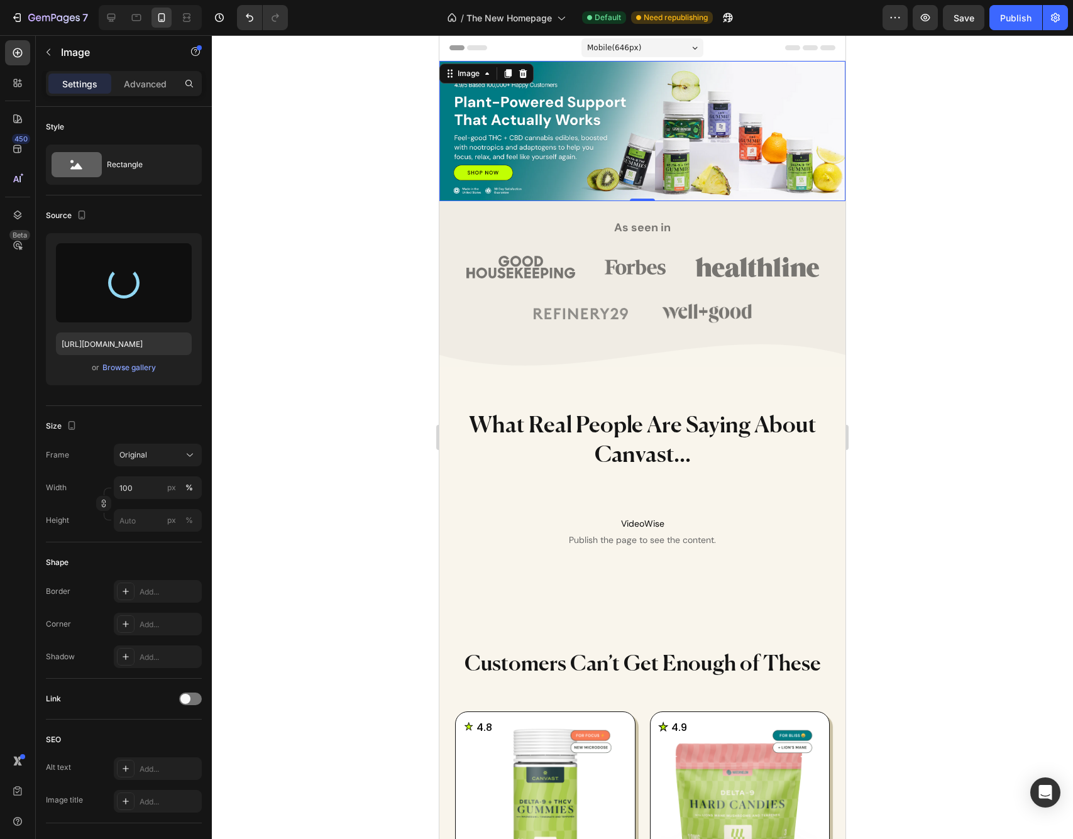
type input "[URL][DOMAIN_NAME]"
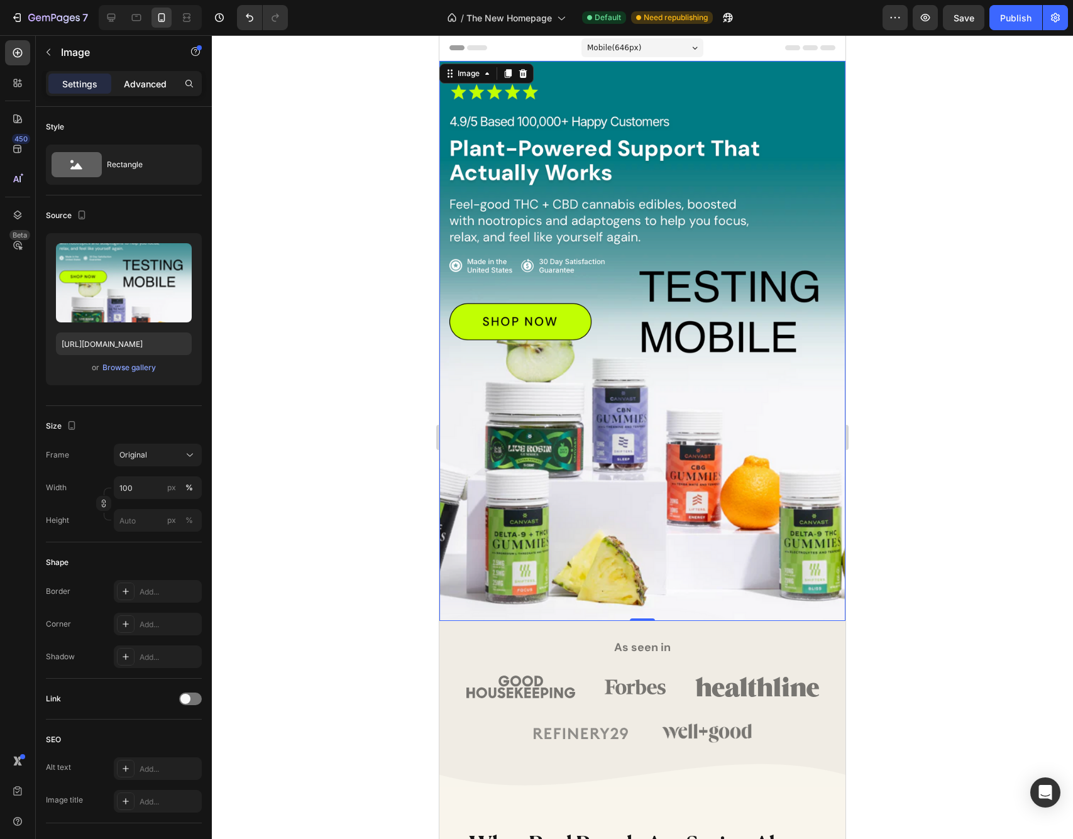
click at [135, 76] on div "Advanced" at bounding box center [145, 84] width 63 height 20
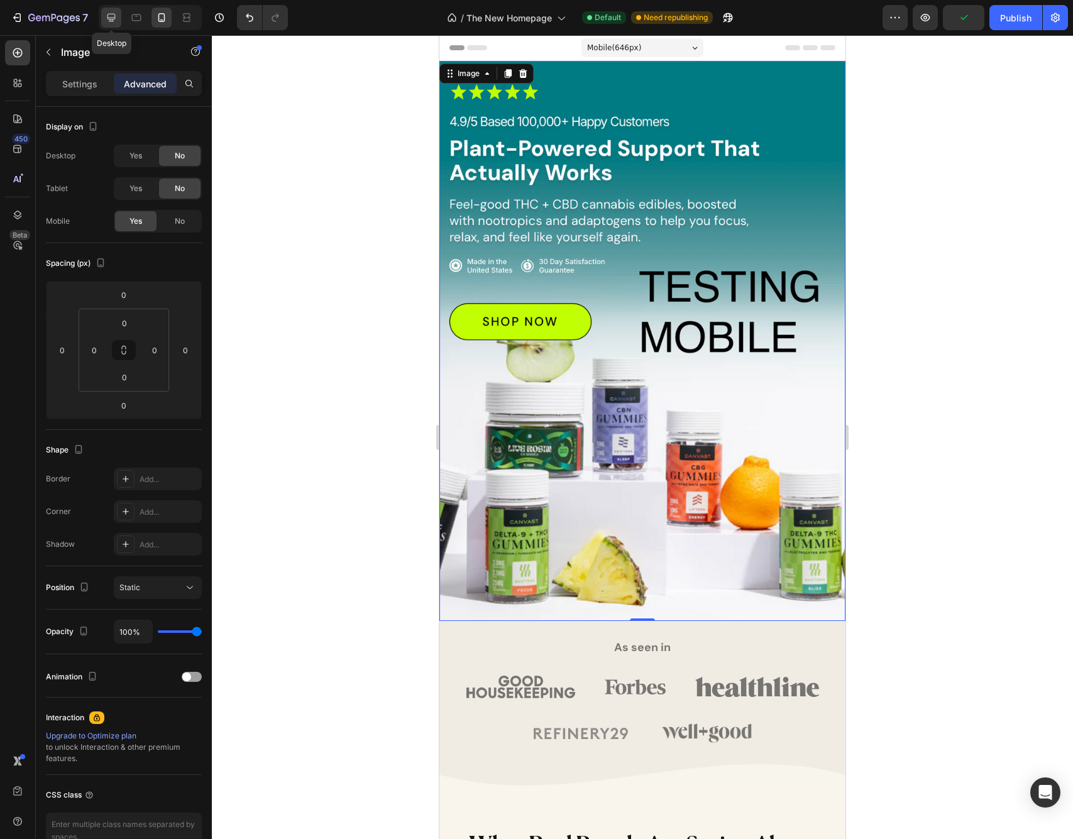
click at [110, 14] on icon at bounding box center [111, 18] width 8 height 8
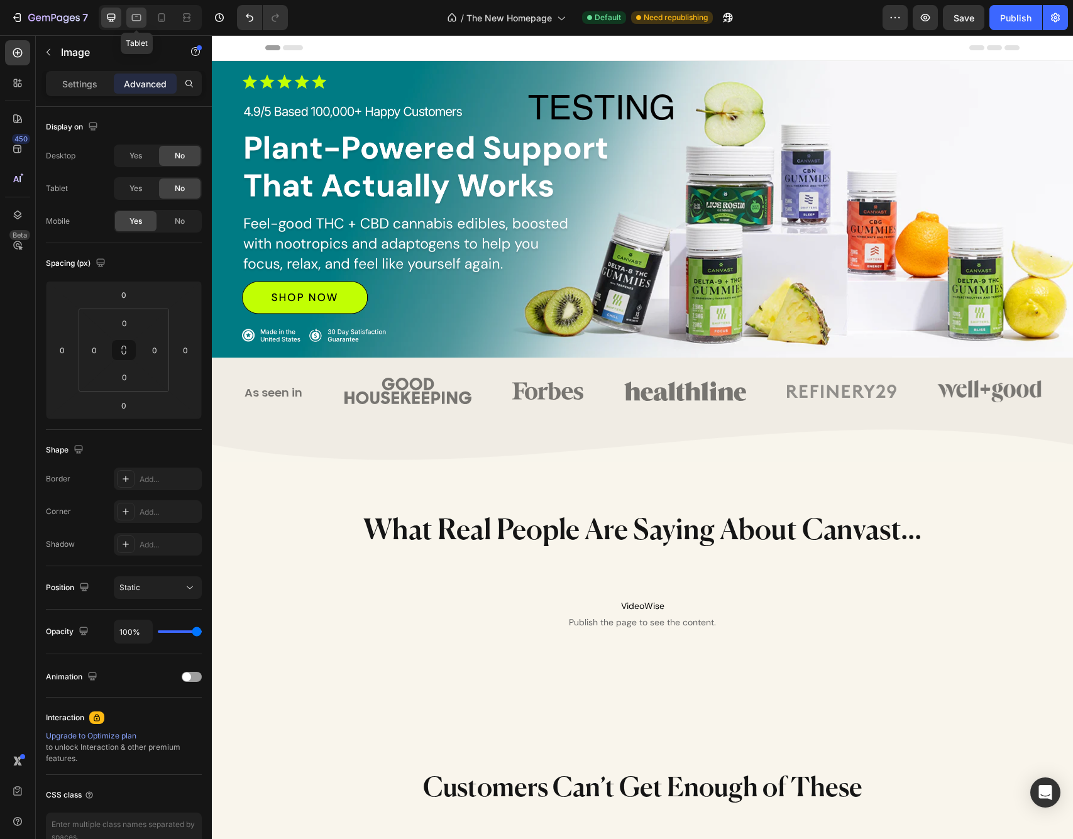
click at [139, 14] on icon at bounding box center [136, 17] width 13 height 13
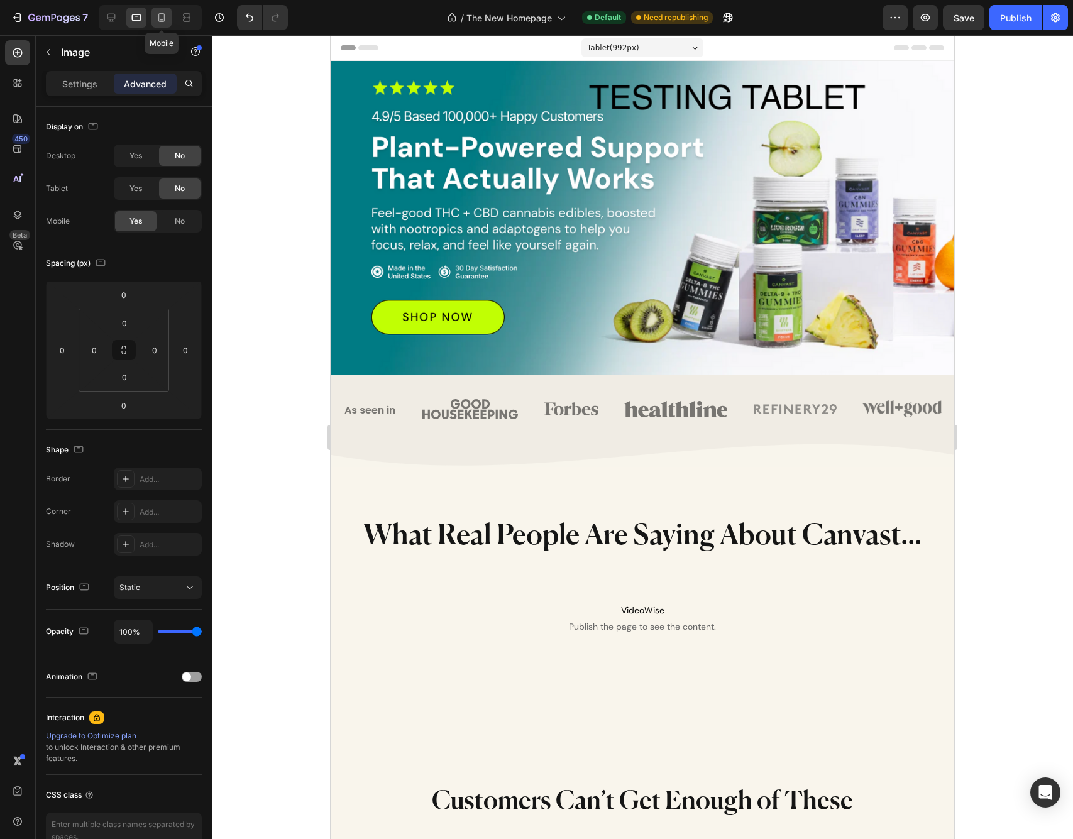
click at [161, 19] on icon at bounding box center [161, 17] width 13 height 13
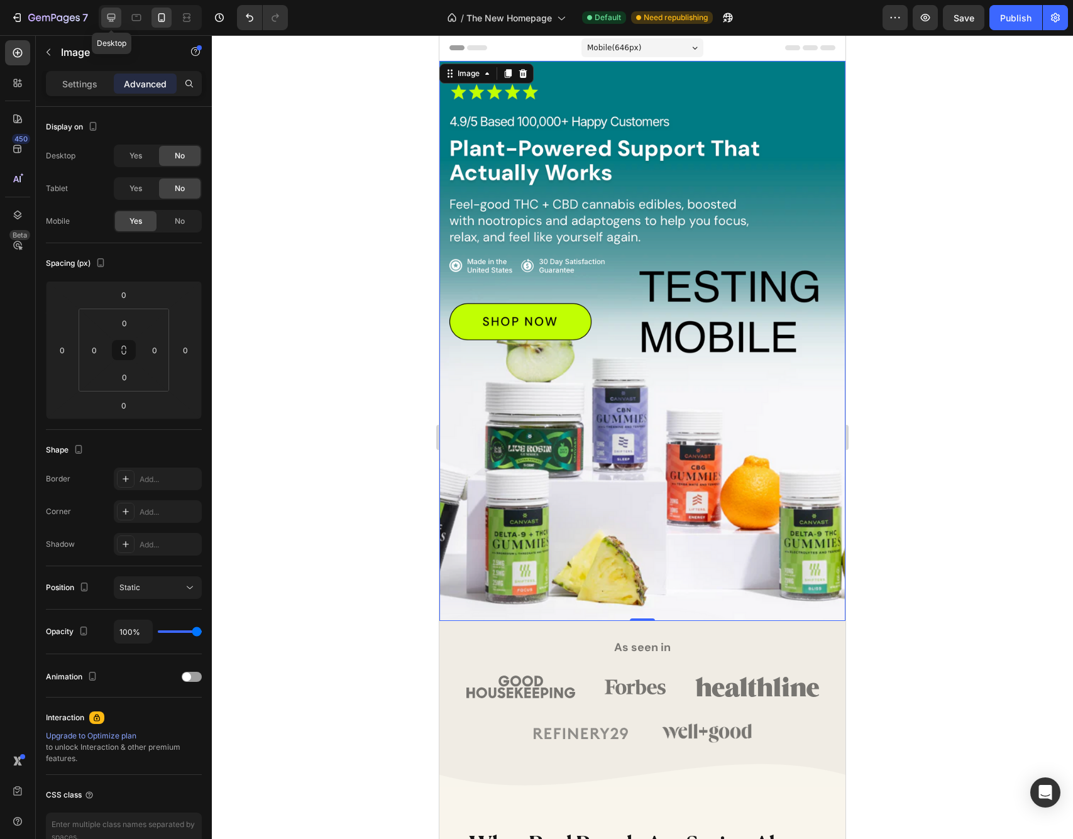
click at [112, 18] on icon at bounding box center [111, 18] width 8 height 8
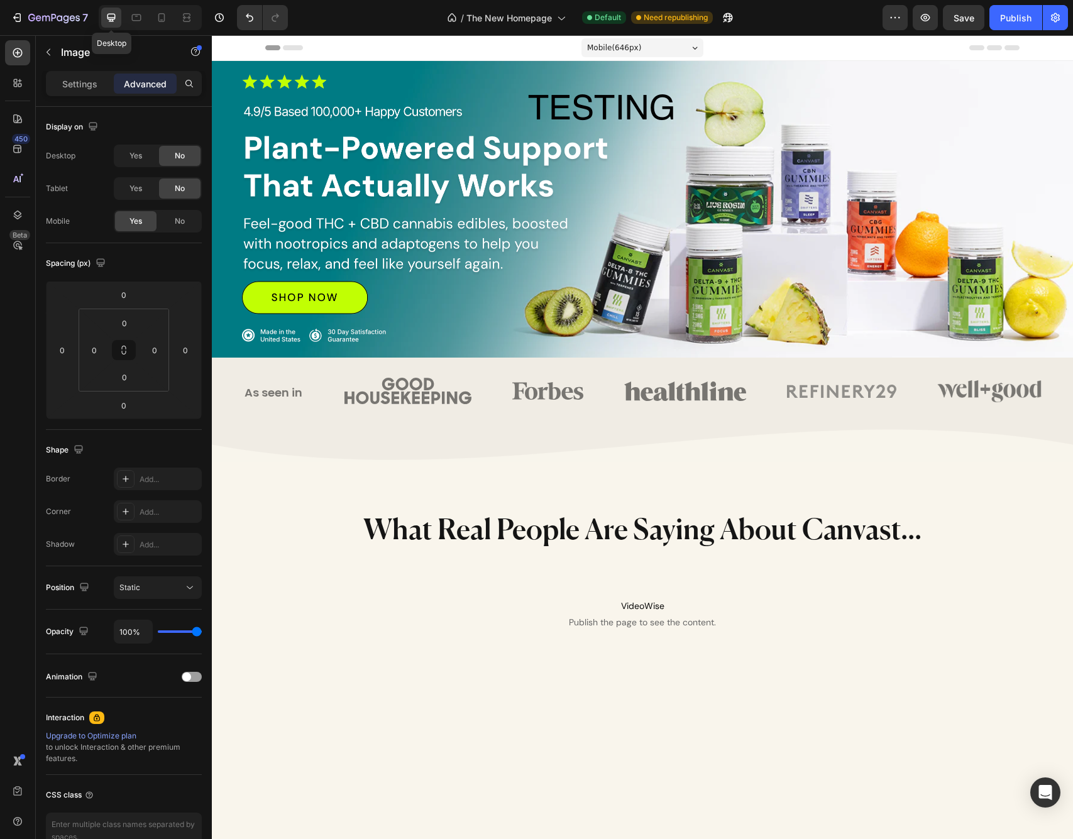
select select "[CREDIT_CARD_NUMBER]"
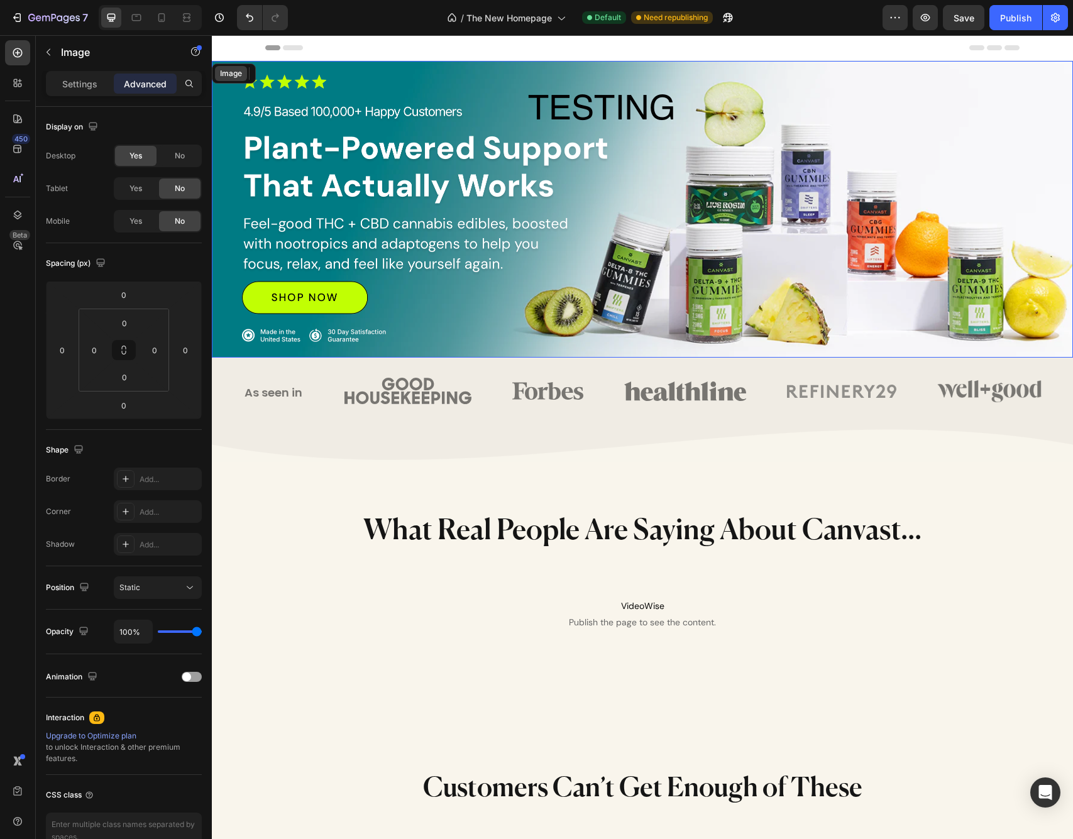
click at [225, 69] on div "Image" at bounding box center [231, 73] width 32 height 15
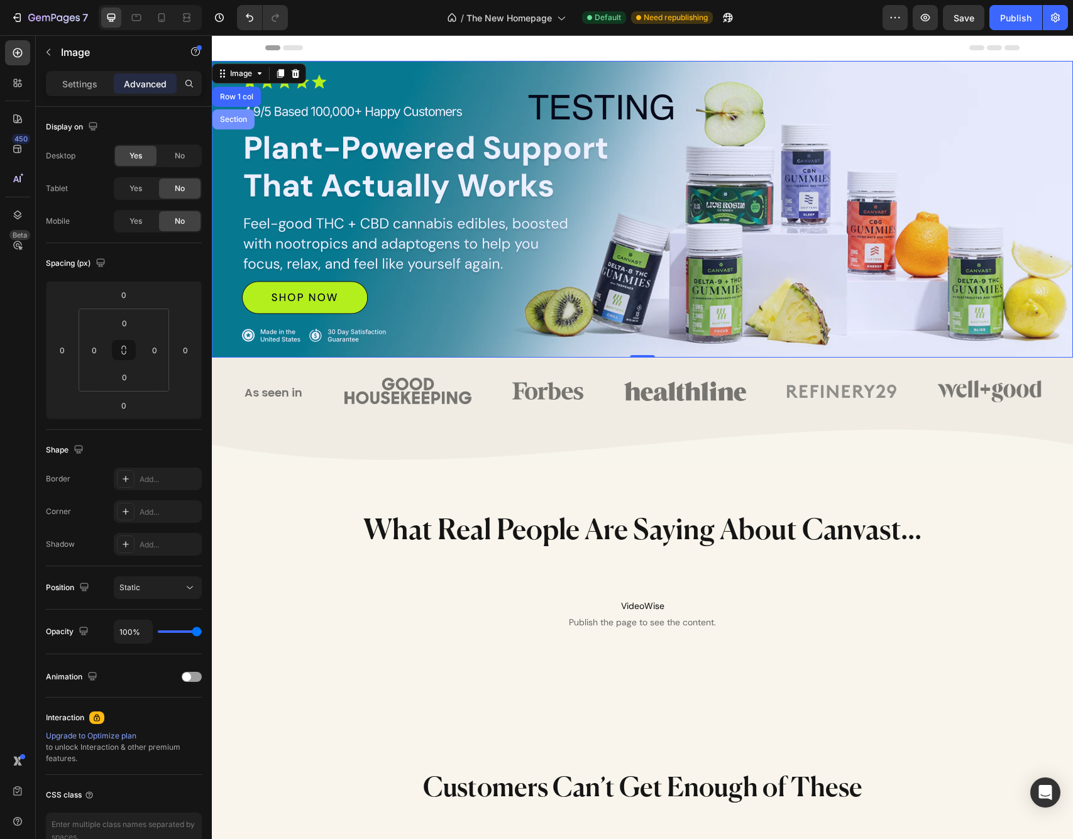
click at [237, 120] on div "Section" at bounding box center [233, 120] width 32 height 8
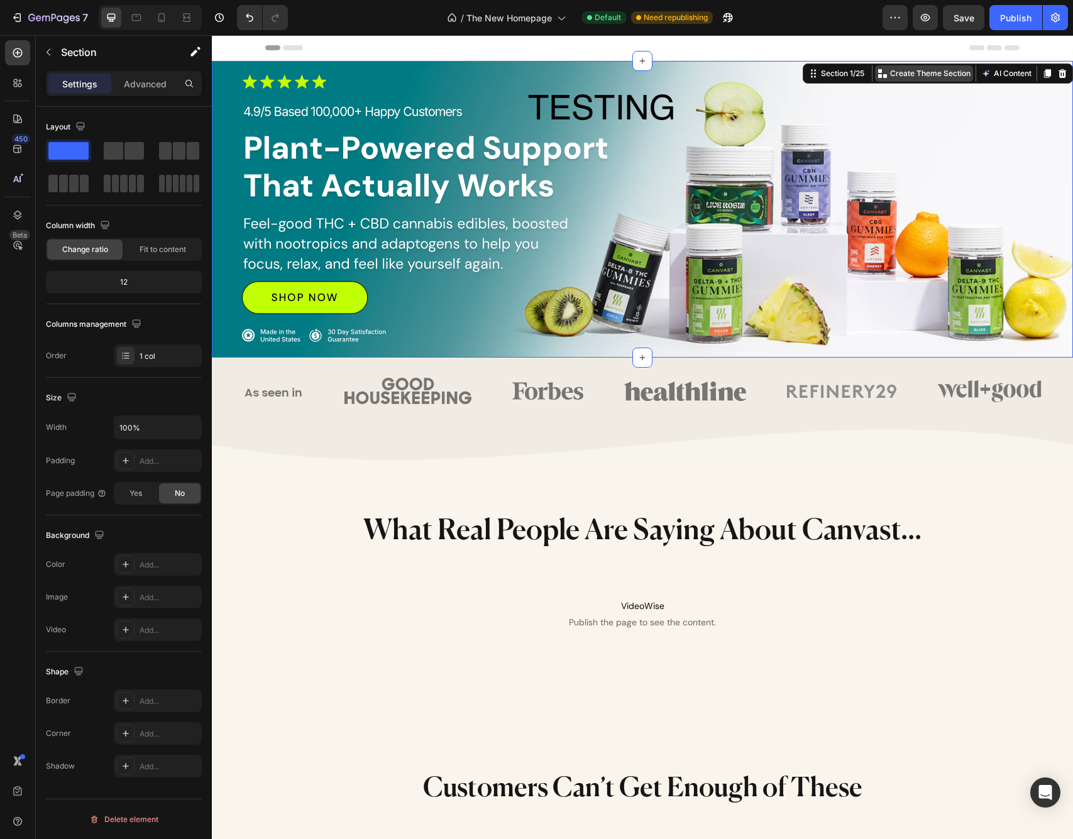
click at [922, 75] on p "Create Theme Section" at bounding box center [930, 73] width 80 height 11
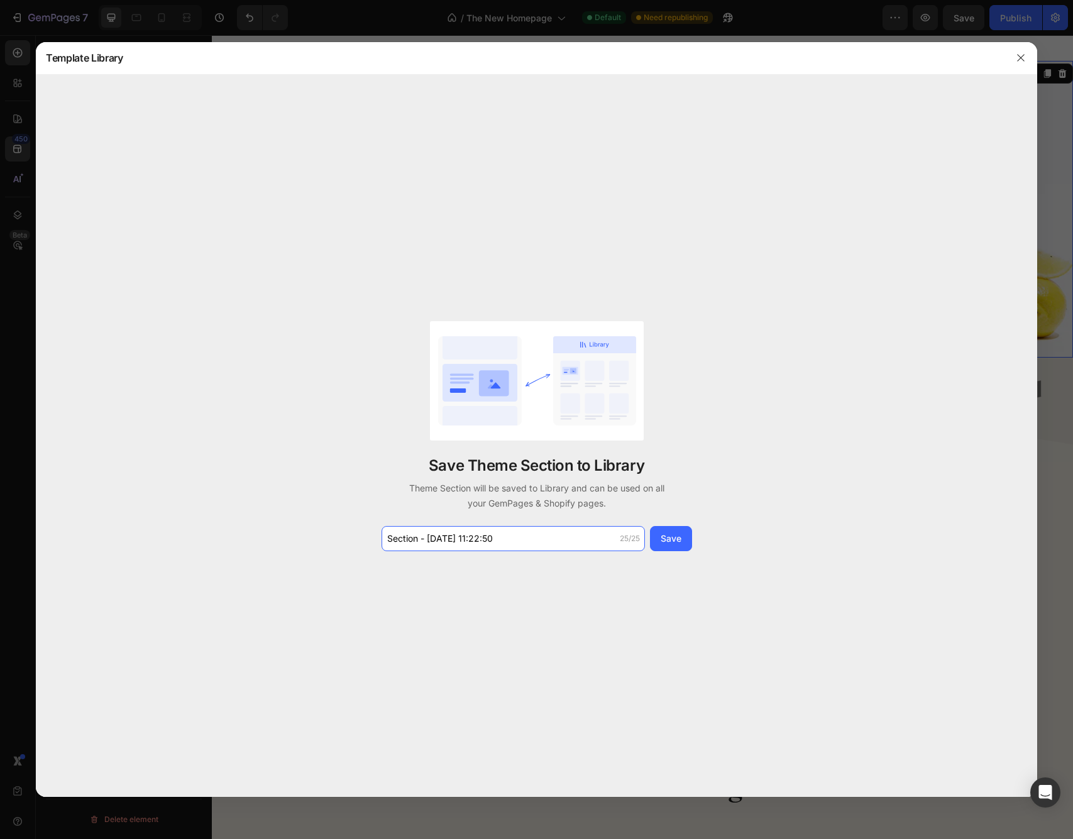
drag, startPoint x: 519, startPoint y: 543, endPoint x: 361, endPoint y: 534, distance: 158.0
click at [372, 535] on div "Save Theme Section to Library Theme Section will be saved to Library and can be…" at bounding box center [536, 436] width 1001 height 723
type input "Sale Section"
click at [681, 540] on button "Save" at bounding box center [671, 538] width 42 height 25
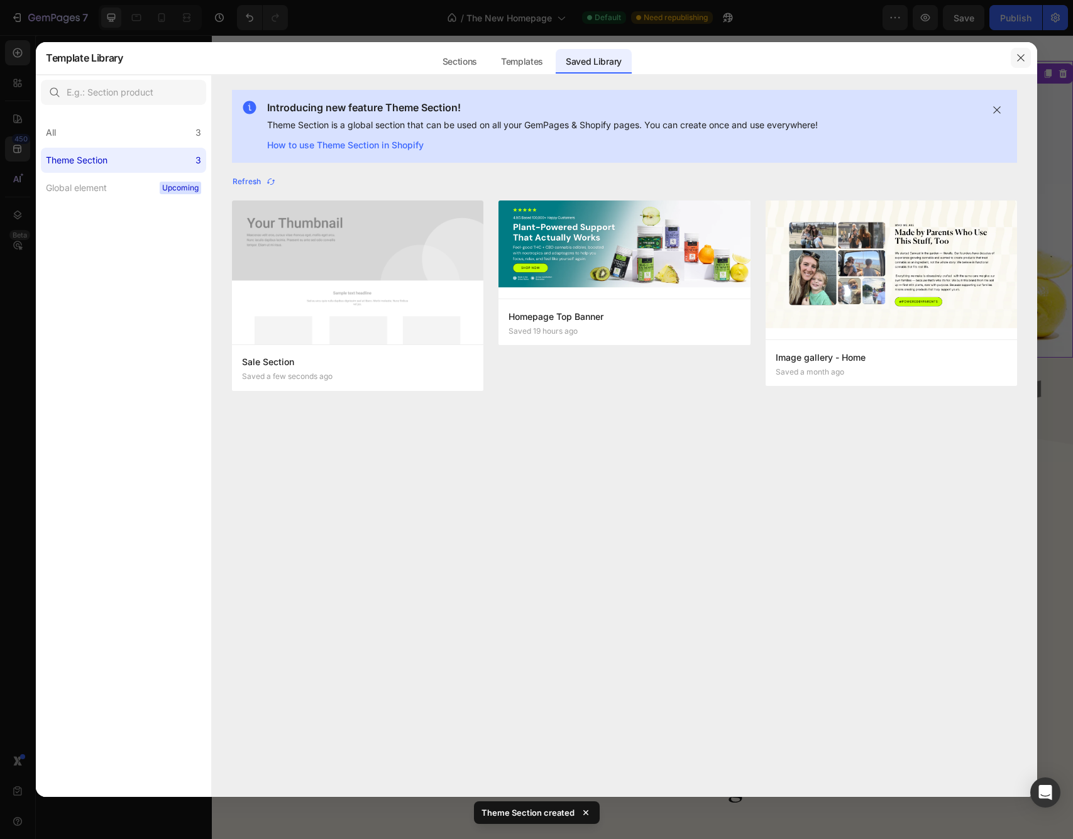
click at [1016, 58] on icon "button" at bounding box center [1020, 58] width 10 height 10
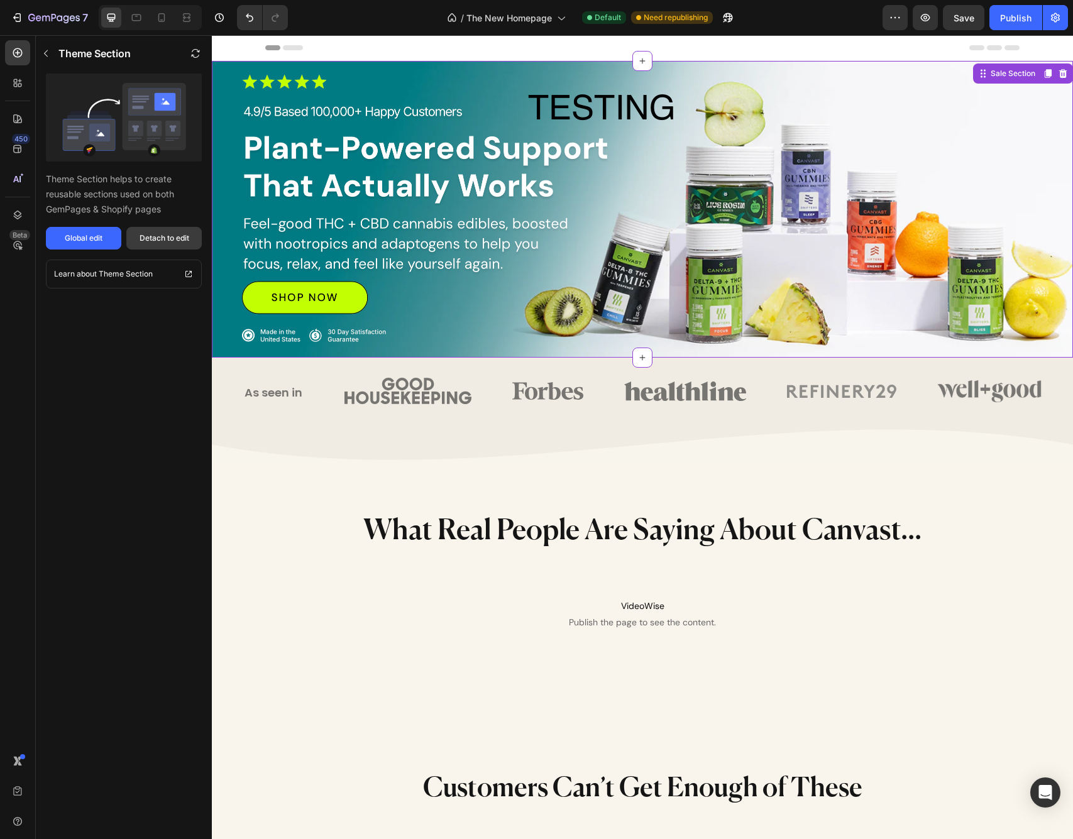
click at [155, 239] on div "Detach to edit" at bounding box center [165, 238] width 50 height 11
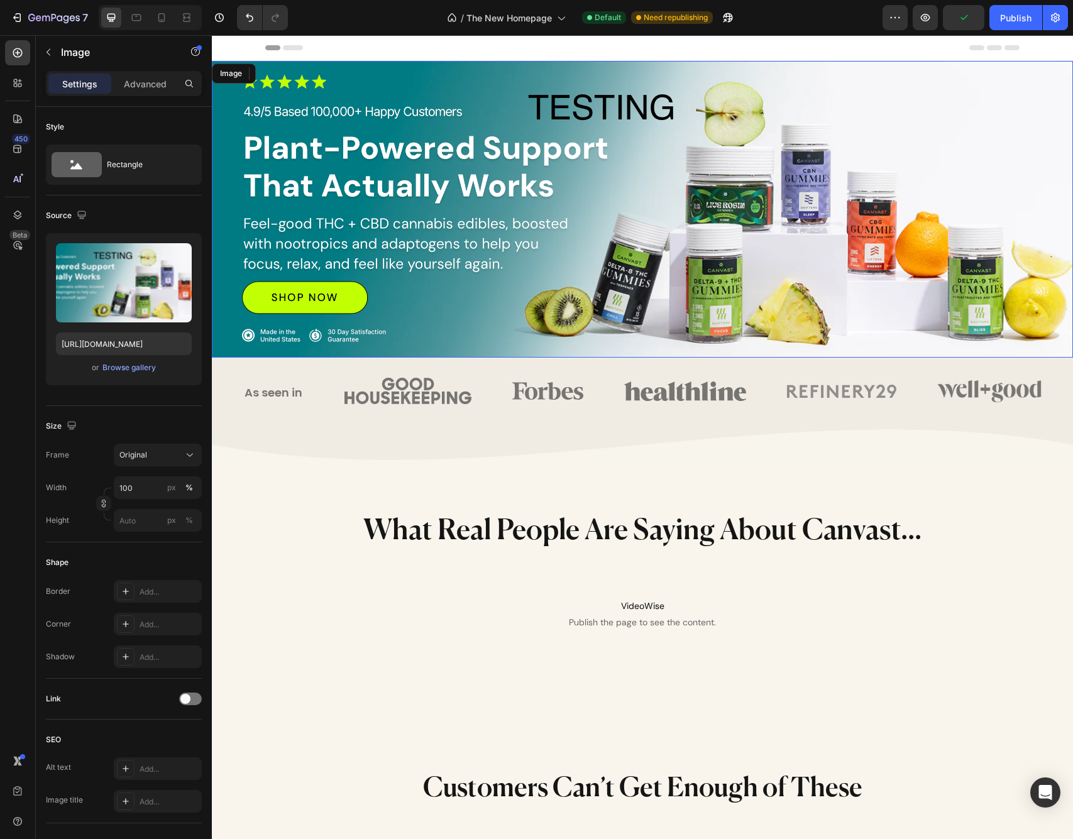
click at [652, 157] on img at bounding box center [642, 209] width 861 height 297
click at [645, 248] on img at bounding box center [642, 209] width 861 height 297
click at [642, 213] on img at bounding box center [642, 209] width 861 height 297
click at [52, 55] on icon "button" at bounding box center [48, 52] width 10 height 10
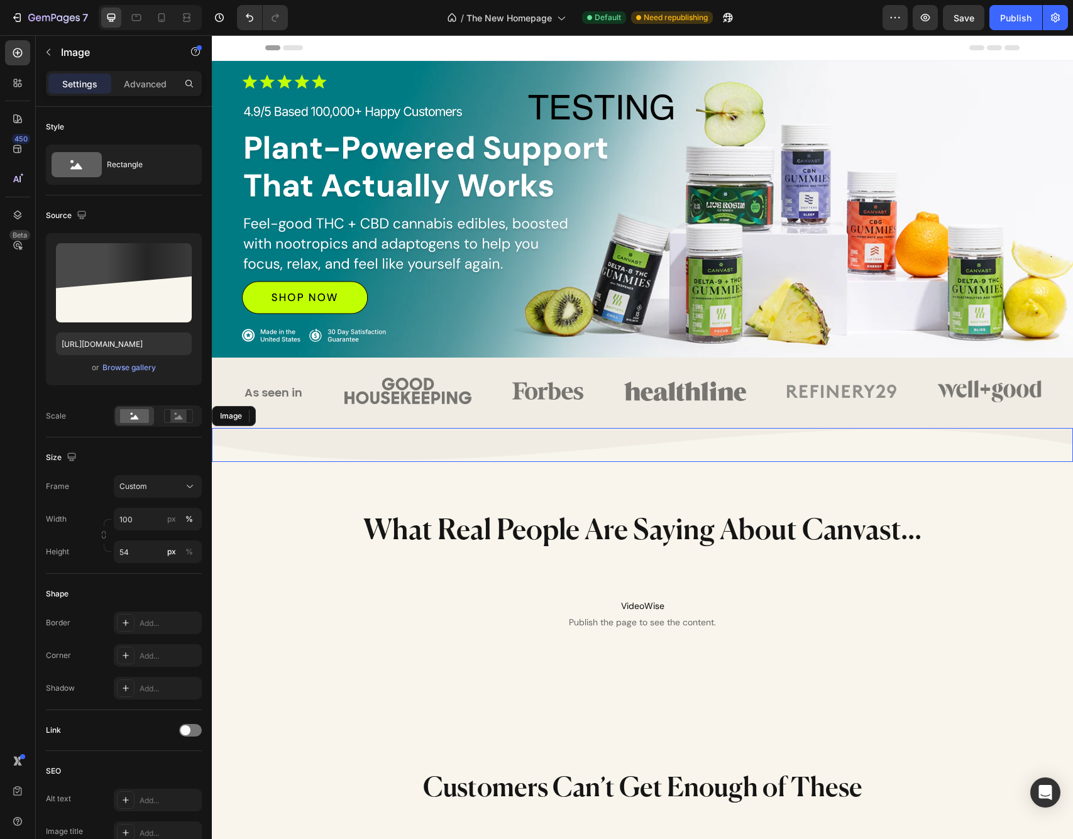
click at [466, 450] on img at bounding box center [642, 445] width 861 height 34
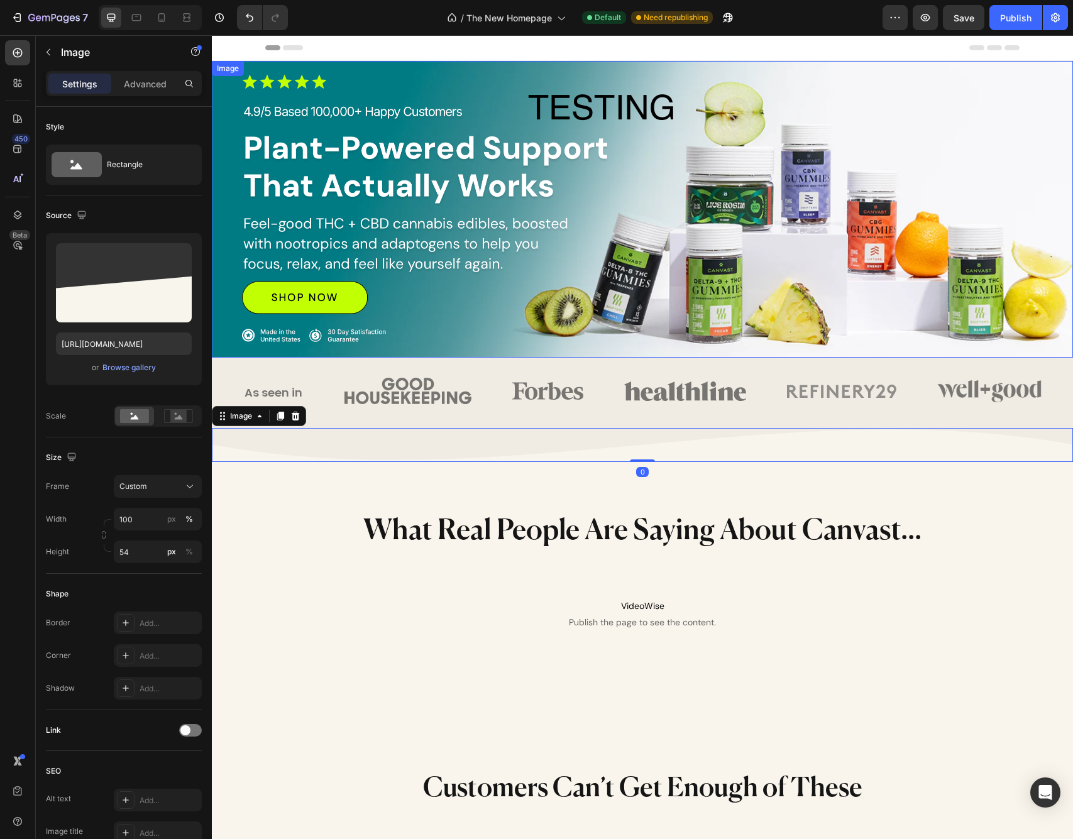
click at [540, 226] on img at bounding box center [642, 209] width 861 height 297
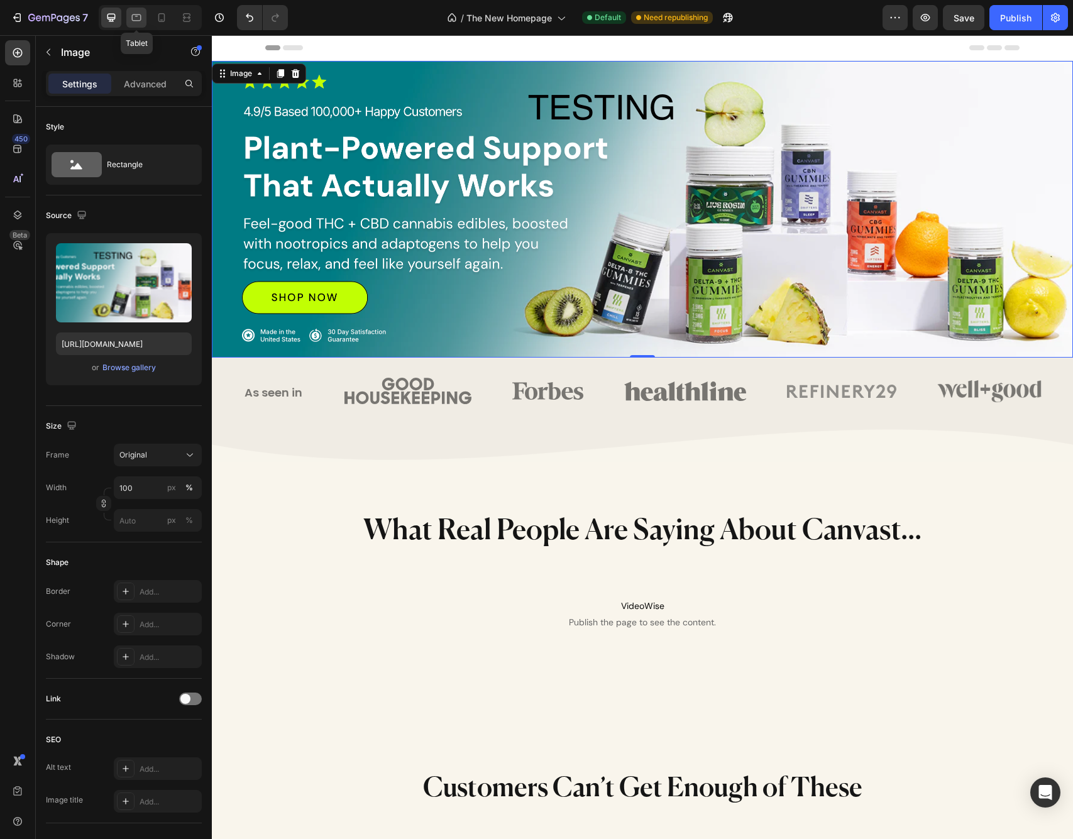
click at [133, 19] on icon at bounding box center [136, 17] width 9 height 7
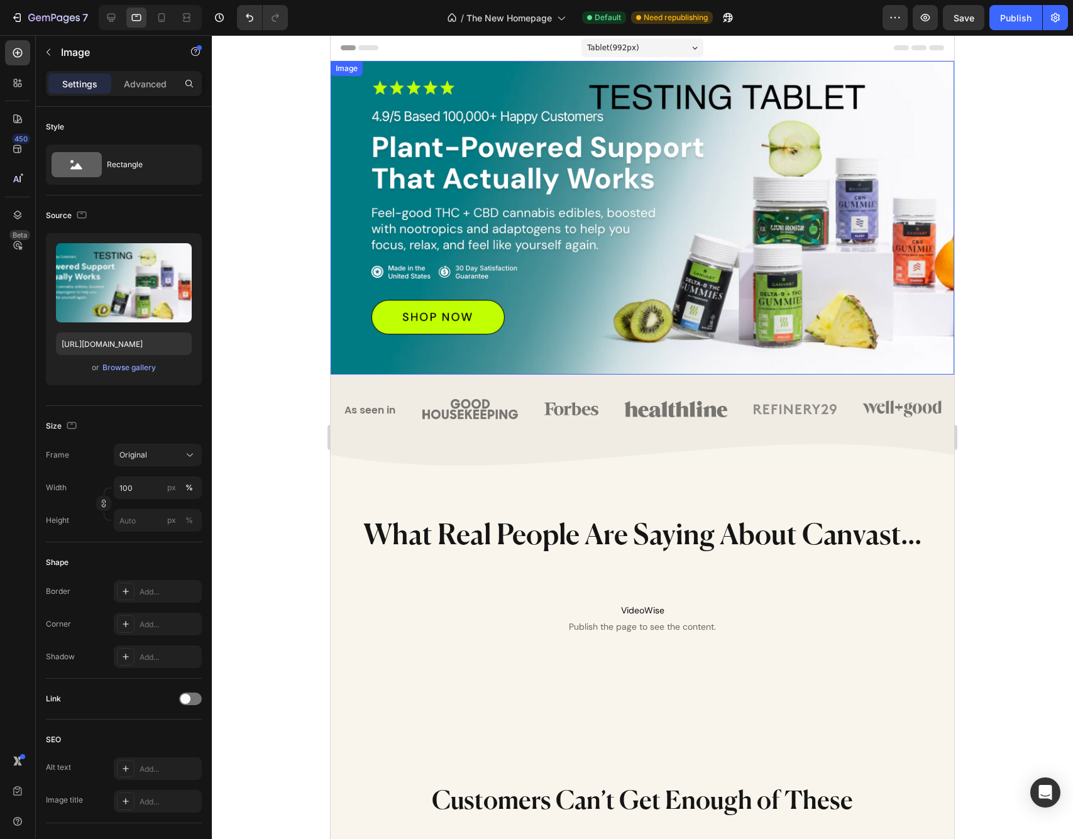
click at [608, 216] on img at bounding box center [642, 218] width 623 height 314
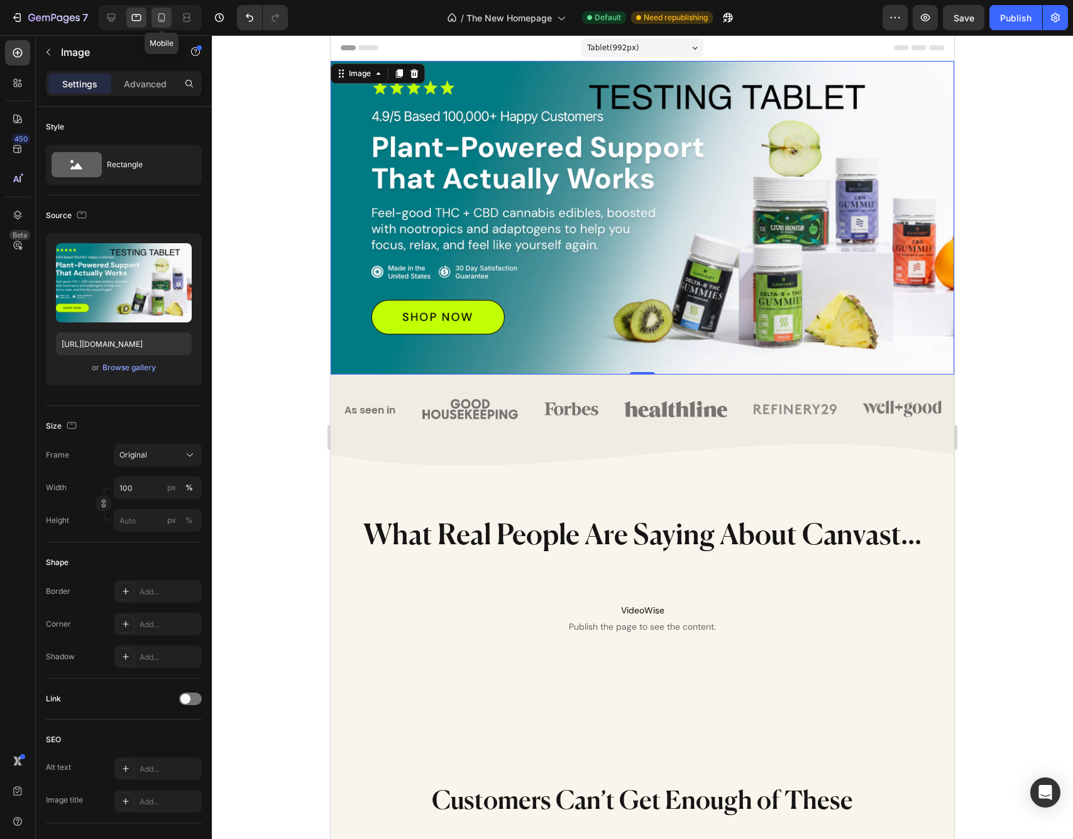
click at [166, 20] on icon at bounding box center [161, 17] width 13 height 13
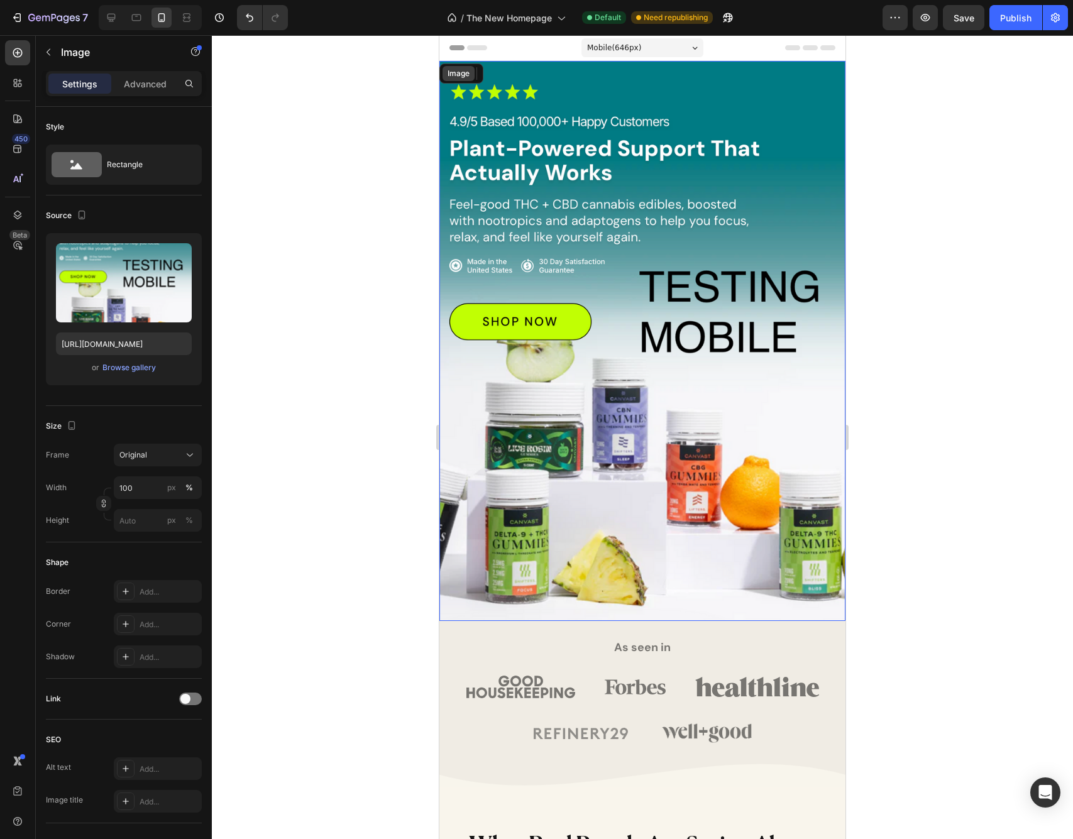
click at [452, 70] on div "Image" at bounding box center [458, 73] width 32 height 15
click at [112, 20] on icon at bounding box center [111, 17] width 13 height 13
type input "[URL][DOMAIN_NAME]"
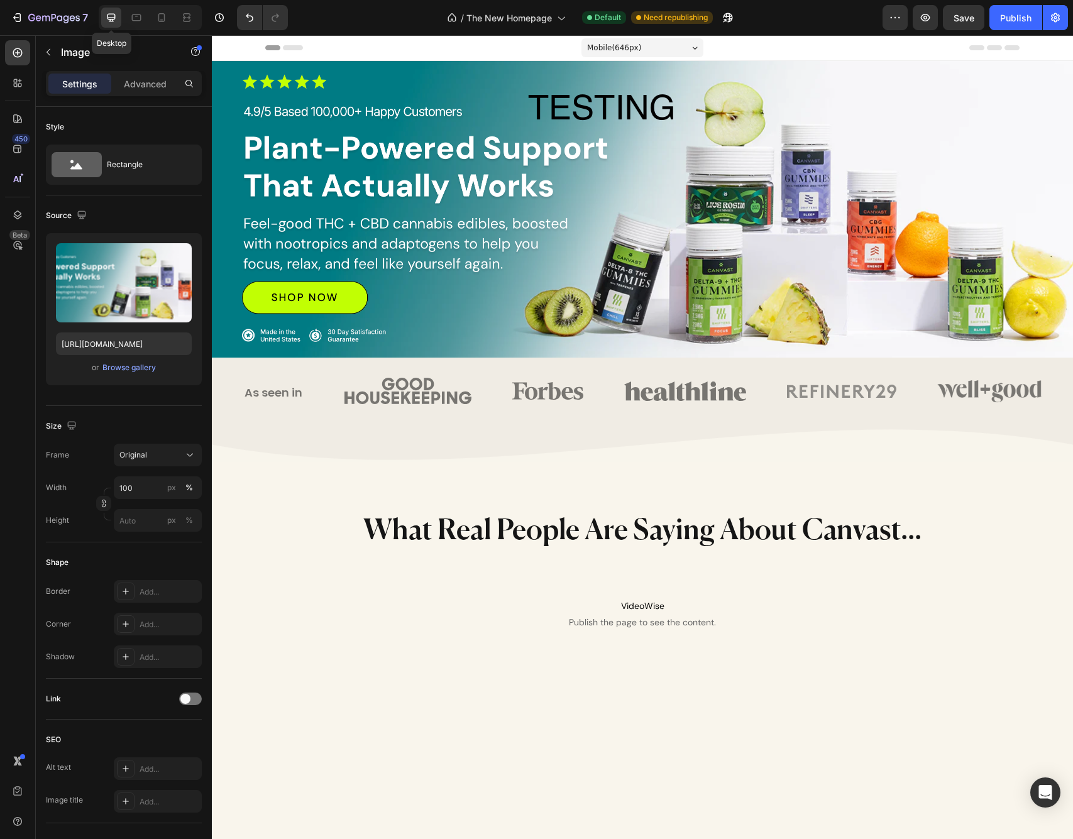
select select "[CREDIT_CARD_NUMBER]"
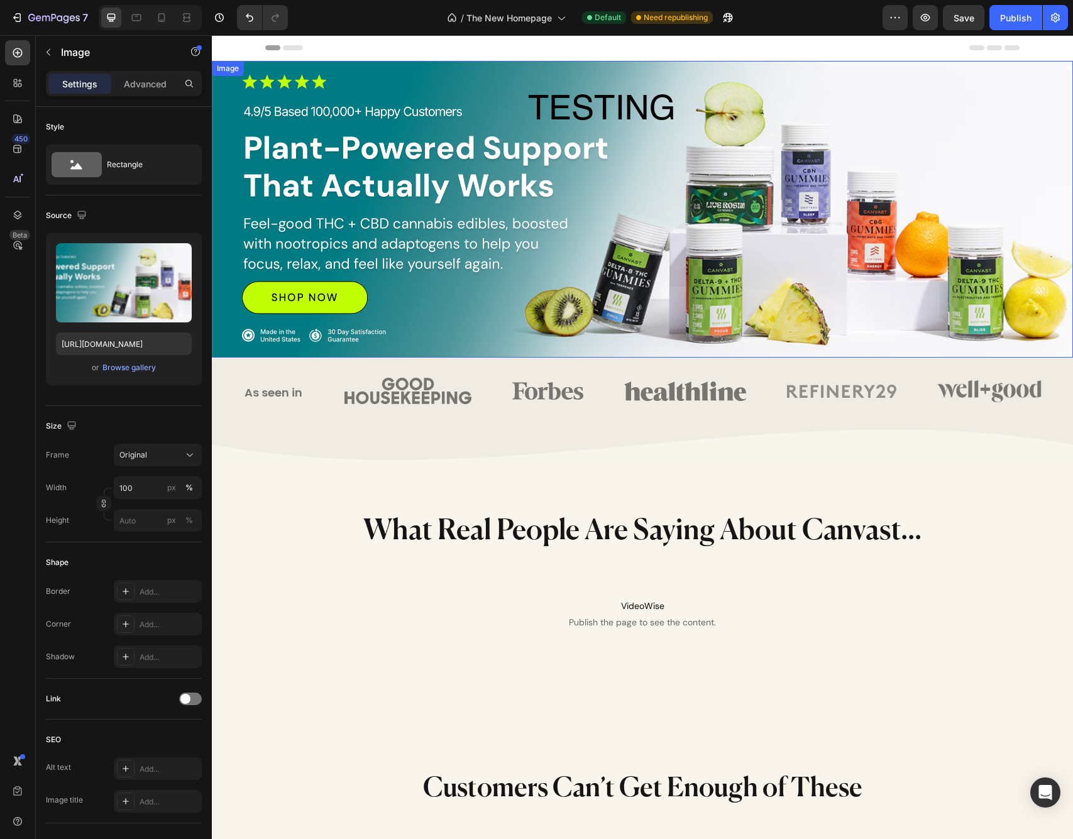
click at [224, 68] on div "Image" at bounding box center [227, 68] width 27 height 11
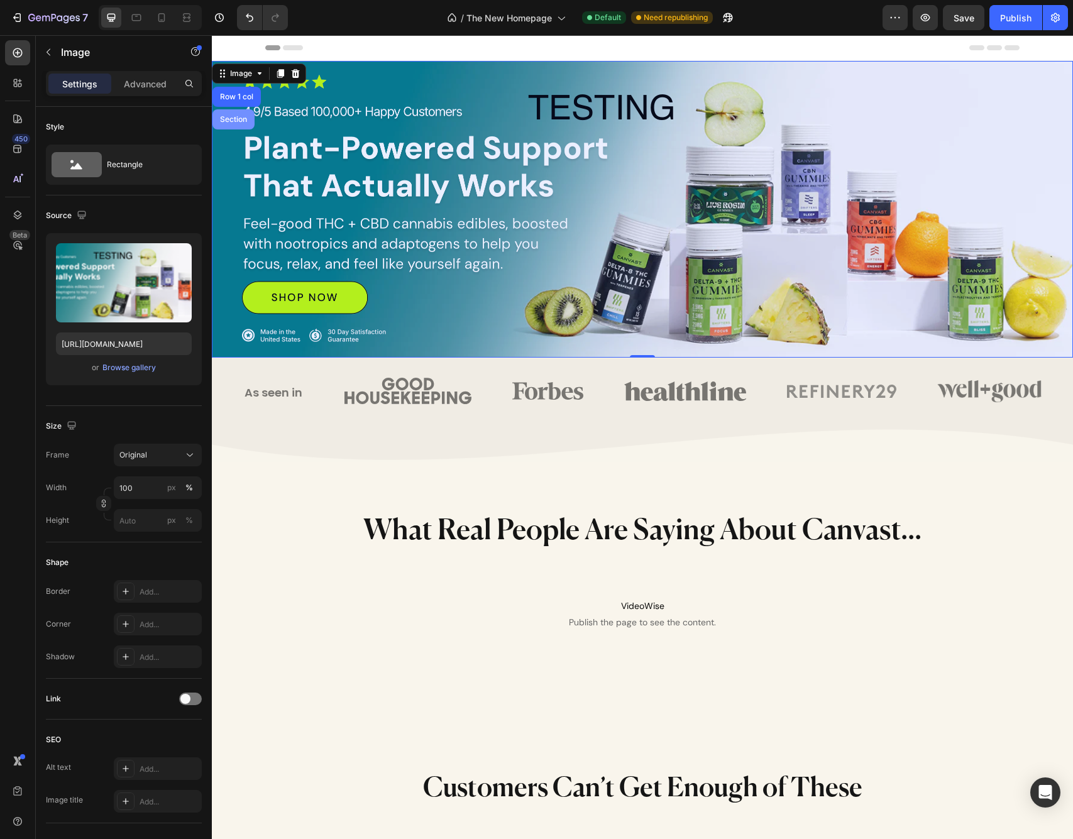
click at [239, 116] on div "Section" at bounding box center [233, 120] width 32 height 8
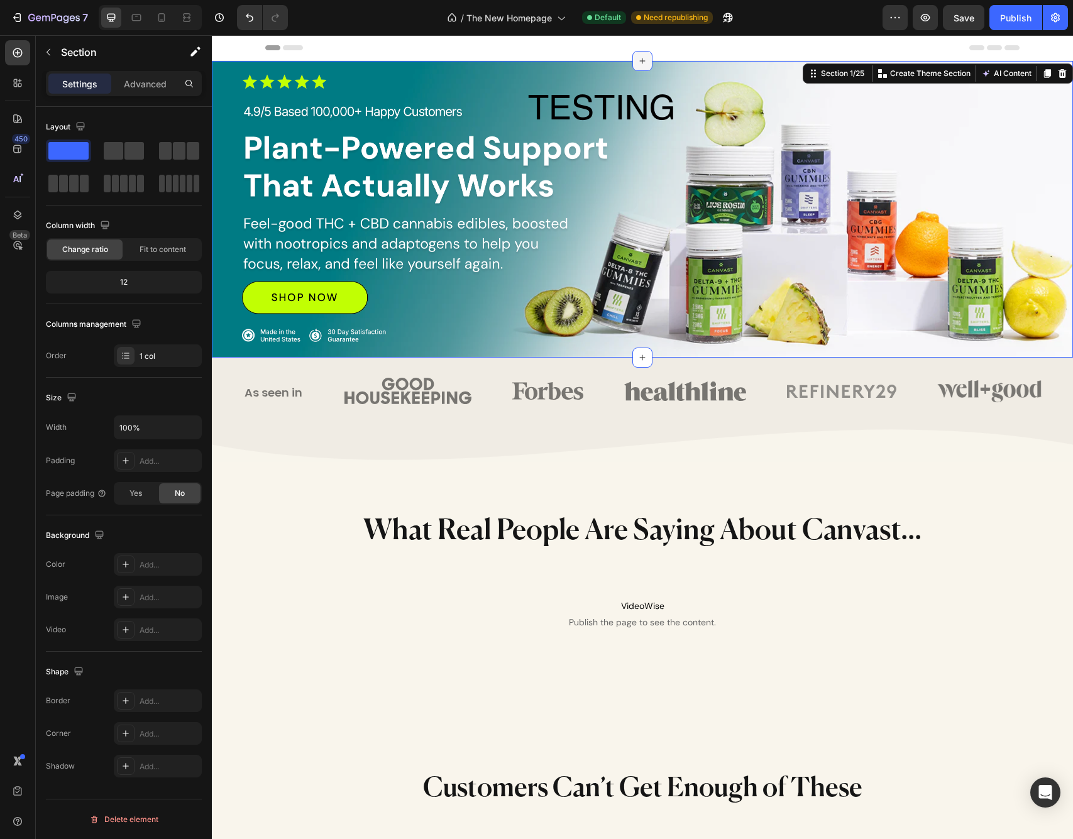
click at [641, 63] on icon at bounding box center [642, 61] width 10 height 10
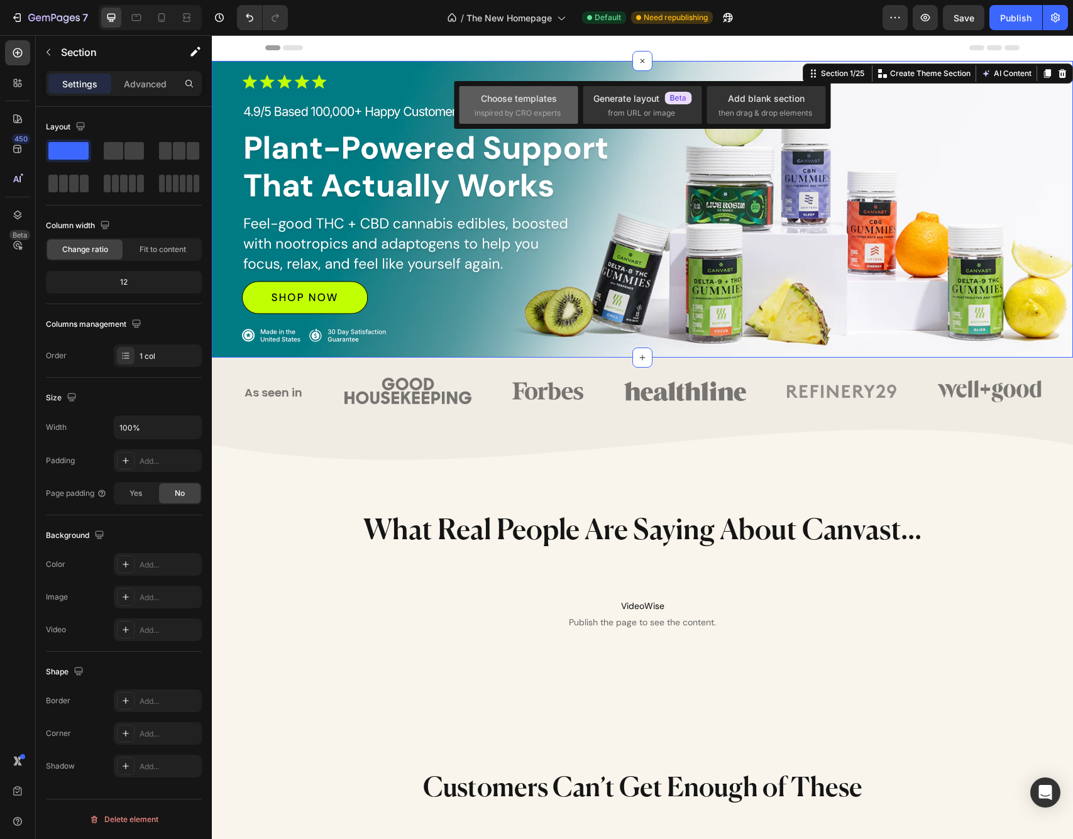
click at [528, 106] on div "Choose templates inspired by CRO experts" at bounding box center [518, 105] width 88 height 27
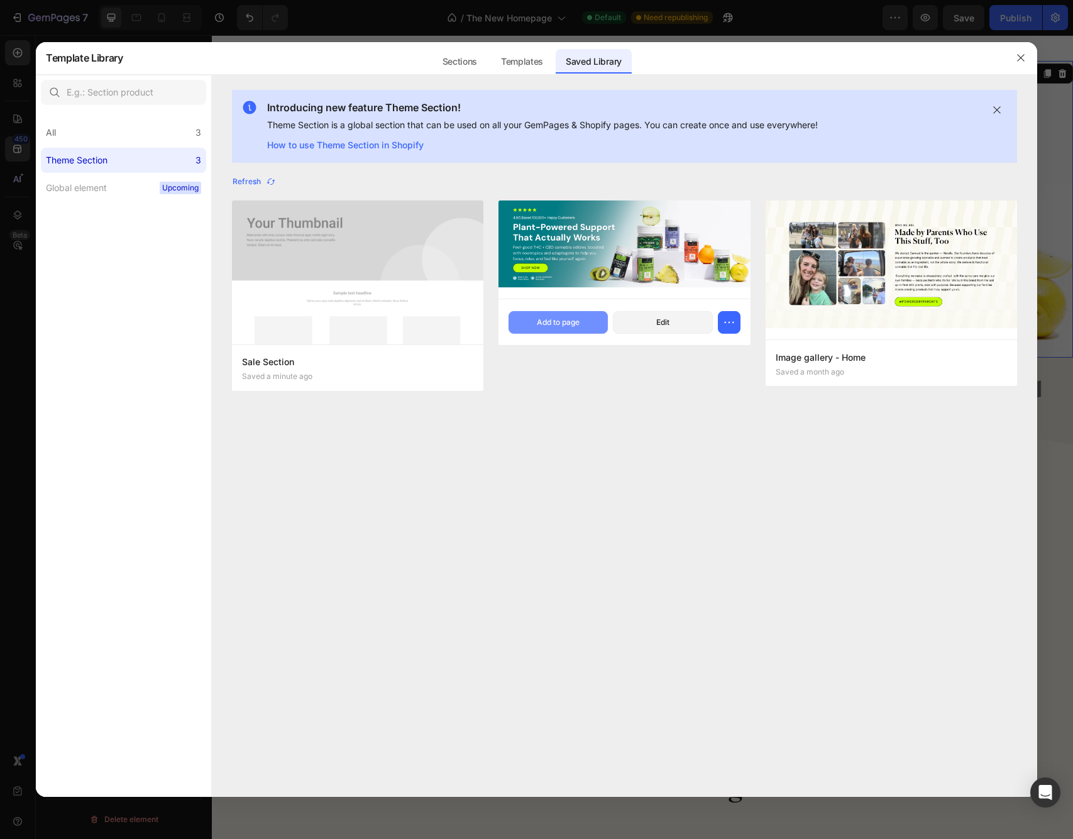
click at [559, 324] on div "Add to page" at bounding box center [558, 322] width 43 height 11
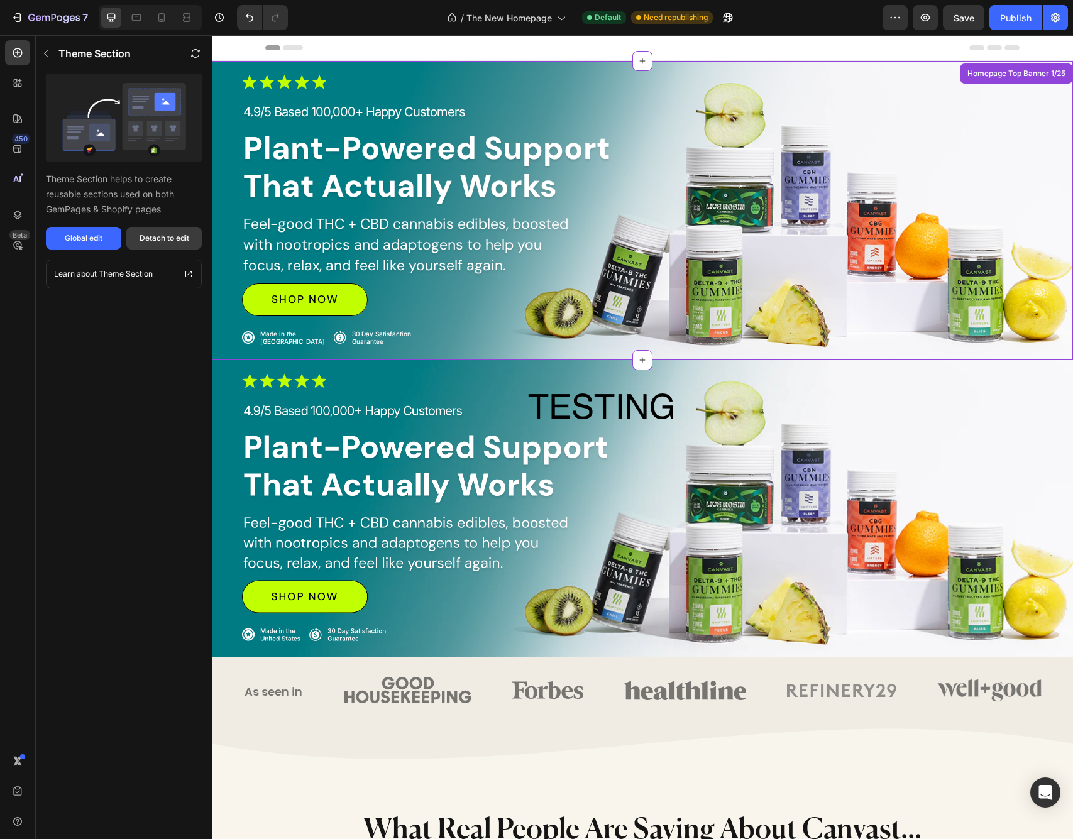
click at [148, 238] on div "Detach to edit" at bounding box center [165, 238] width 50 height 11
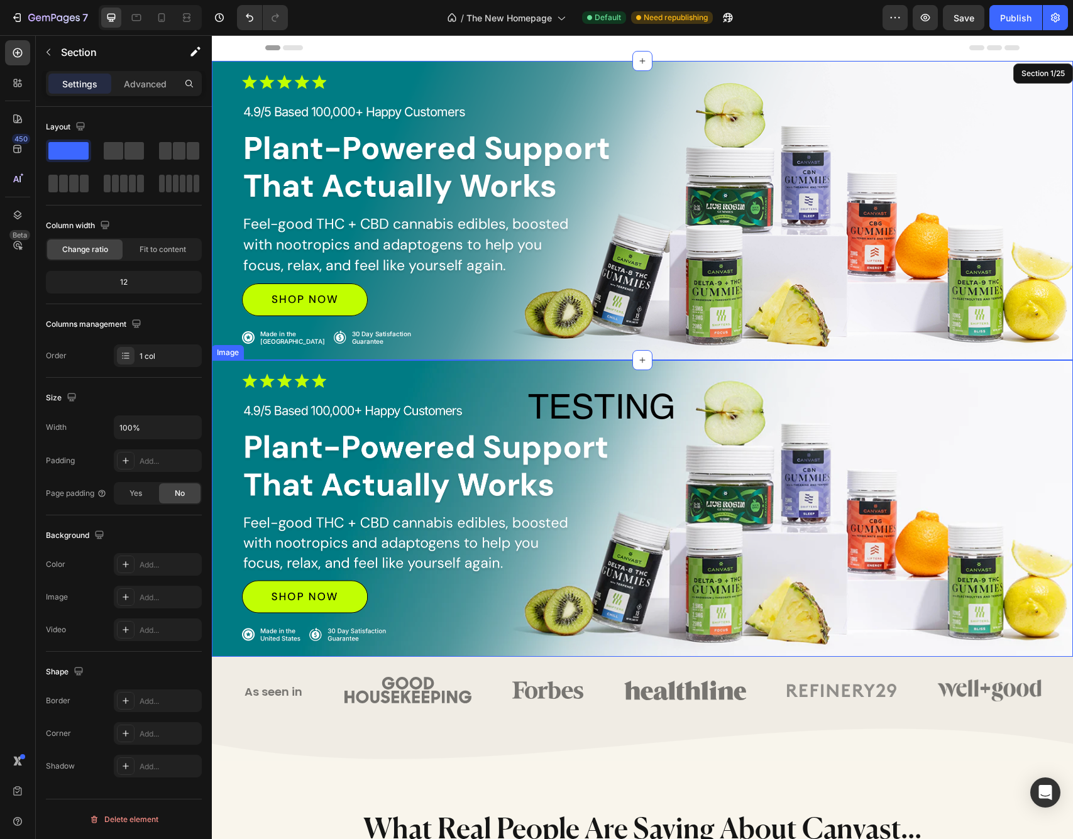
click at [633, 380] on img at bounding box center [642, 508] width 861 height 297
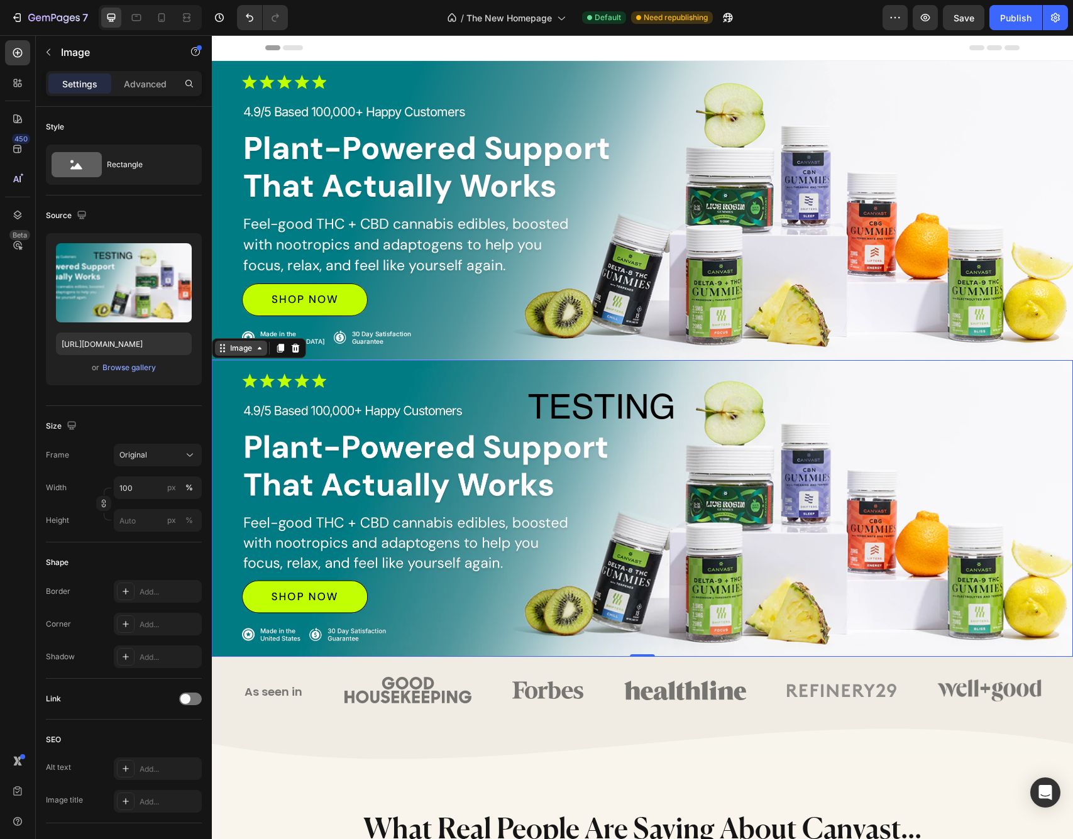
click at [244, 353] on div "Image" at bounding box center [240, 347] width 27 height 11
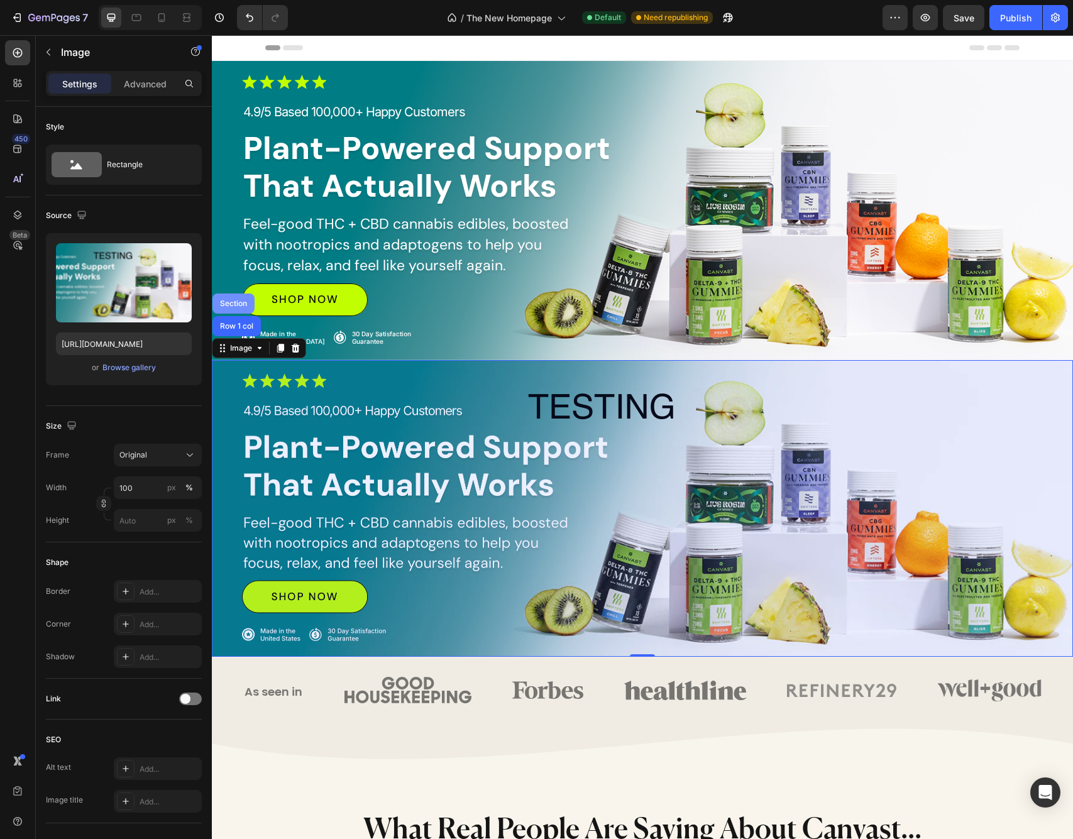
click at [234, 305] on div "Section" at bounding box center [233, 304] width 32 height 8
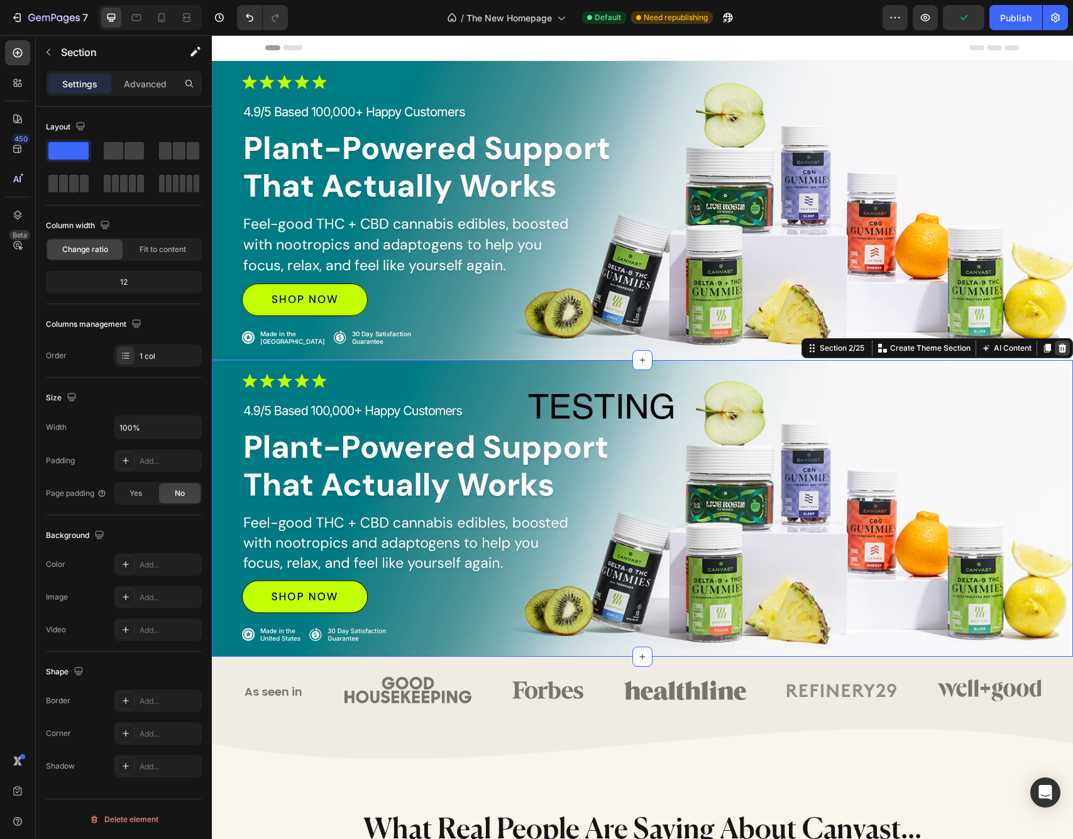
click at [1062, 349] on icon at bounding box center [1062, 348] width 8 height 9
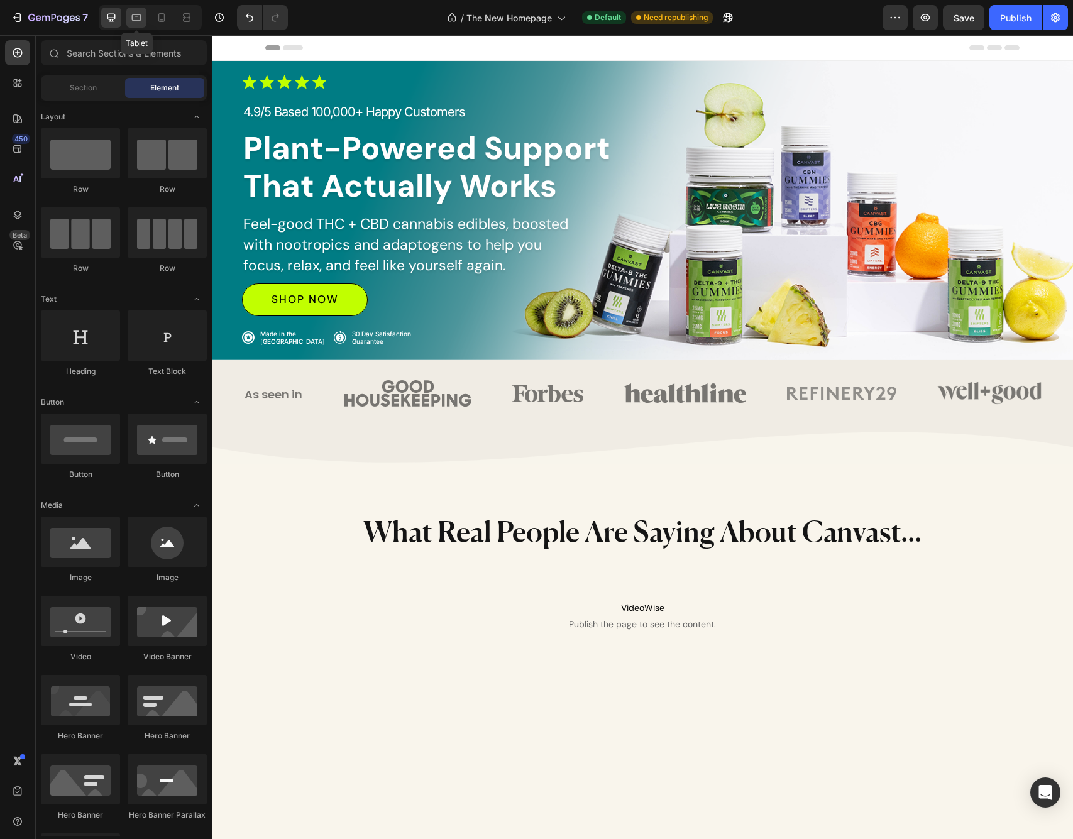
click at [136, 19] on icon at bounding box center [136, 17] width 13 height 13
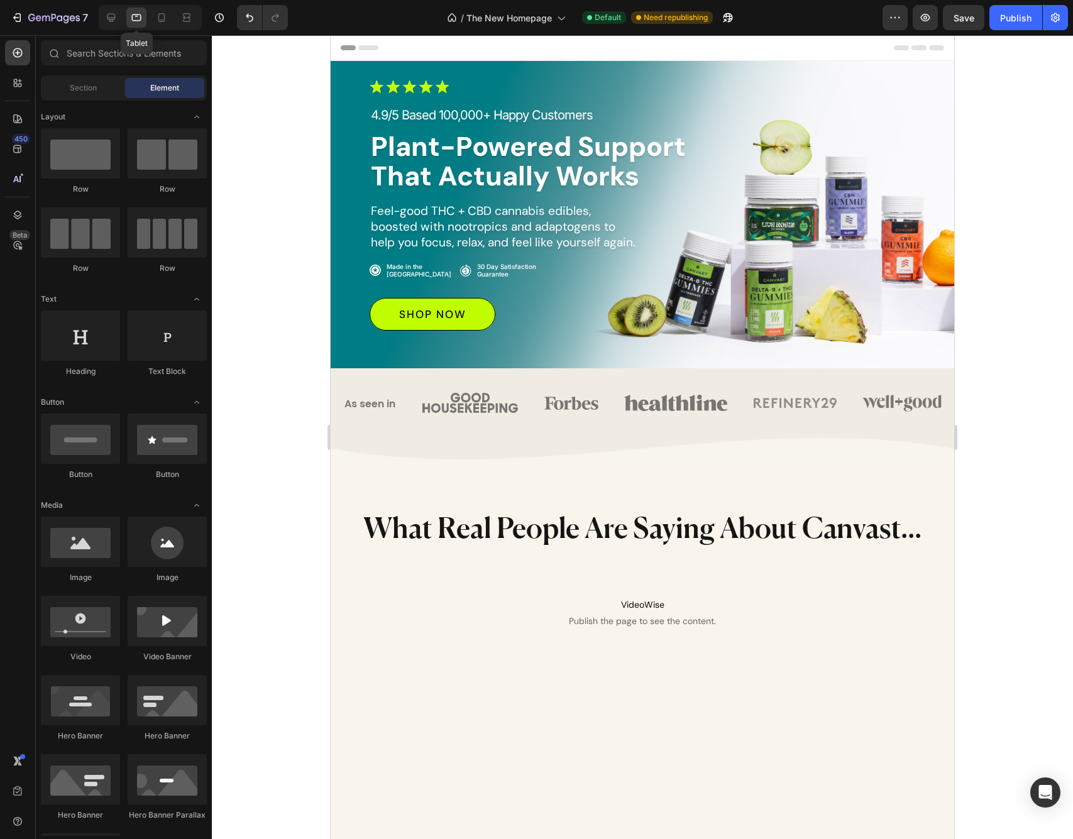
select select "[CREDIT_CARD_NUMBER]"
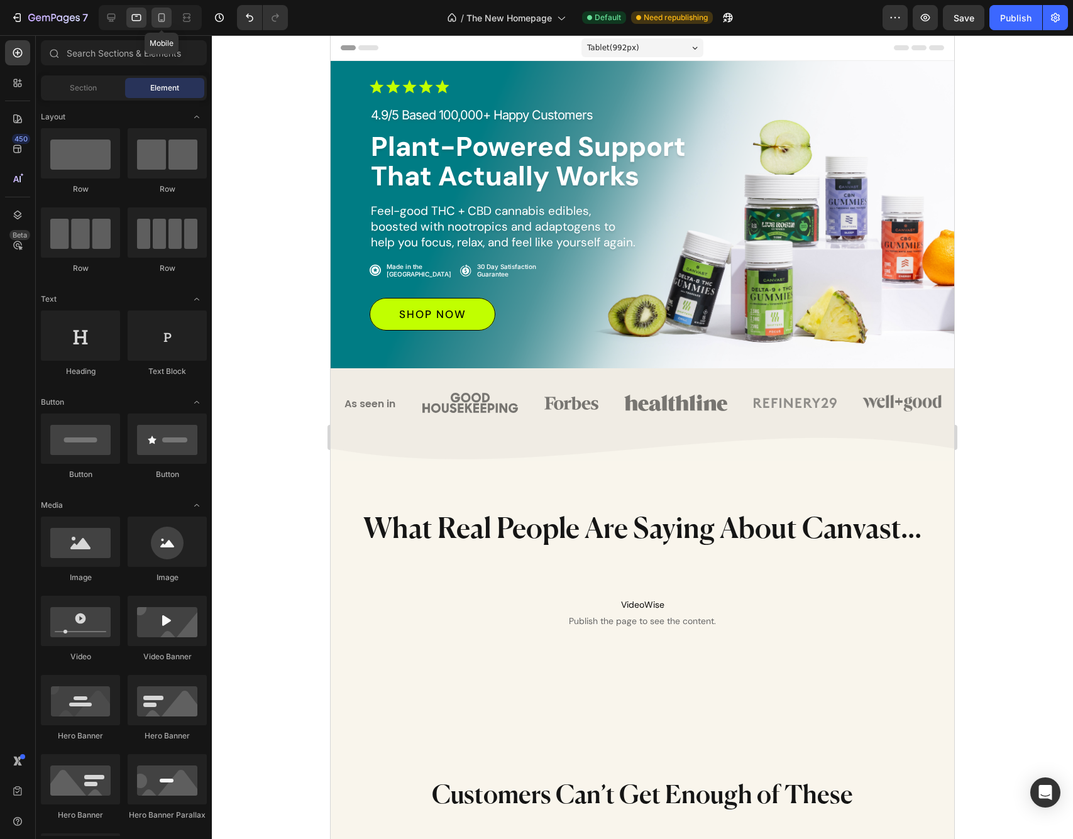
click at [158, 16] on icon at bounding box center [161, 17] width 7 height 9
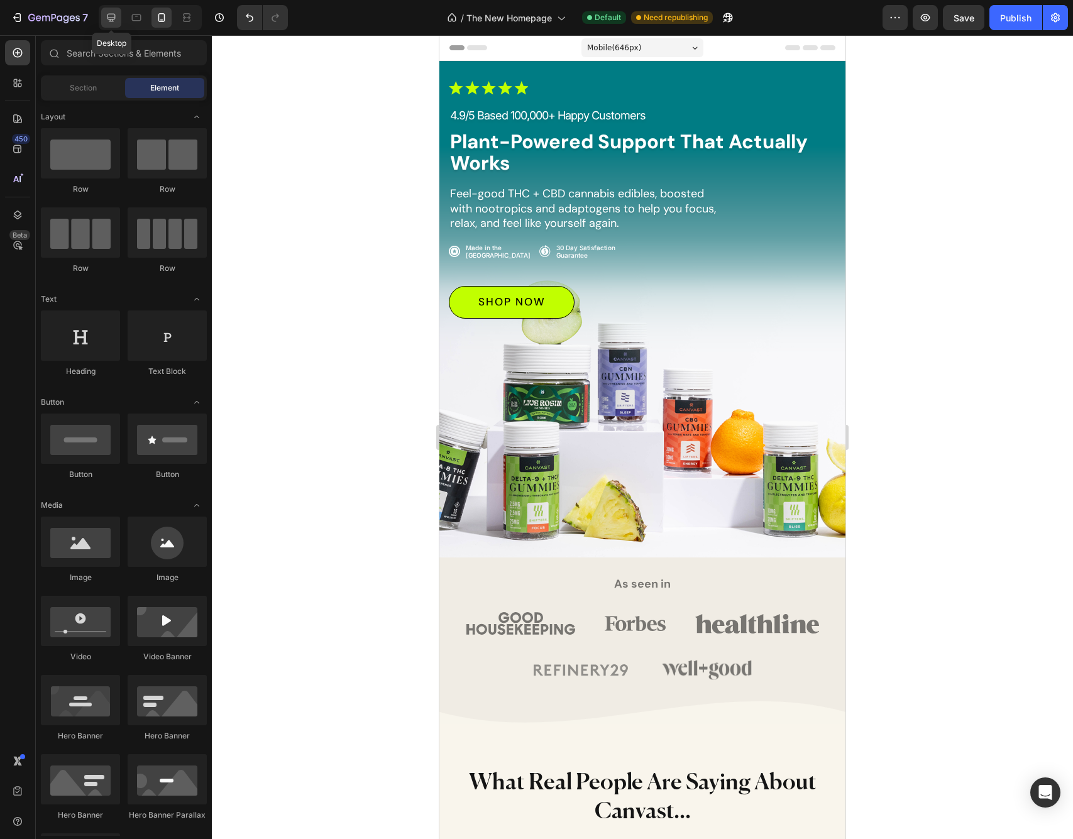
click at [114, 18] on icon at bounding box center [111, 18] width 8 height 8
select select "[CREDIT_CARD_NUMBER]"
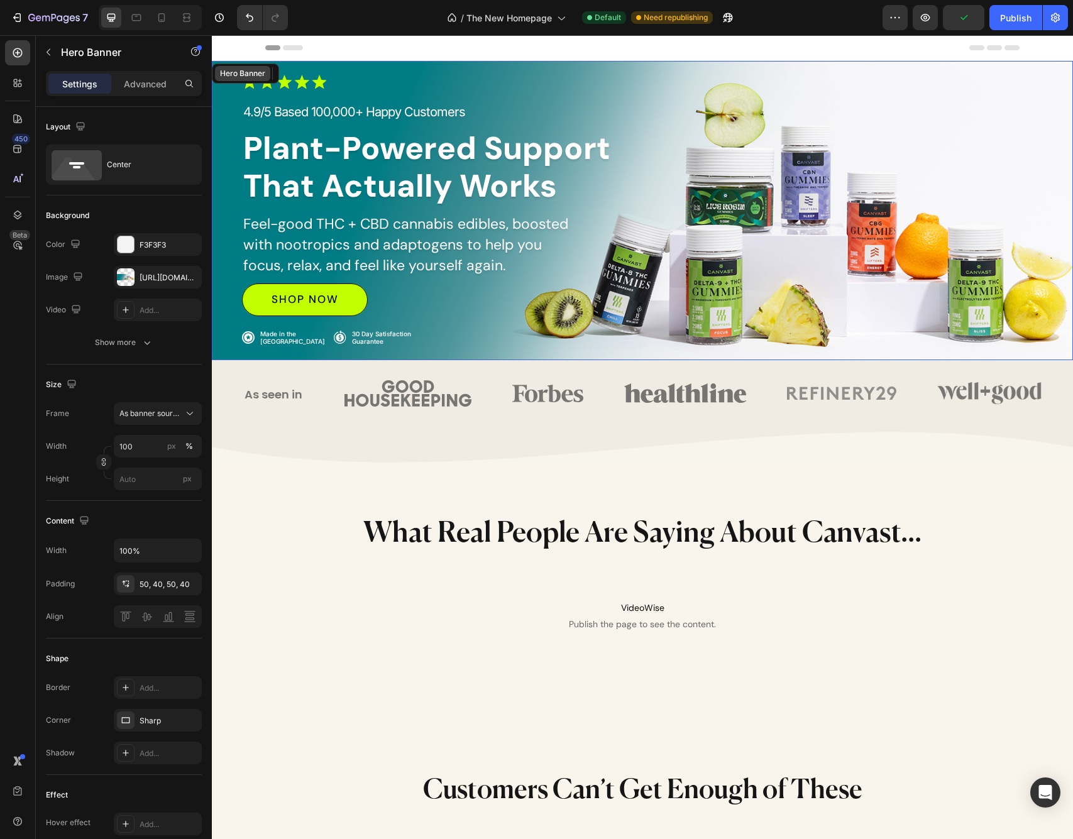
click at [242, 68] on div "Hero Banner" at bounding box center [242, 73] width 50 height 11
click at [248, 72] on div "Hero Banner" at bounding box center [252, 73] width 50 height 11
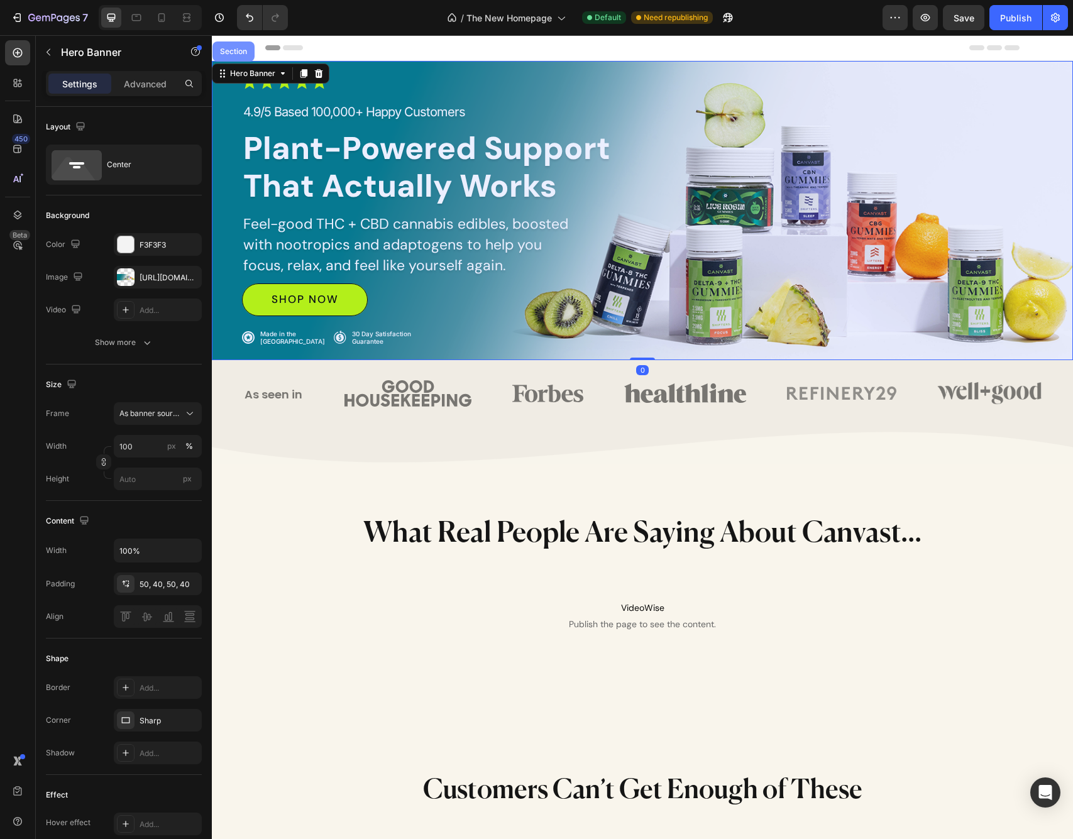
click at [240, 56] on div "Section" at bounding box center [233, 51] width 42 height 20
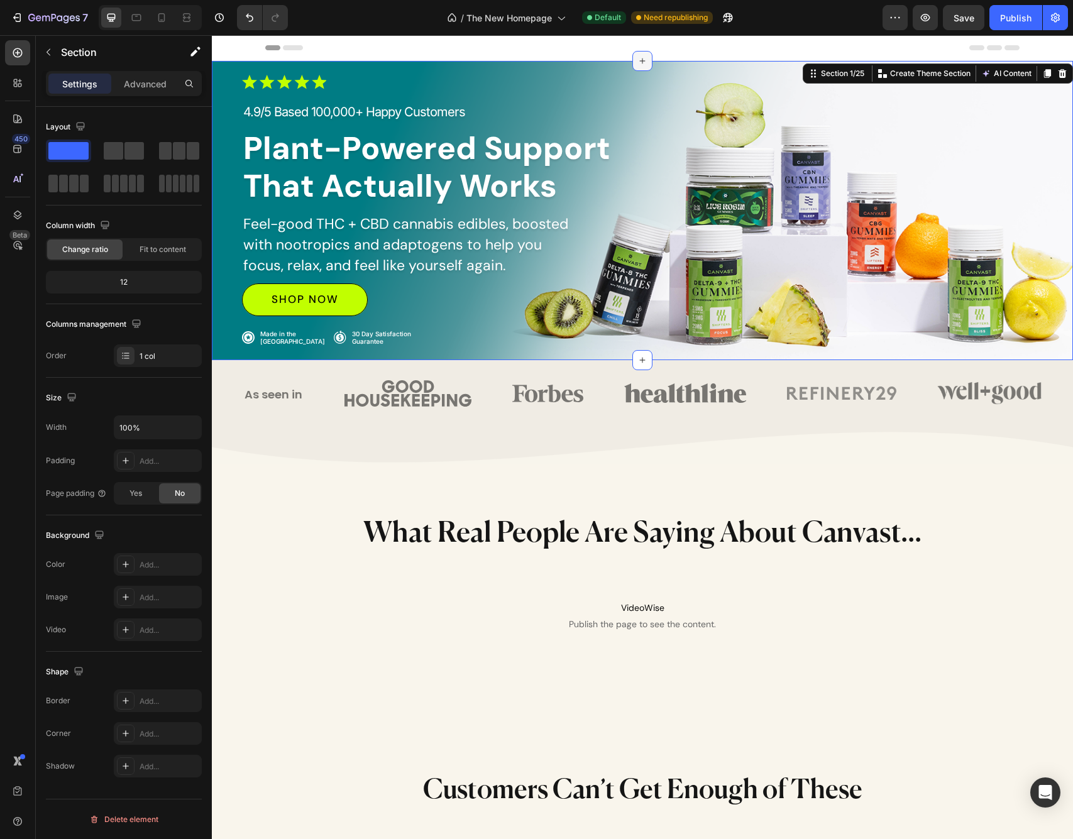
click at [639, 62] on icon at bounding box center [642, 61] width 10 height 10
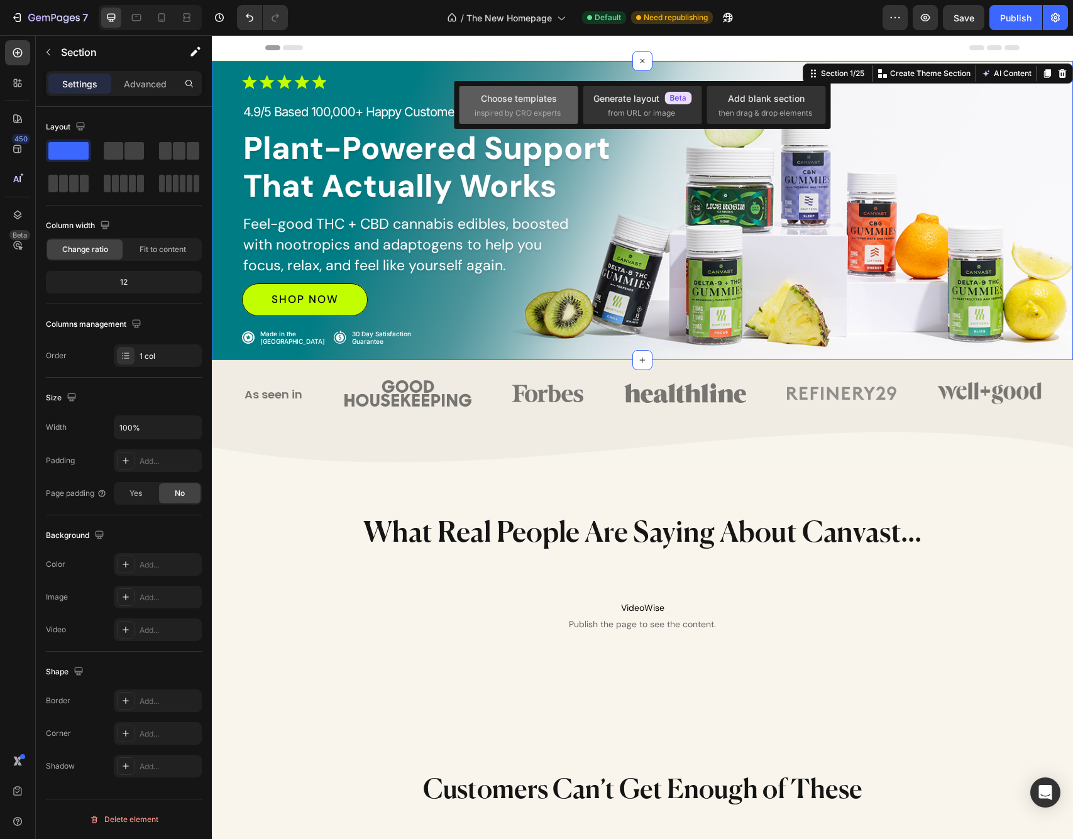
click at [523, 109] on span "inspired by CRO experts" at bounding box center [517, 112] width 86 height 11
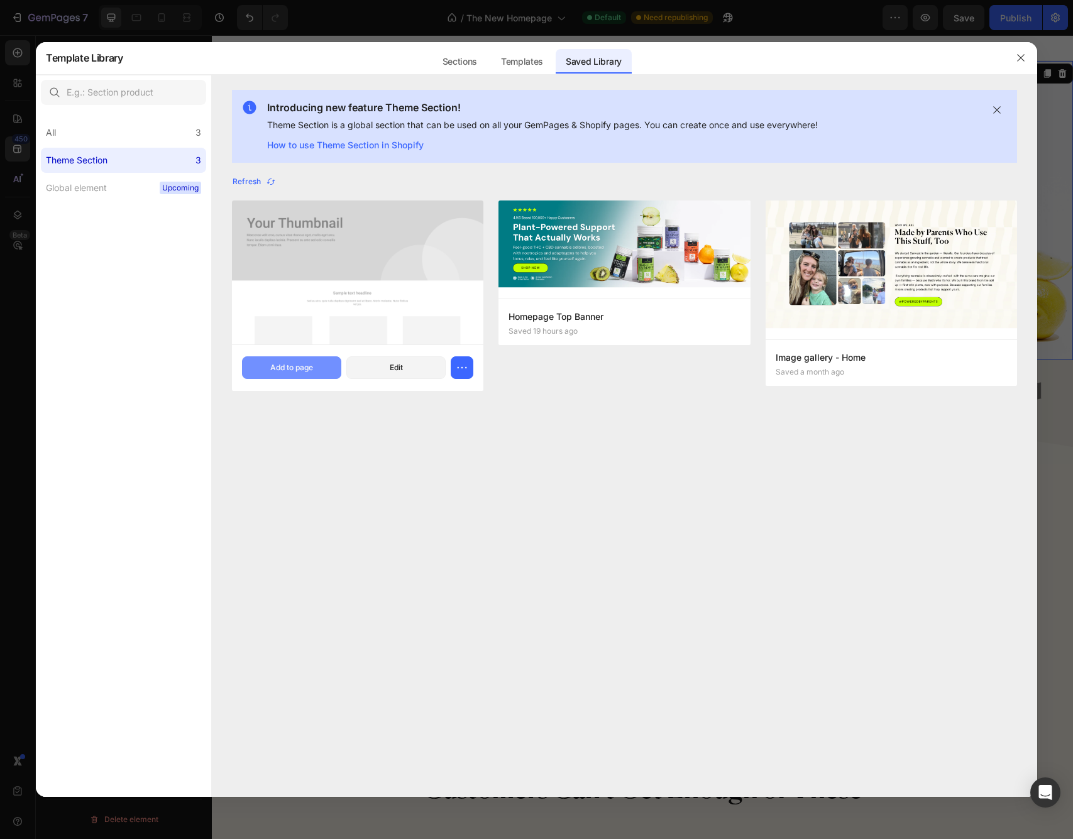
click at [300, 371] on div "Add to page" at bounding box center [291, 367] width 43 height 11
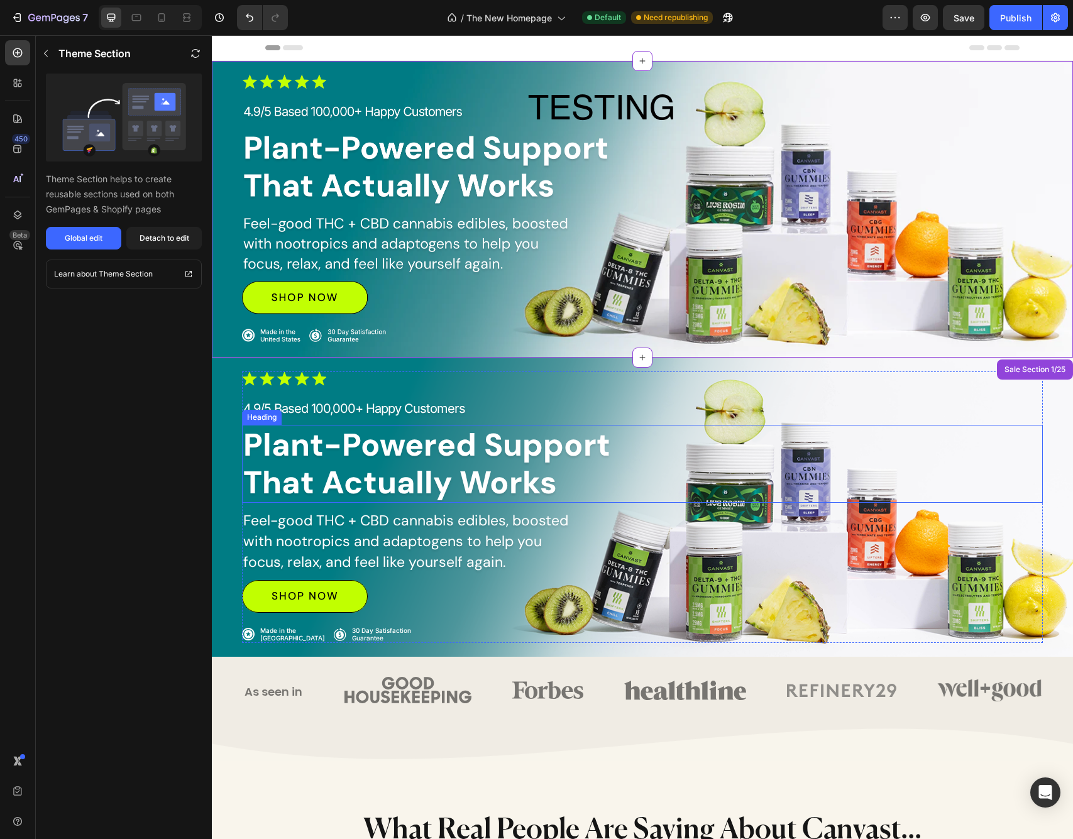
click at [975, 481] on div "Plant-Powered Support That Actually Works" at bounding box center [642, 464] width 801 height 78
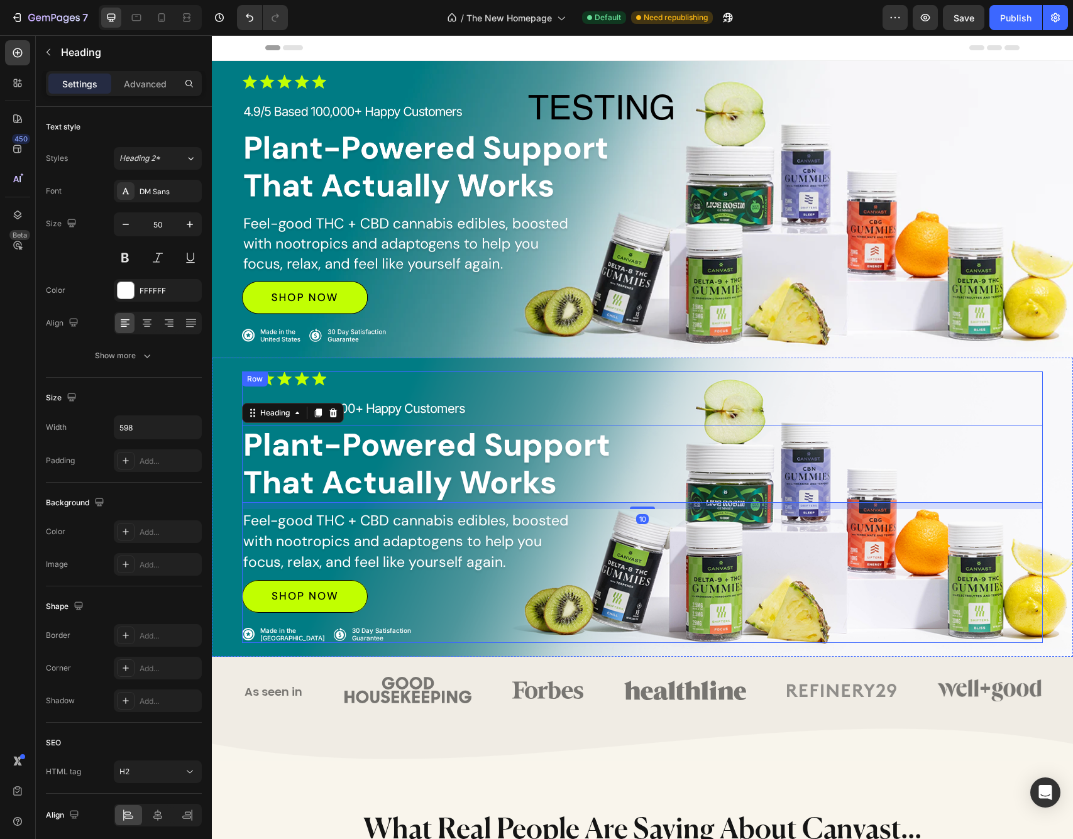
click at [776, 395] on div "Image 4.9/5 Based 100,000+ Happy Customers Text Block Plant-Powered Support Tha…" at bounding box center [642, 506] width 801 height 271
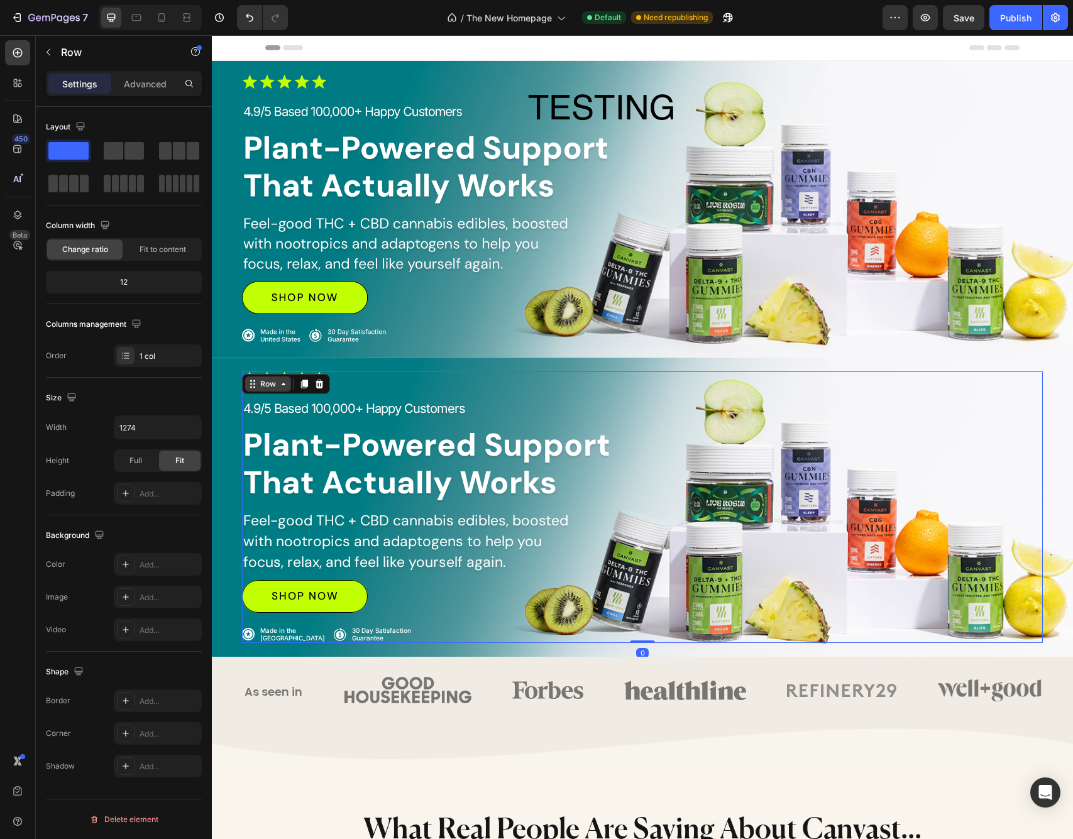
click at [281, 387] on icon at bounding box center [283, 384] width 10 height 10
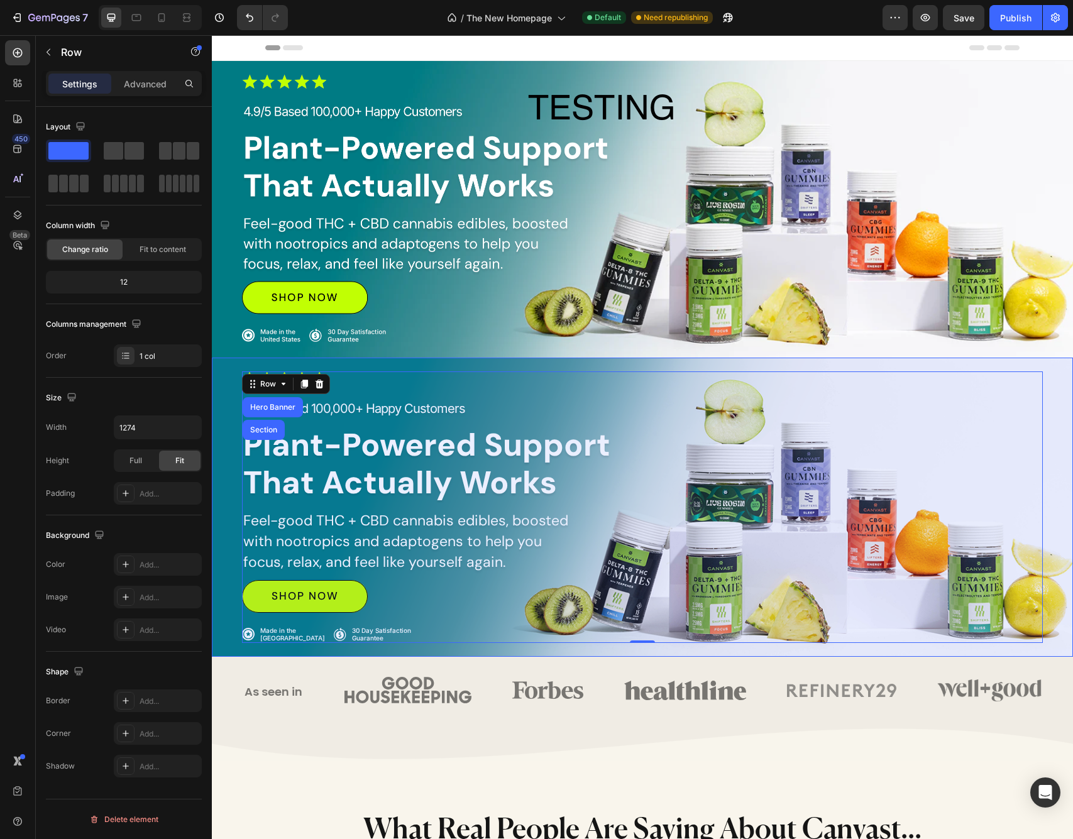
click at [268, 427] on div "Section" at bounding box center [264, 430] width 32 height 8
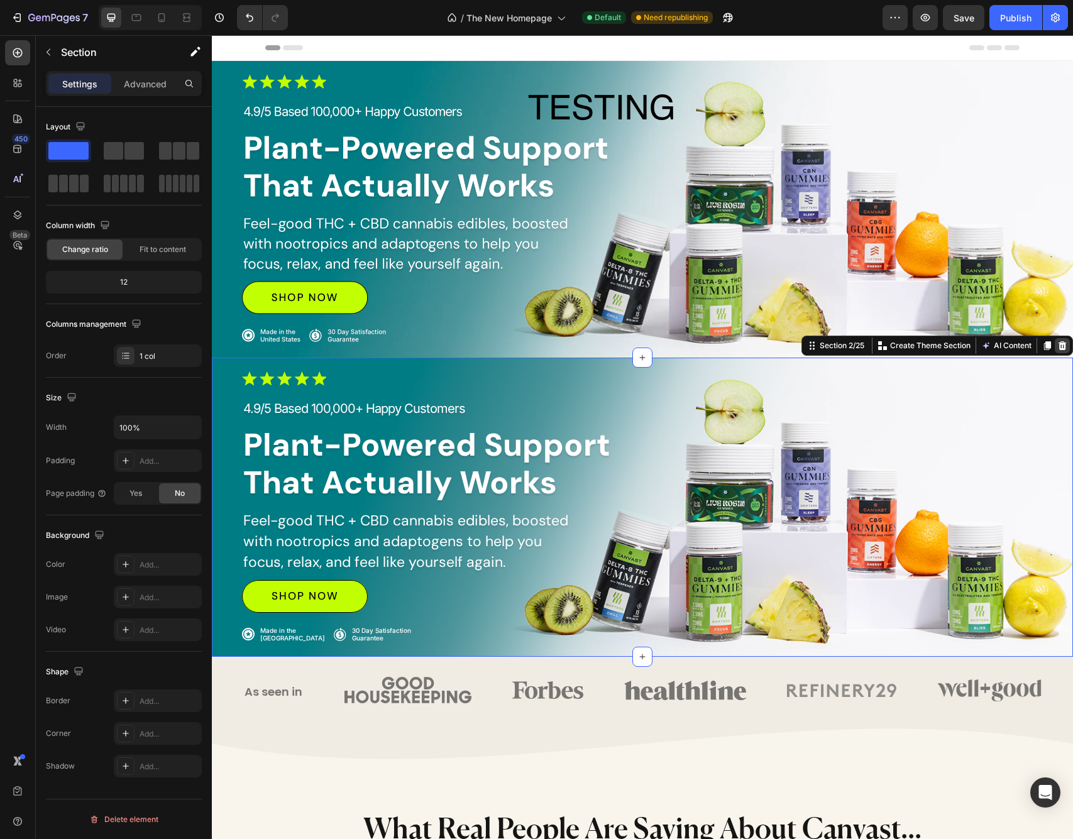
click at [1065, 345] on icon at bounding box center [1062, 345] width 8 height 9
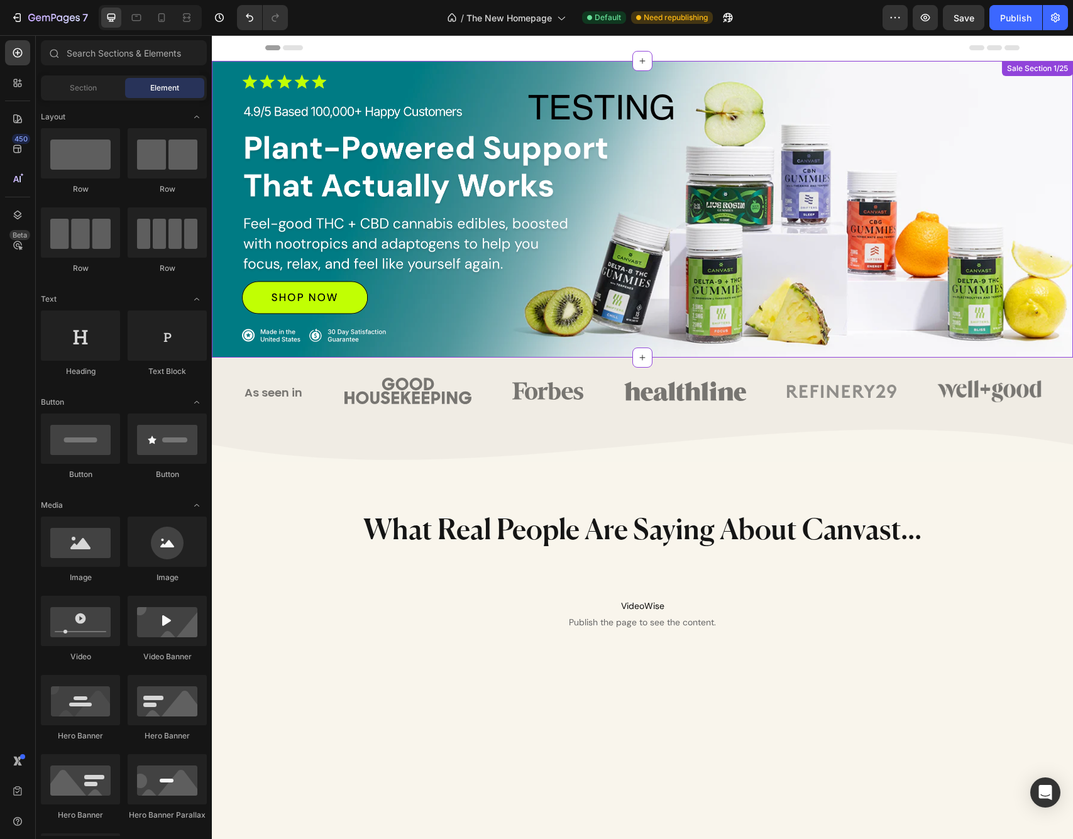
click at [590, 189] on img at bounding box center [642, 209] width 861 height 297
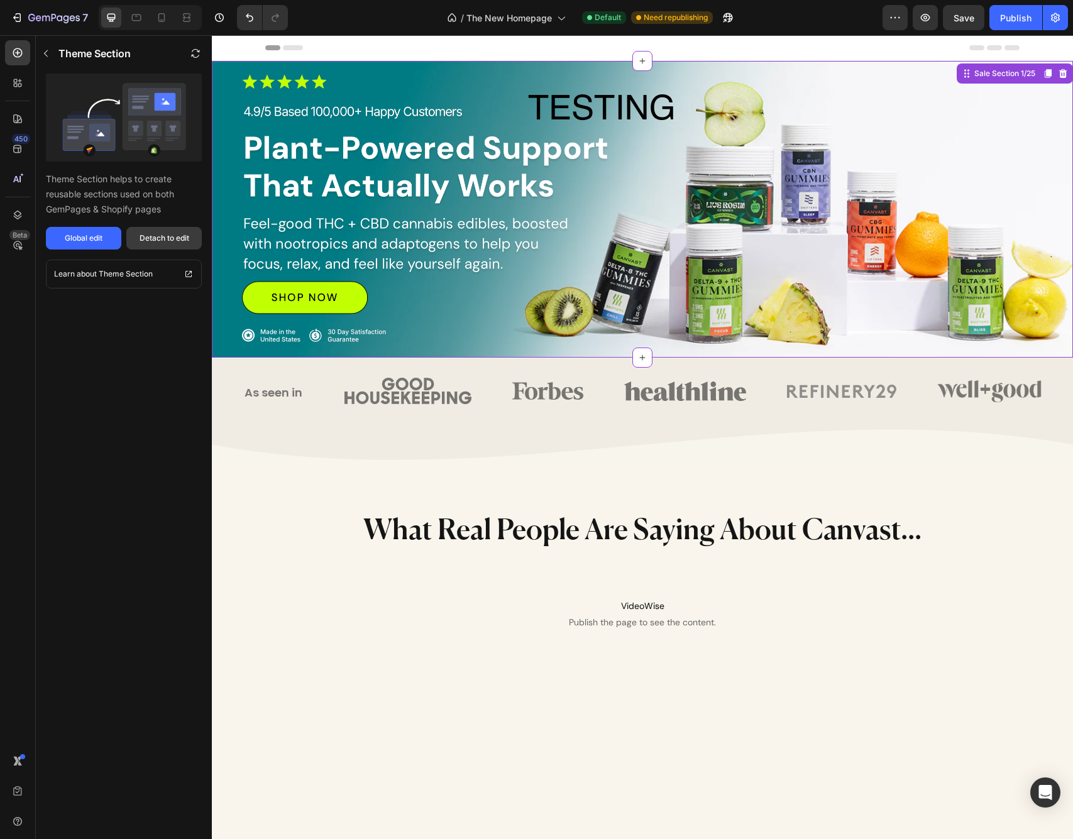
click at [157, 244] on button "Detach to edit" at bounding box center [163, 238] width 75 height 23
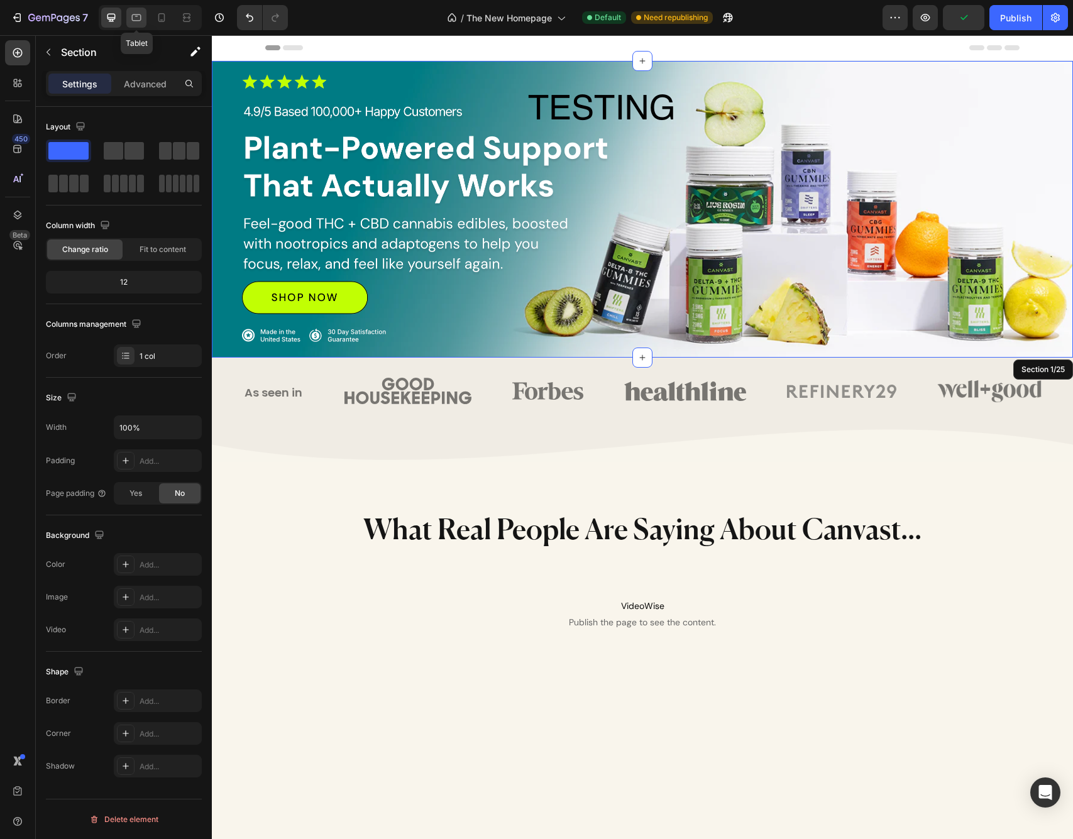
click at [134, 20] on icon at bounding box center [136, 17] width 9 height 7
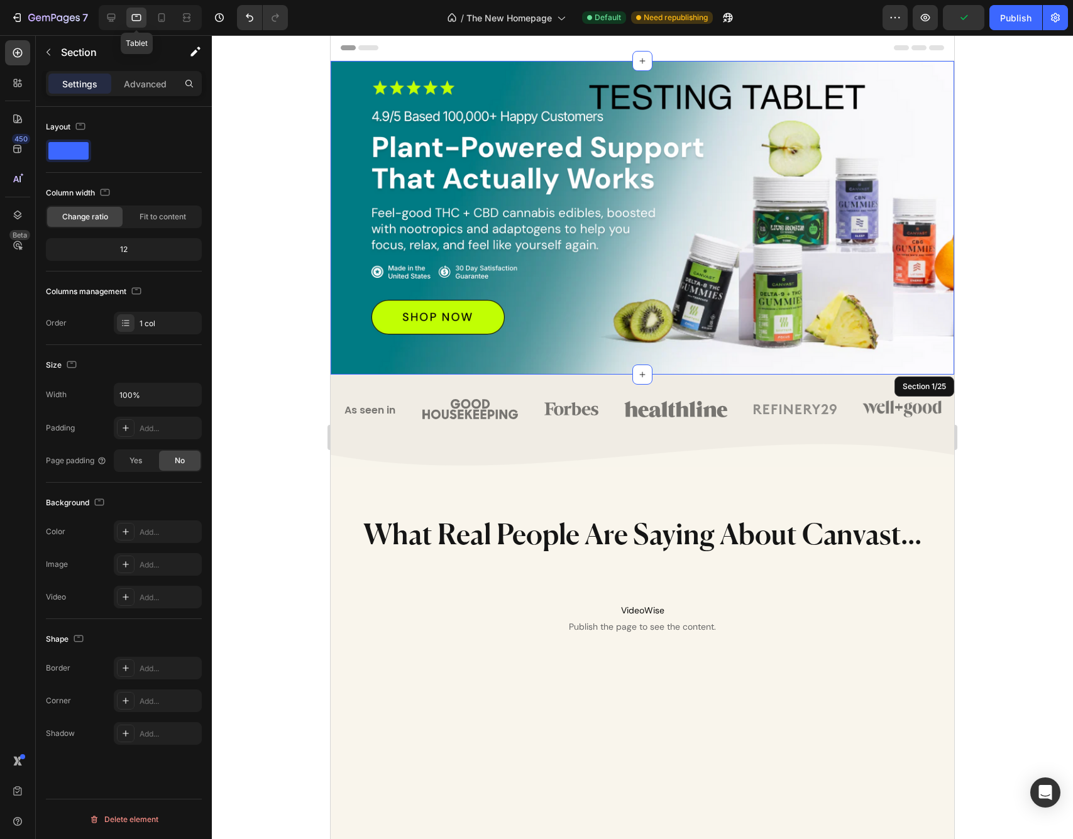
select select "[CREDIT_CARD_NUMBER]"
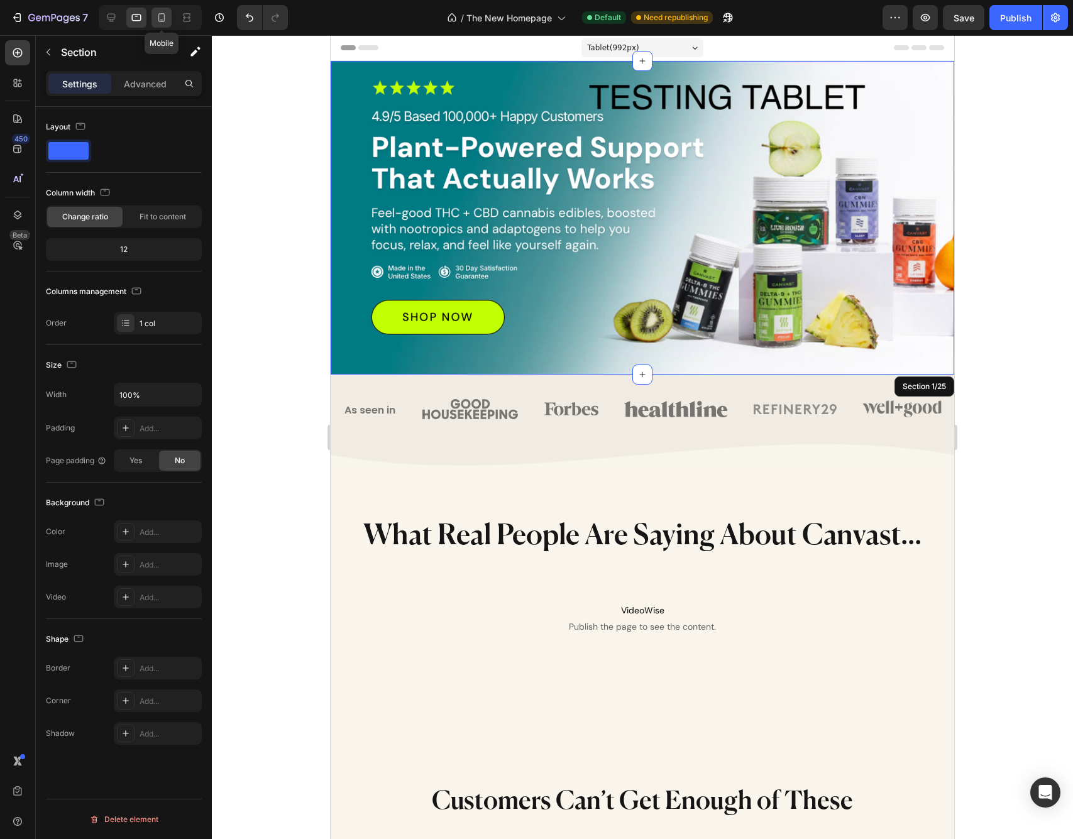
click at [159, 15] on icon at bounding box center [161, 17] width 7 height 9
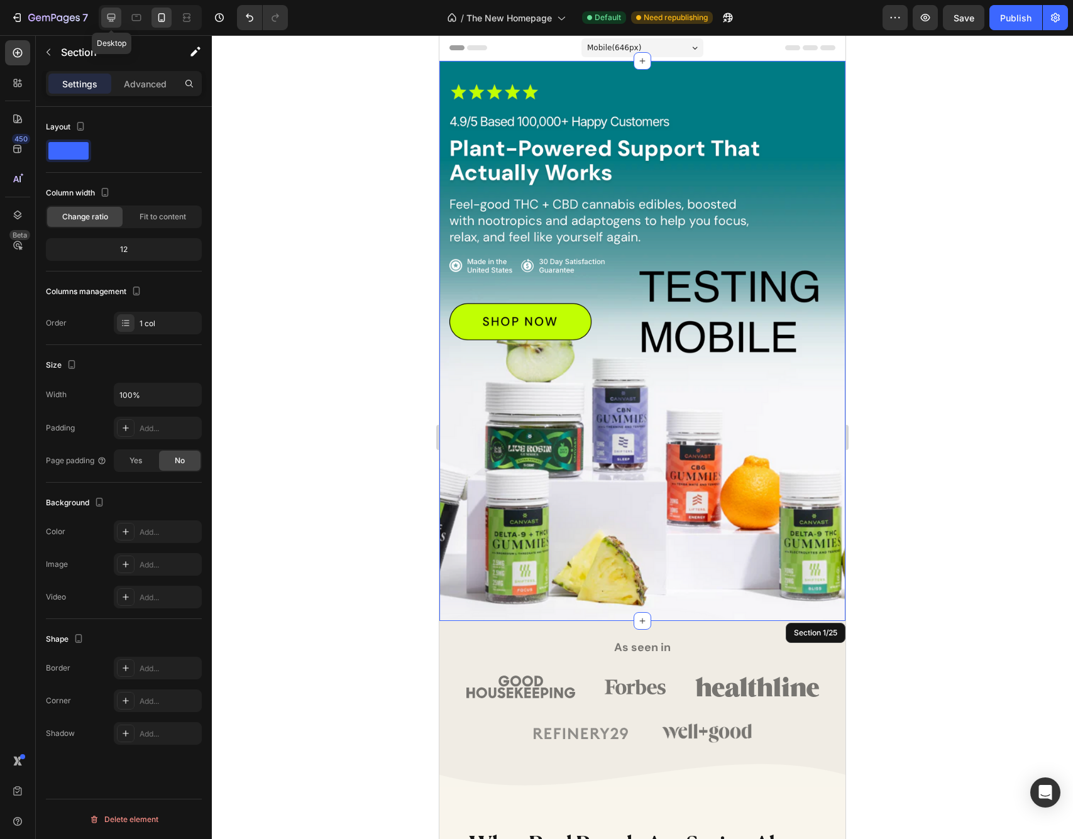
click at [104, 9] on div at bounding box center [111, 18] width 20 height 20
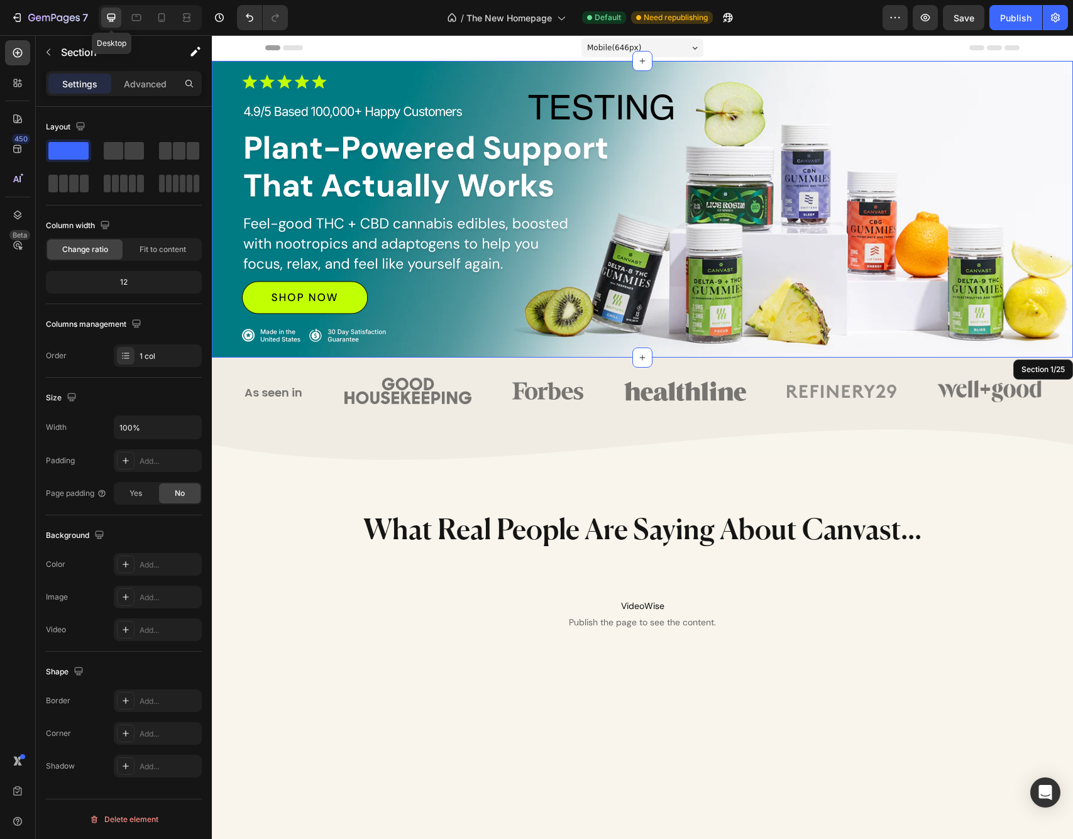
select select "[CREDIT_CARD_NUMBER]"
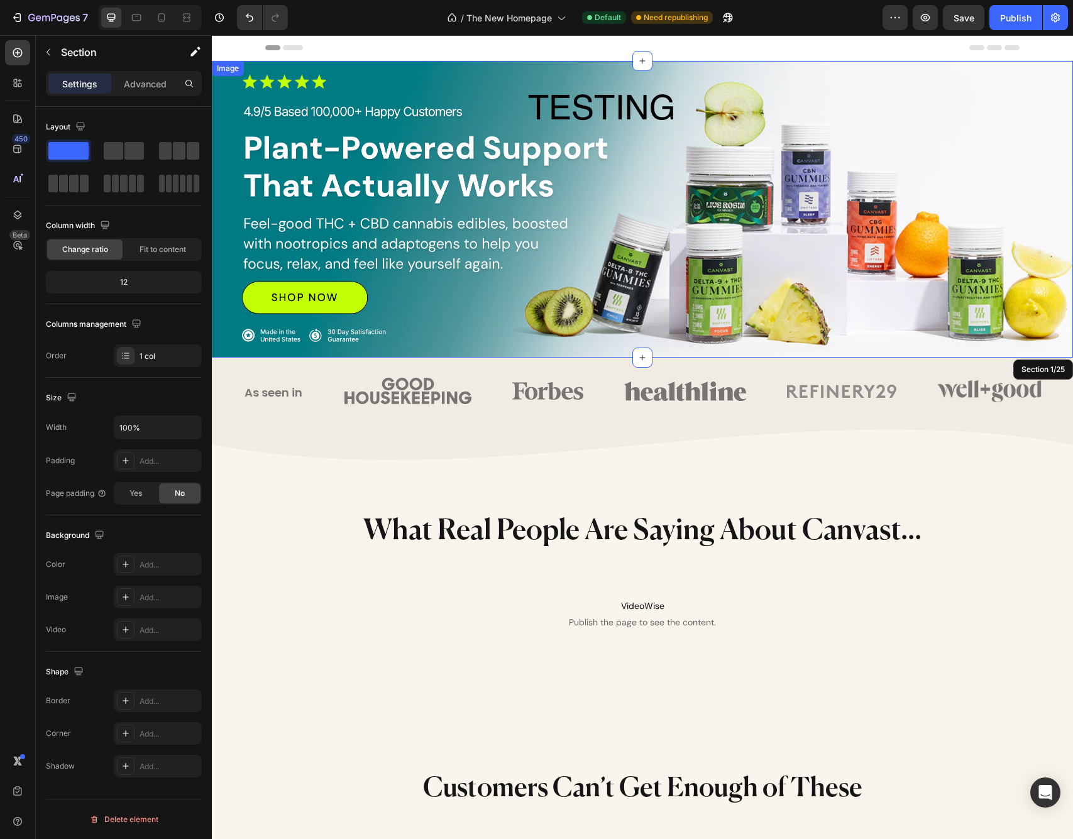
click at [623, 233] on img at bounding box center [642, 209] width 861 height 297
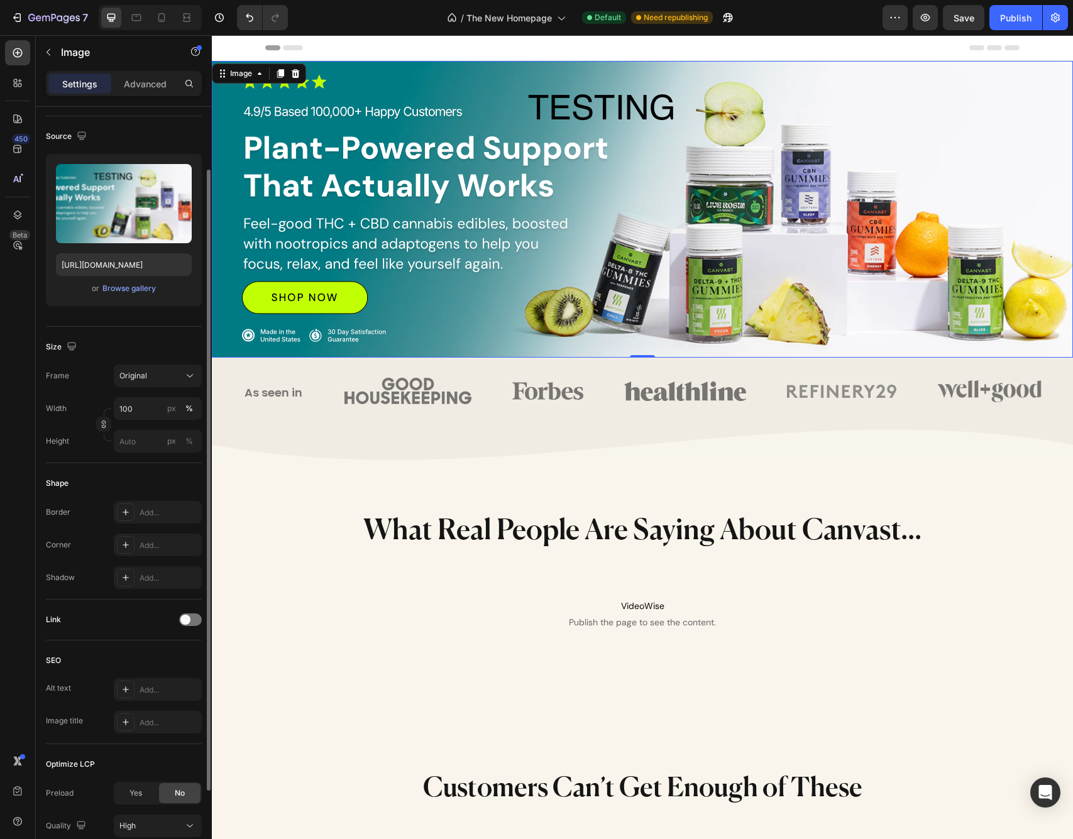
scroll to position [77, 0]
click at [435, 212] on img at bounding box center [642, 209] width 861 height 297
click at [197, 621] on div at bounding box center [190, 621] width 23 height 13
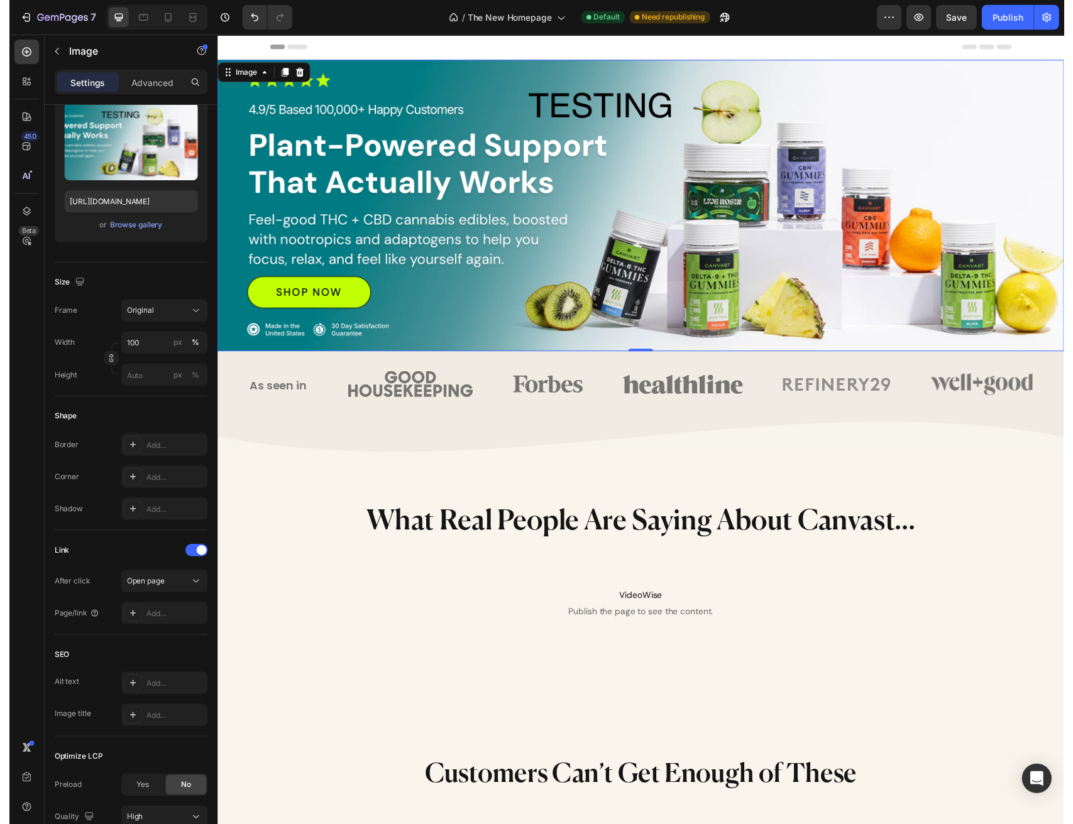
scroll to position [1, 0]
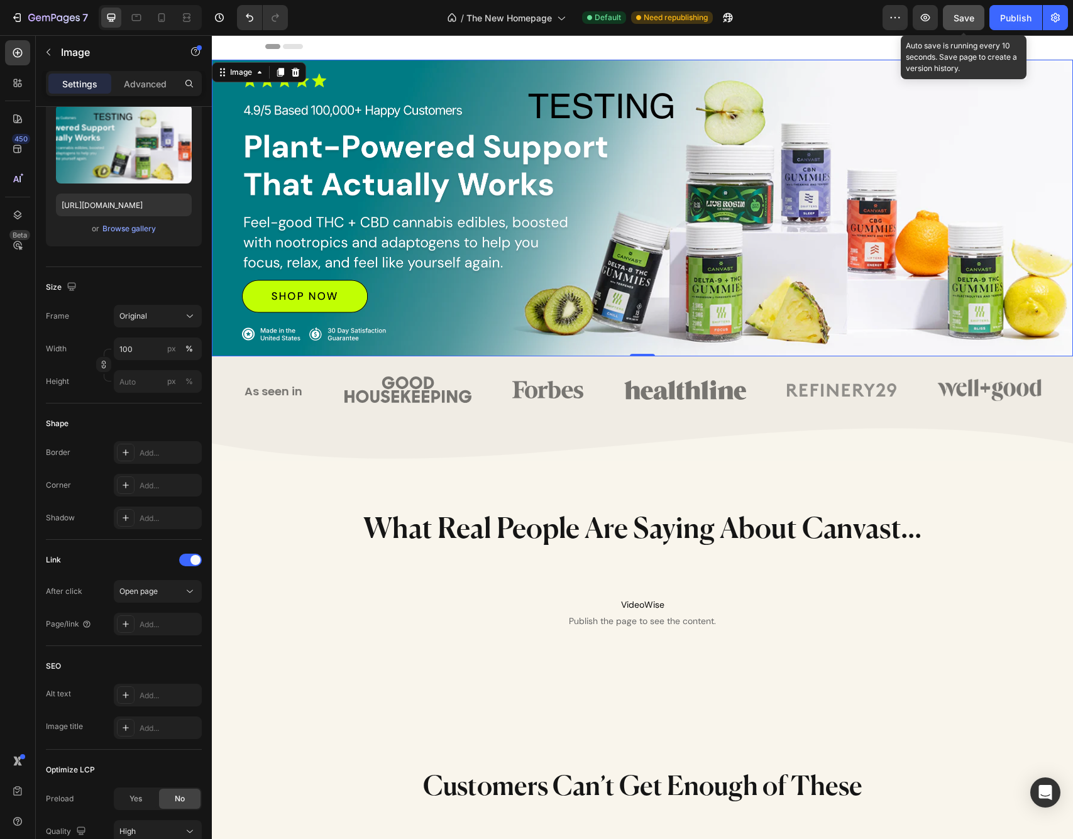
click at [961, 21] on span "Save" at bounding box center [963, 18] width 21 height 11
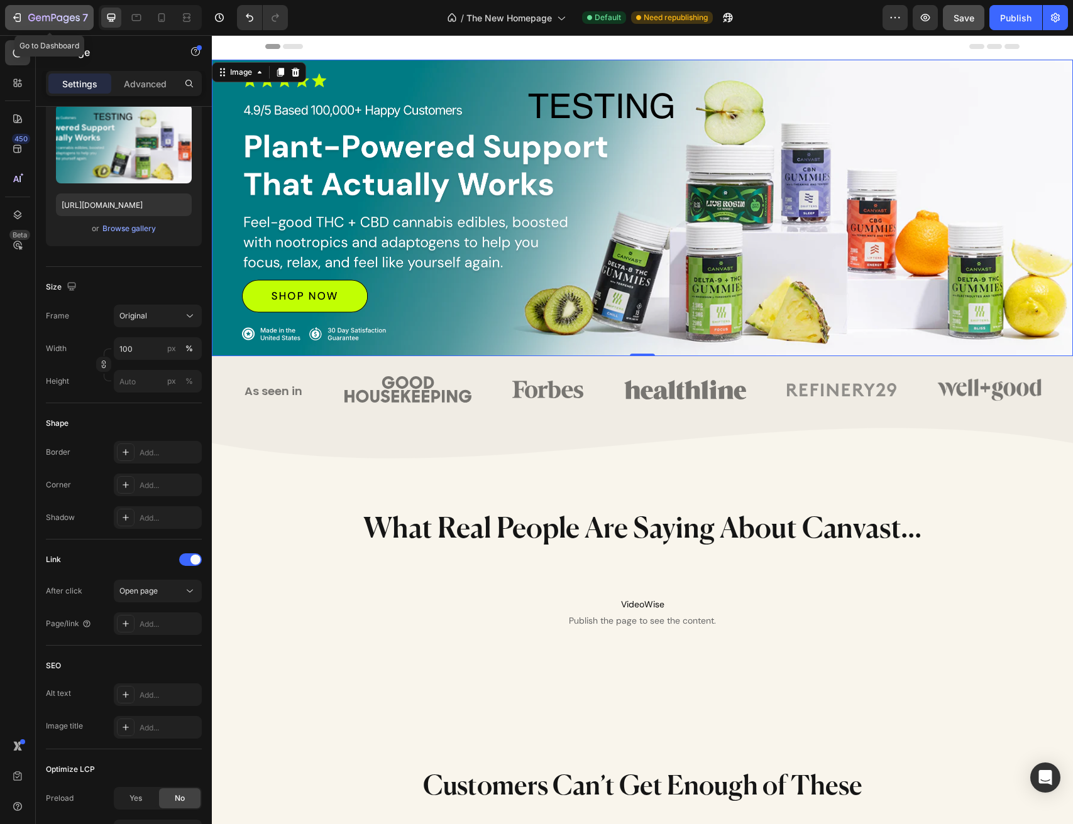
click at [21, 24] on div "7" at bounding box center [49, 17] width 77 height 15
